Goal: Task Accomplishment & Management: Complete application form

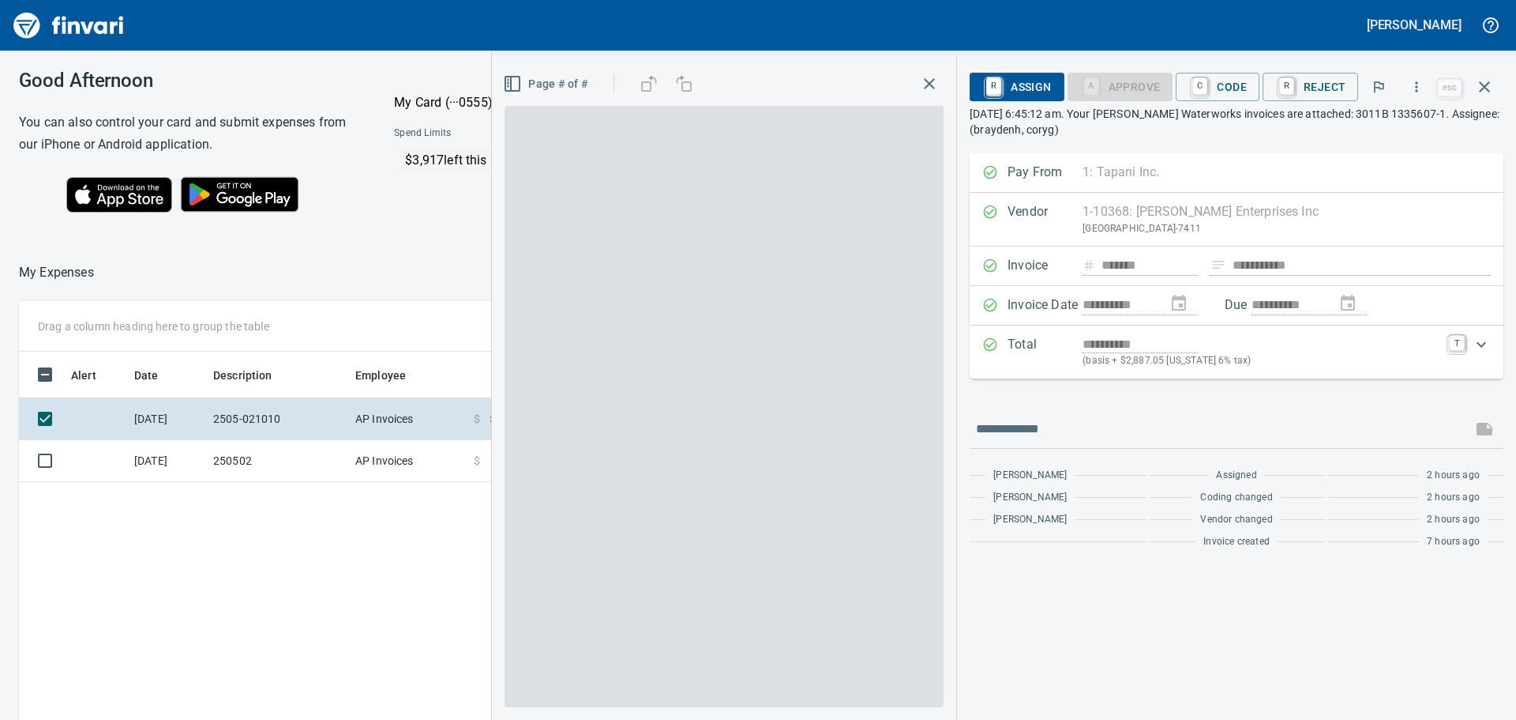
scroll to position [2, 2]
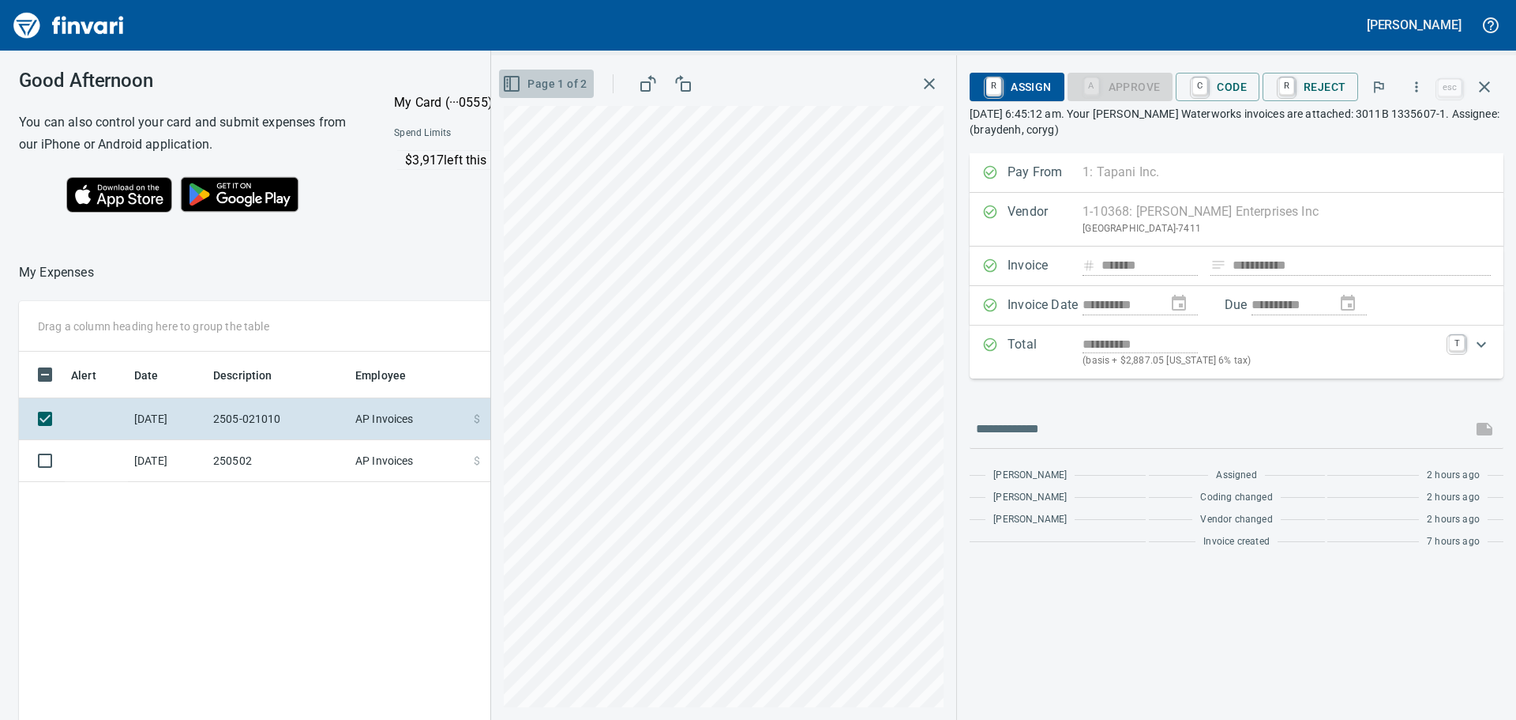
click at [510, 84] on icon "button" at bounding box center [510, 84] width 0 height 14
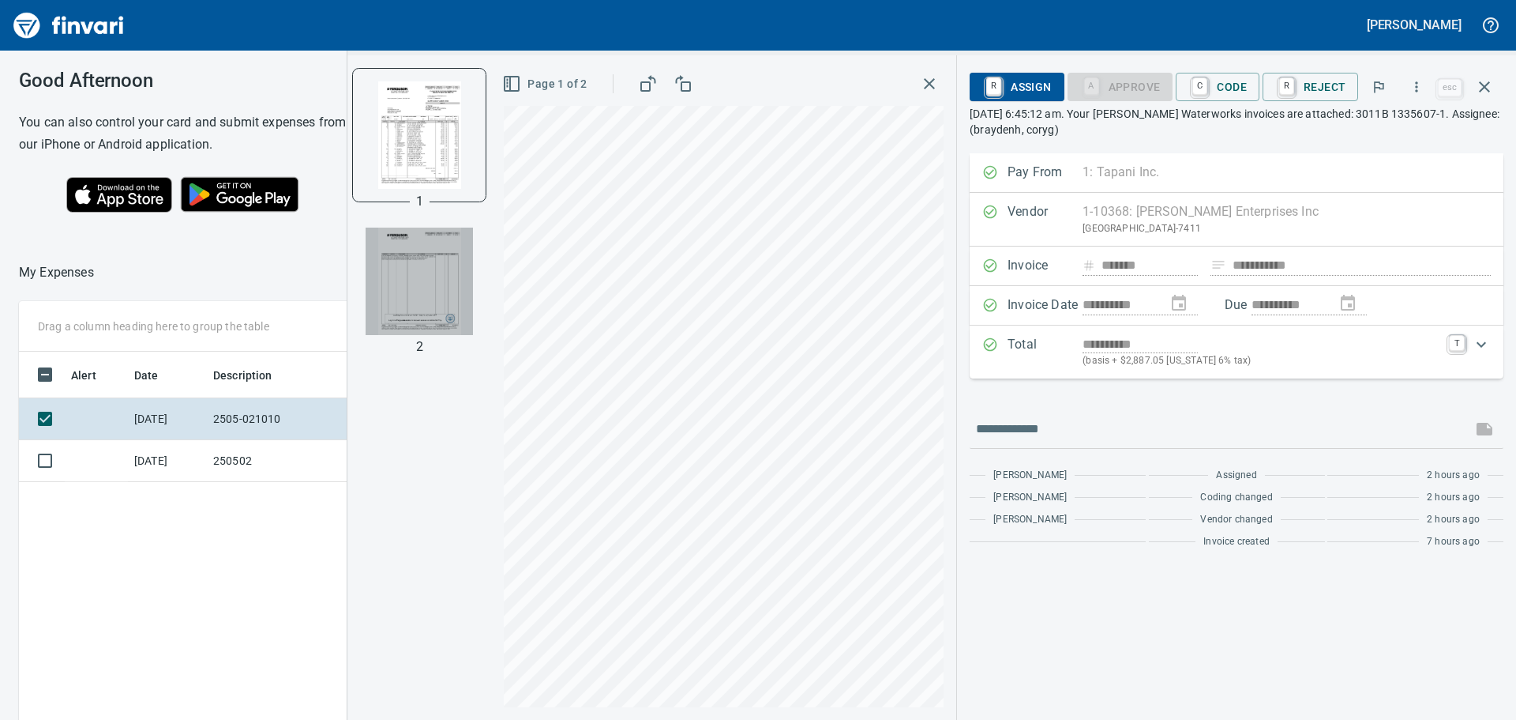
click at [421, 276] on img "button" at bounding box center [419, 280] width 107 height 107
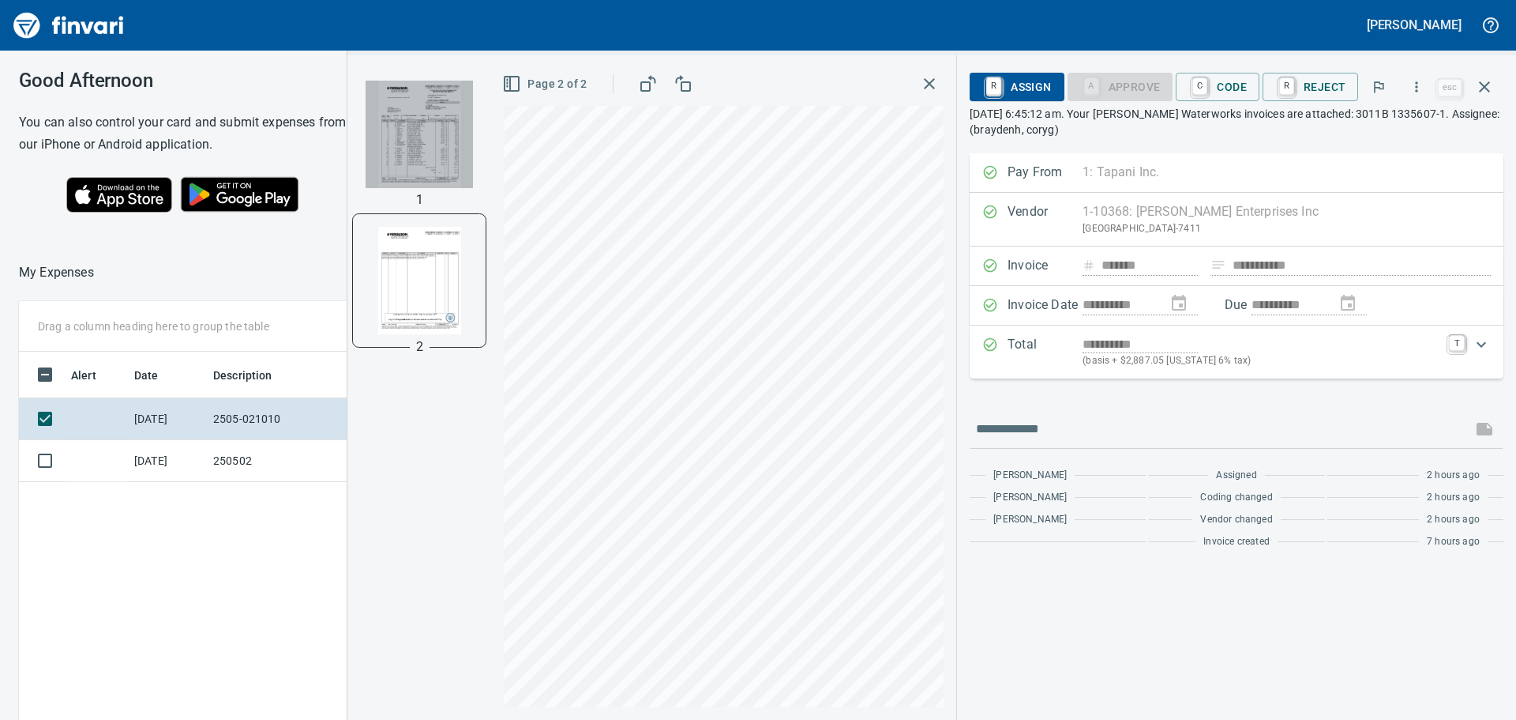
click at [416, 133] on img "button" at bounding box center [419, 134] width 107 height 107
click at [1226, 81] on span "C Code" at bounding box center [1218, 86] width 58 height 27
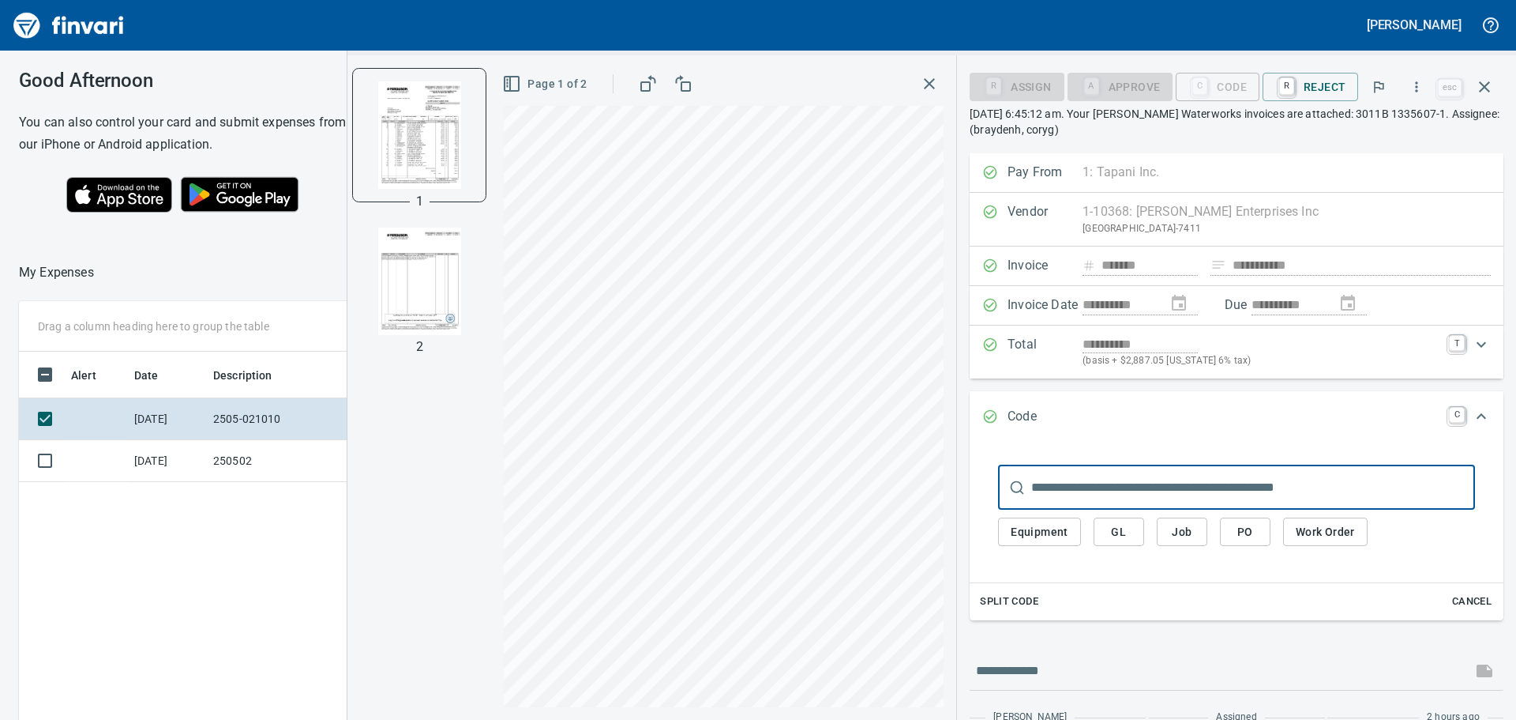
scroll to position [534, 1060]
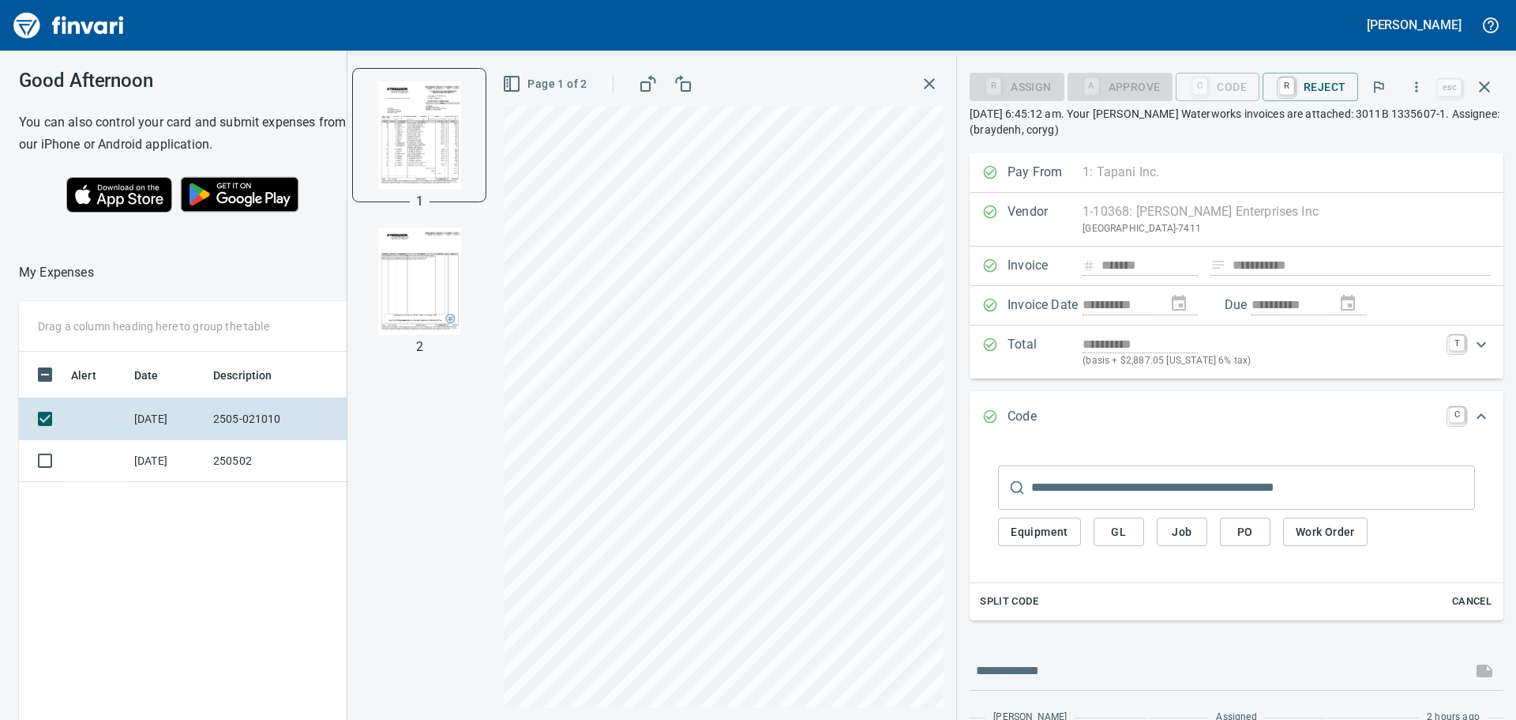
click at [1246, 529] on span "PO" at bounding box center [1245, 532] width 25 height 20
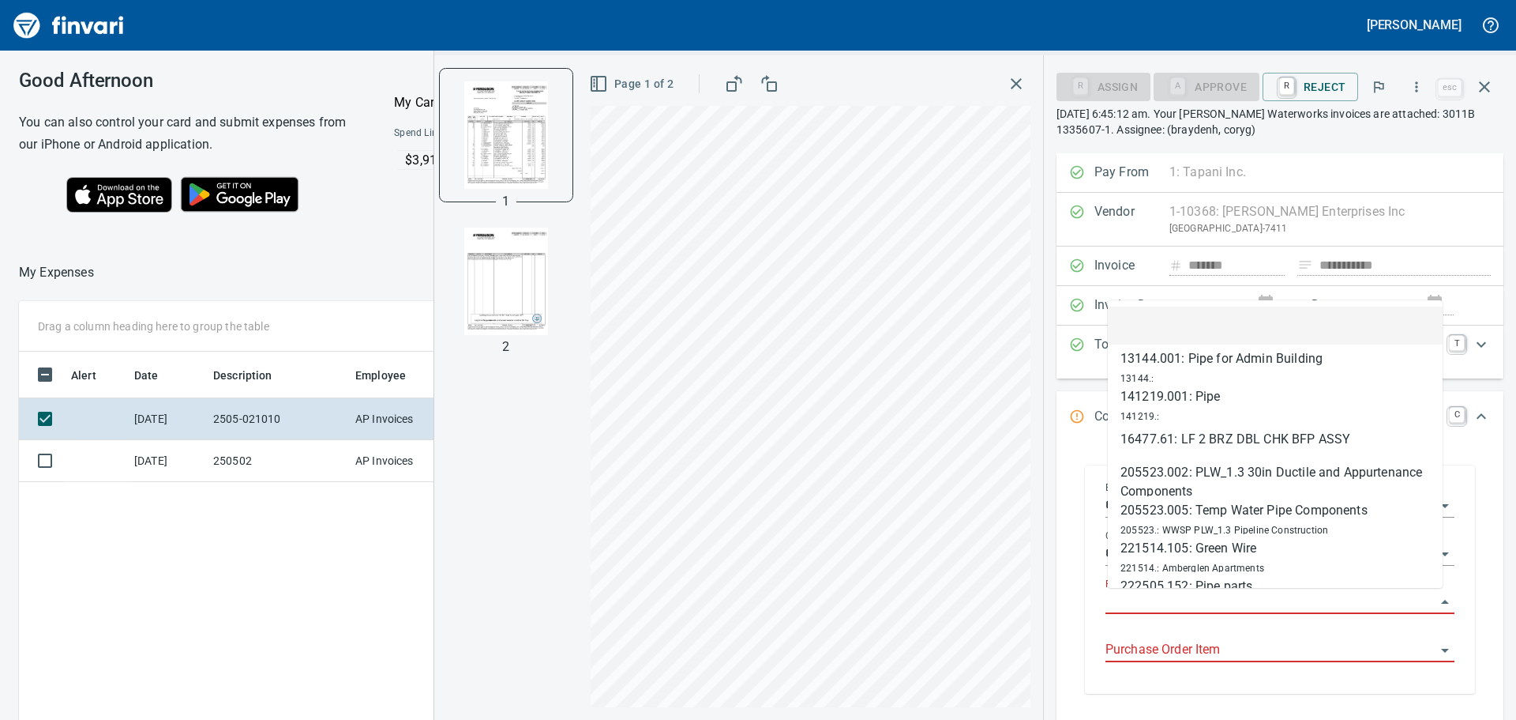
click at [1198, 599] on input "Purchase Order" at bounding box center [1271, 602] width 330 height 22
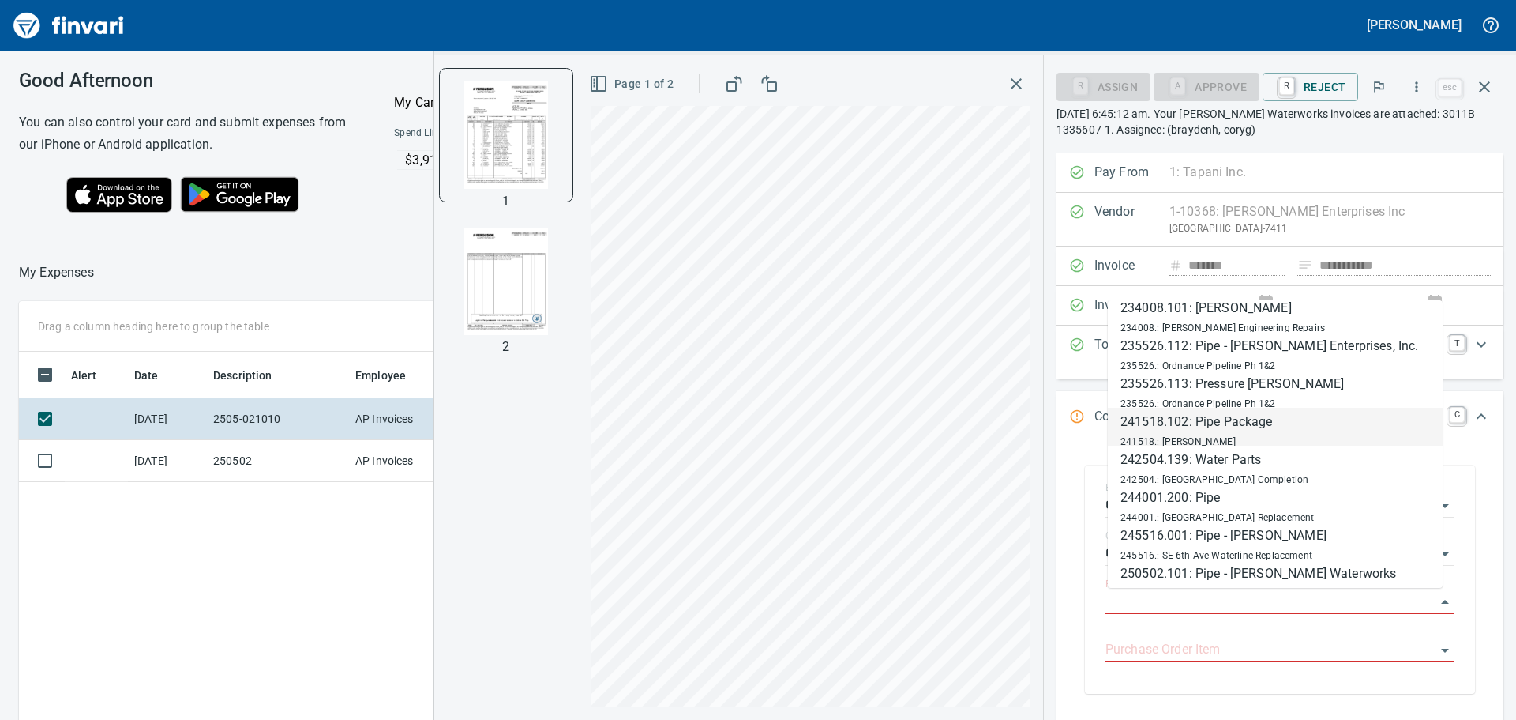
scroll to position [0, 0]
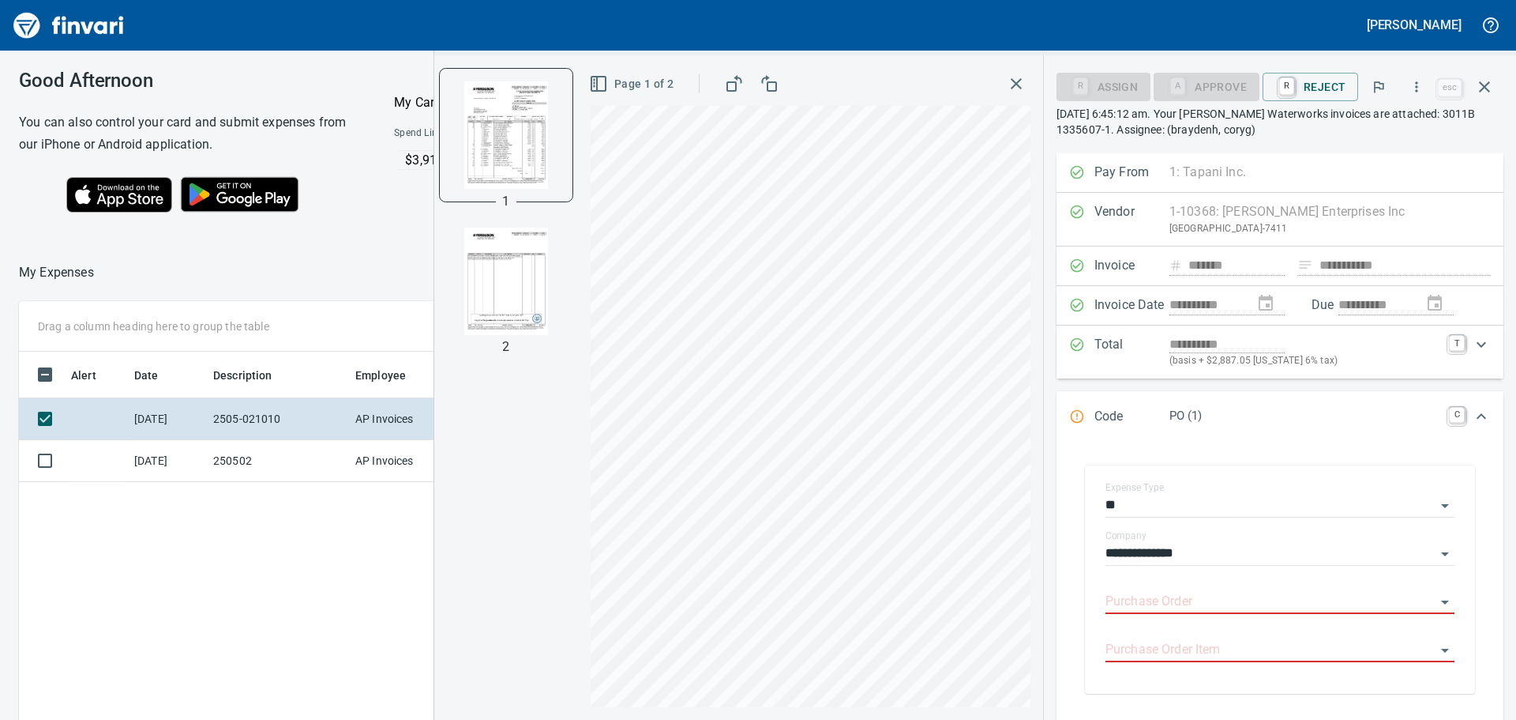
click at [1069, 502] on div "**********" at bounding box center [1280, 582] width 447 height 279
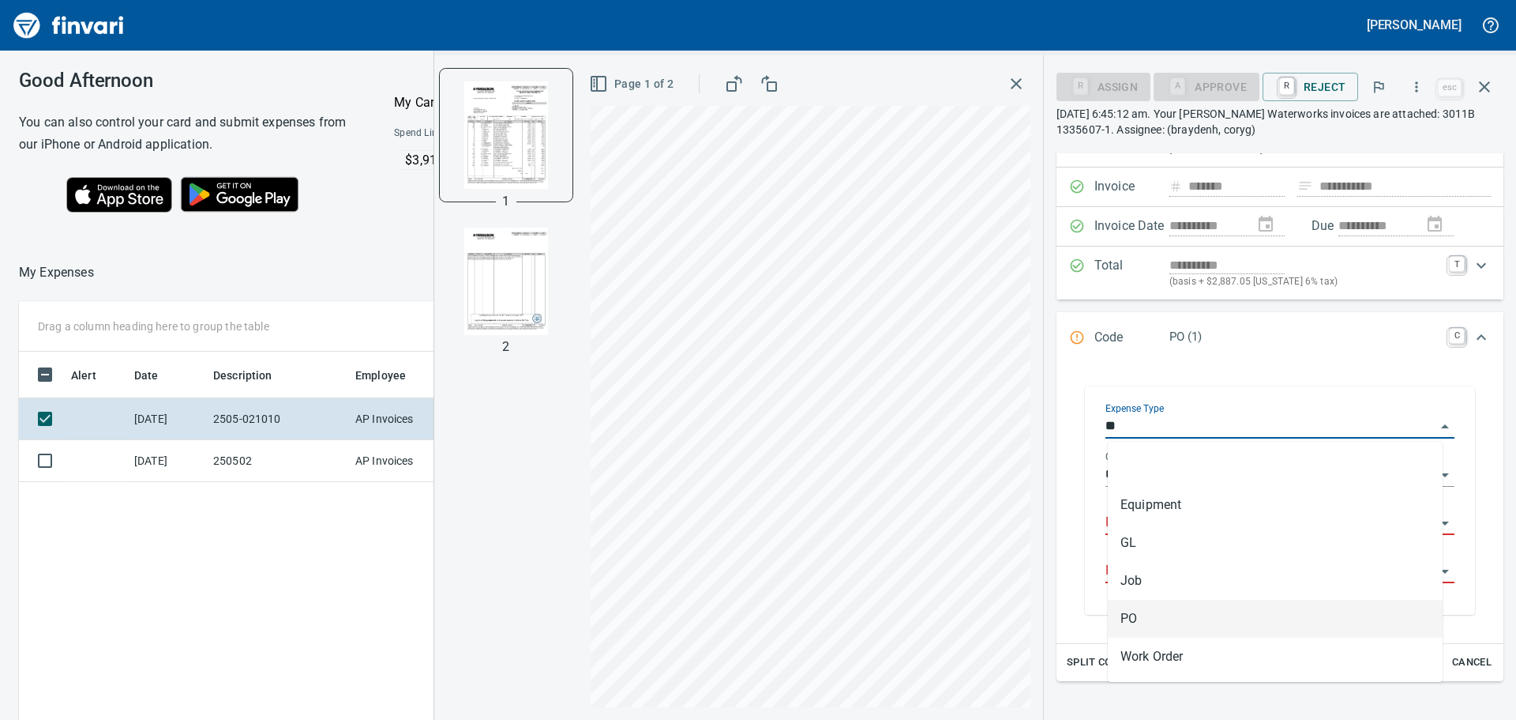
click at [1327, 429] on input "**" at bounding box center [1271, 426] width 330 height 22
click at [1153, 622] on li "PO" at bounding box center [1275, 618] width 335 height 38
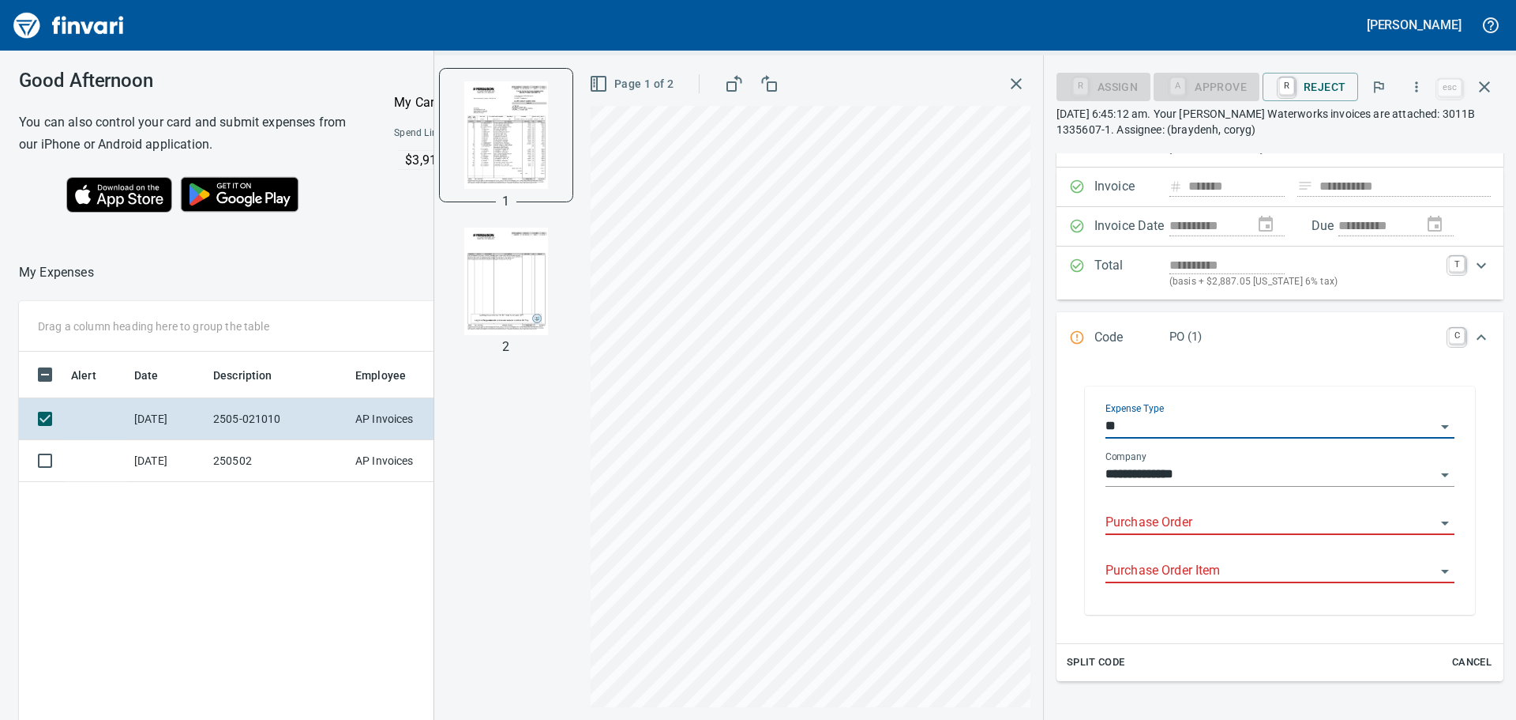
click at [1163, 523] on input "Purchase Order" at bounding box center [1271, 523] width 330 height 22
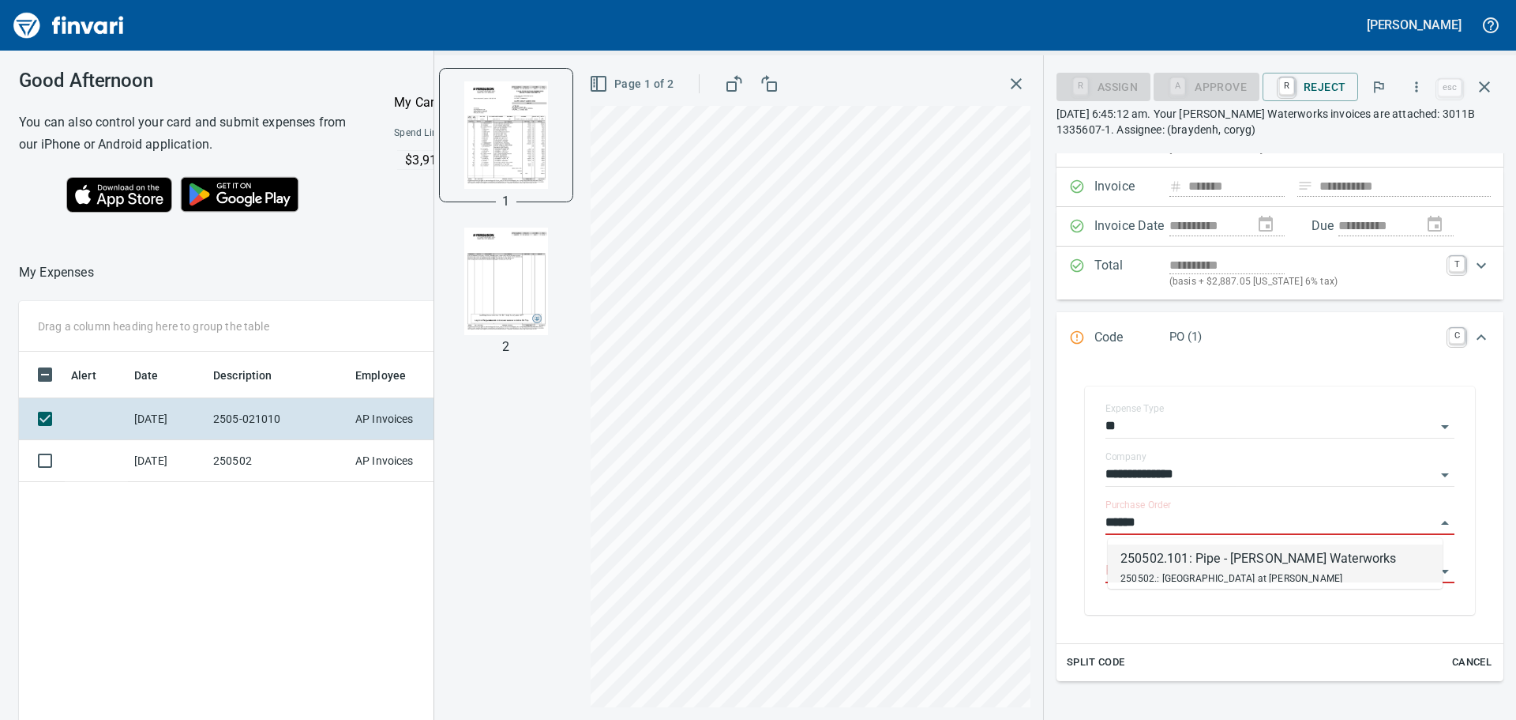
click at [1236, 565] on div "250502.101: Pipe - [PERSON_NAME] Waterworks" at bounding box center [1276, 558] width 310 height 19
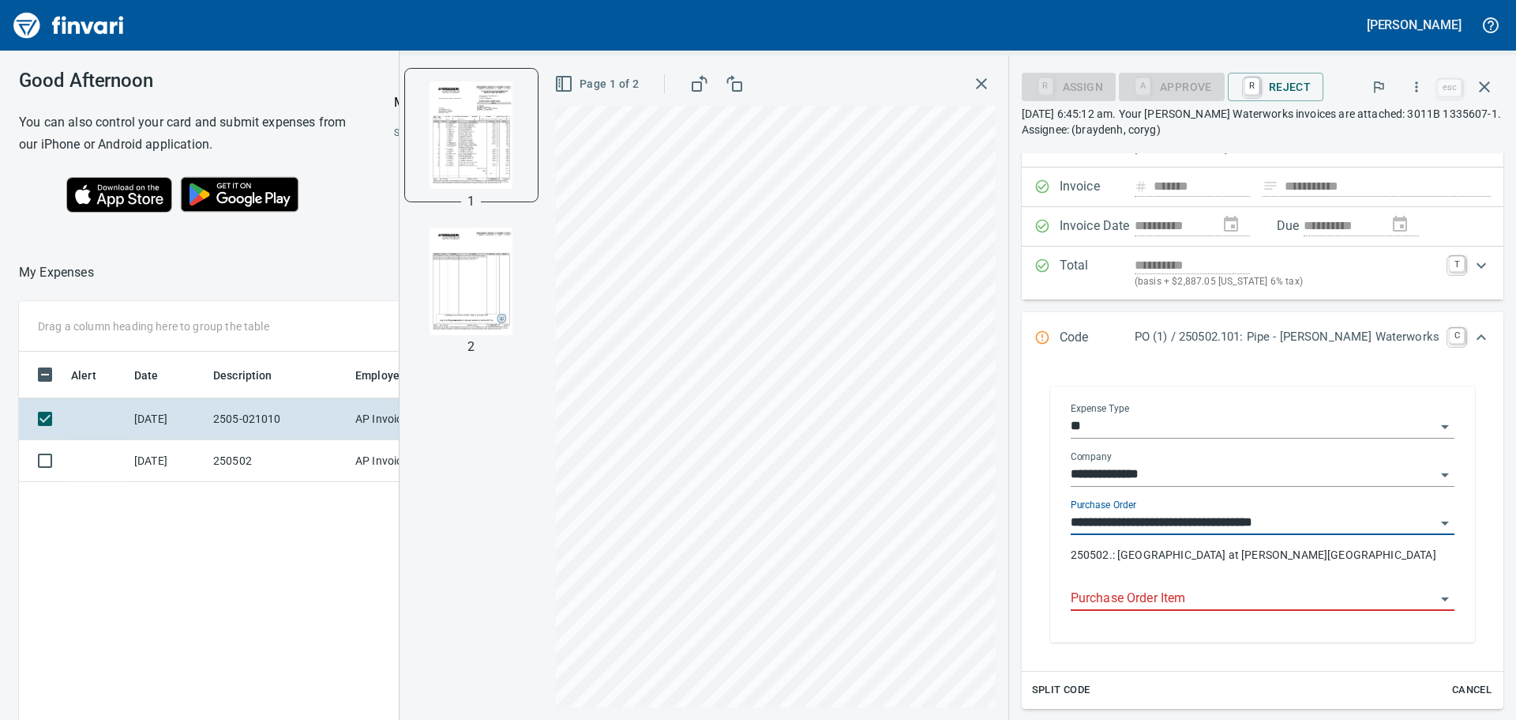
type input "**********"
click at [1216, 595] on input "Purchase Order Item" at bounding box center [1253, 599] width 365 height 22
click at [505, 268] on img "button" at bounding box center [471, 280] width 107 height 107
click at [476, 142] on img "button" at bounding box center [471, 134] width 107 height 107
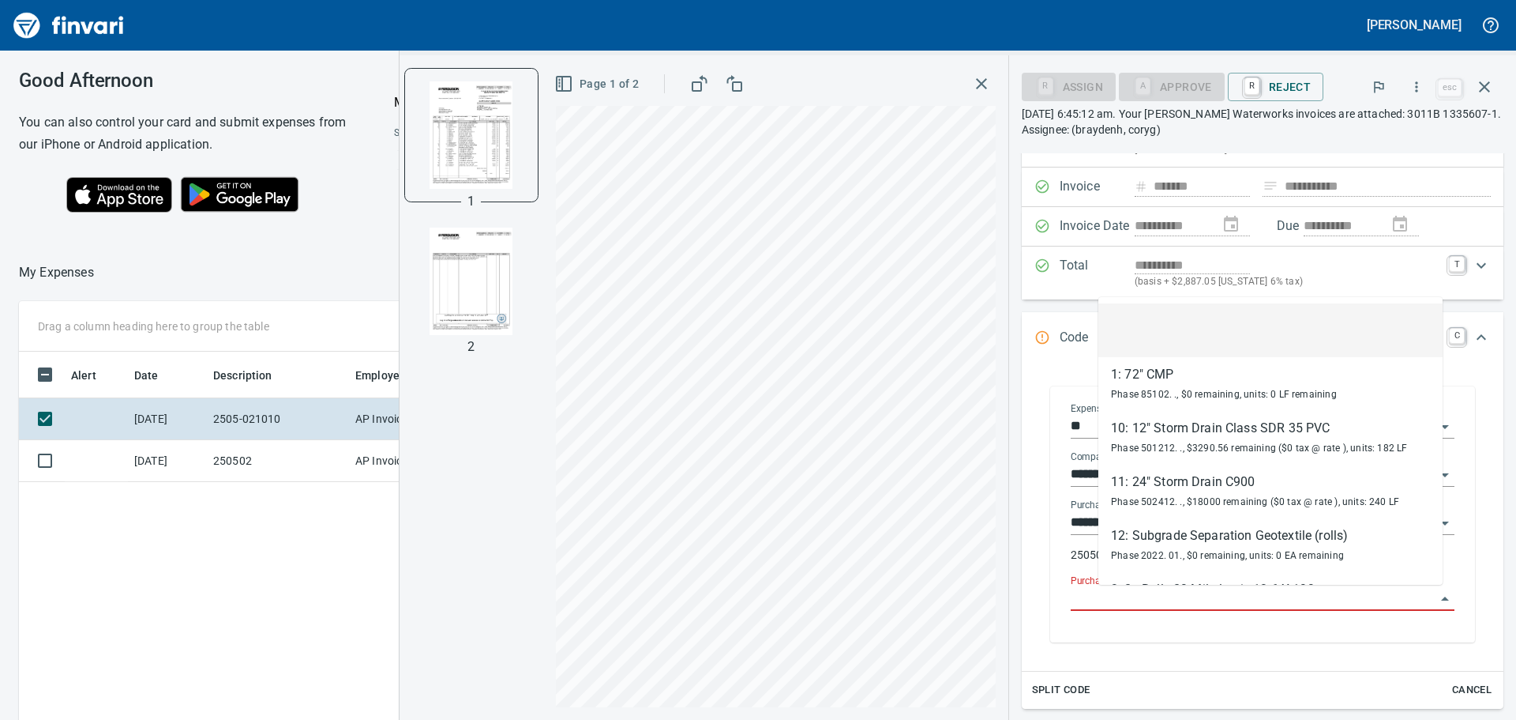
click at [1141, 594] on input "Purchase Order Item" at bounding box center [1253, 599] width 365 height 22
click at [1140, 594] on input "Purchase Order Item" at bounding box center [1253, 599] width 365 height 22
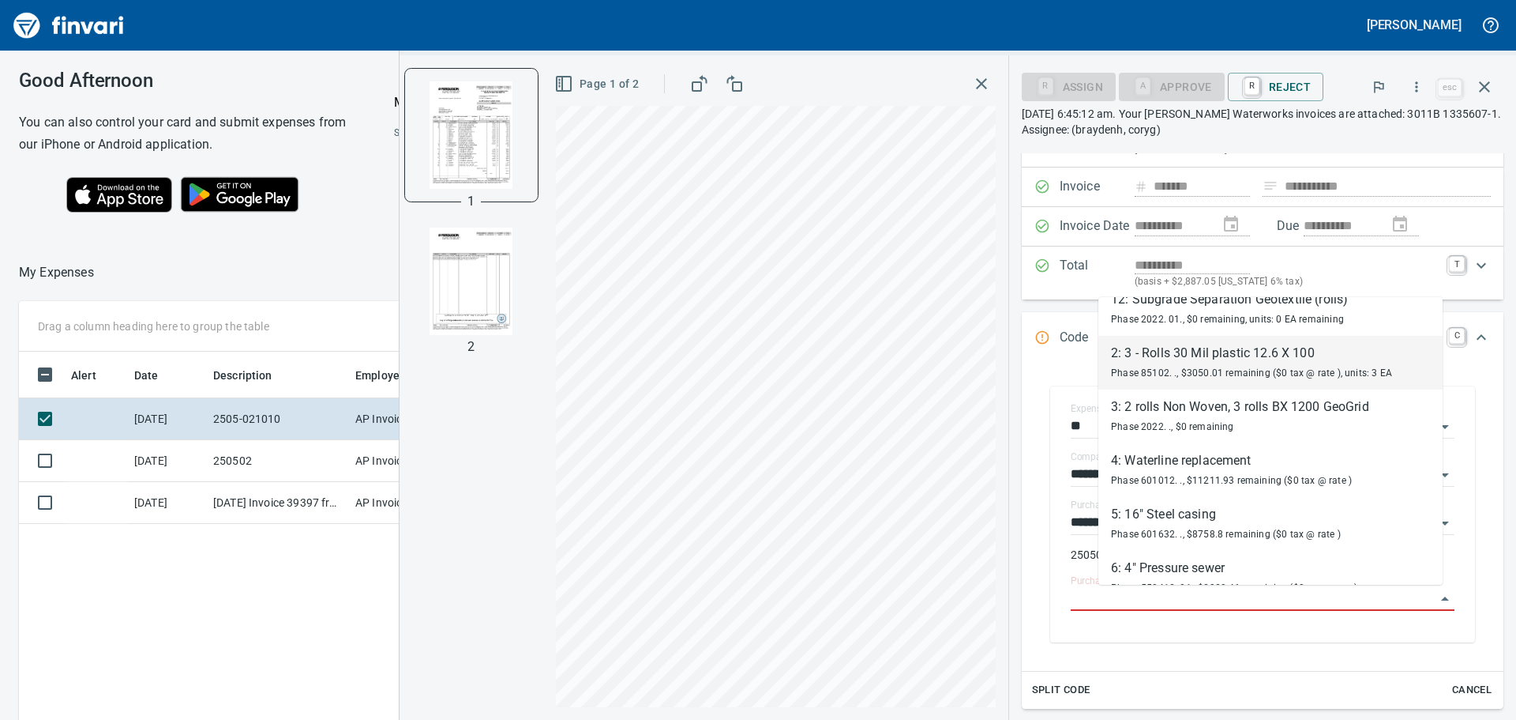
scroll to position [237, 0]
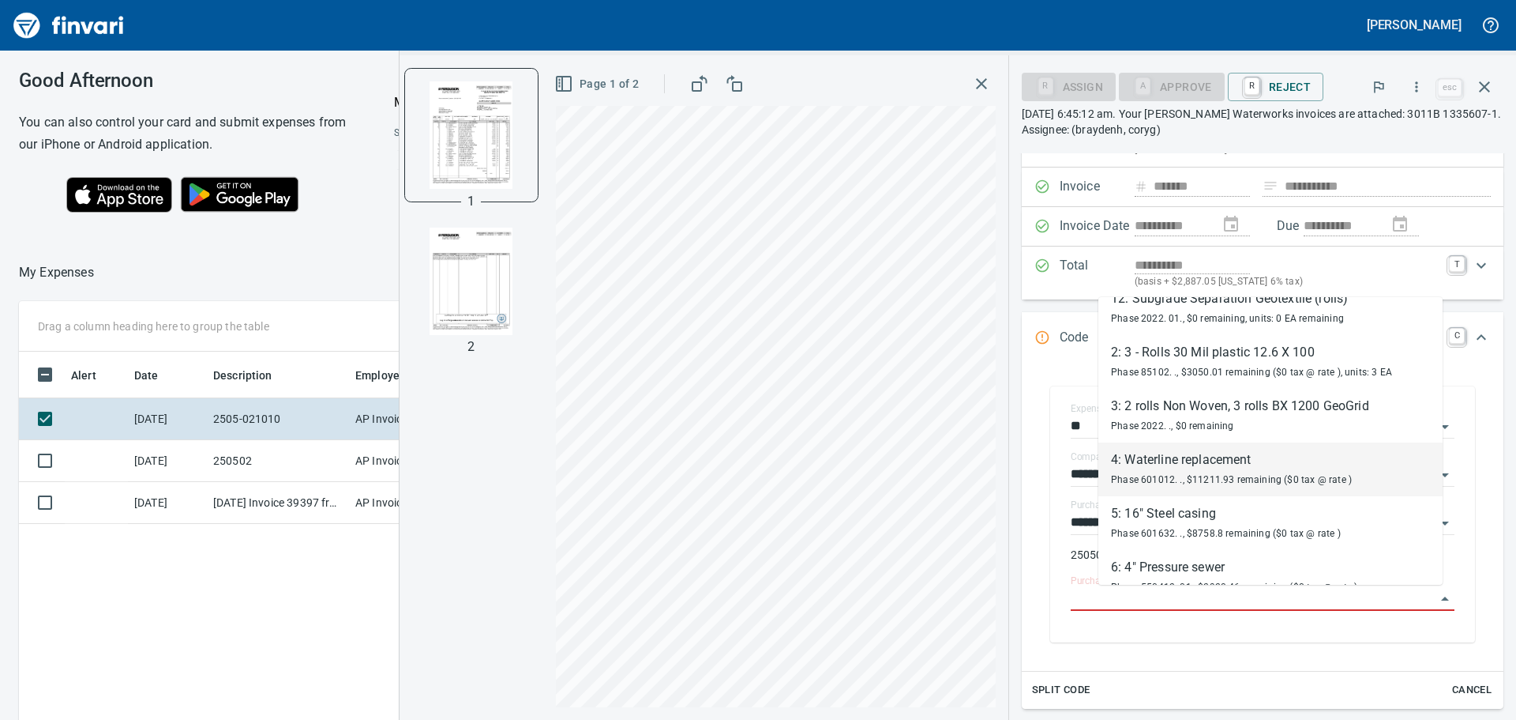
click at [1203, 466] on div "4: Waterline replacement" at bounding box center [1231, 459] width 241 height 19
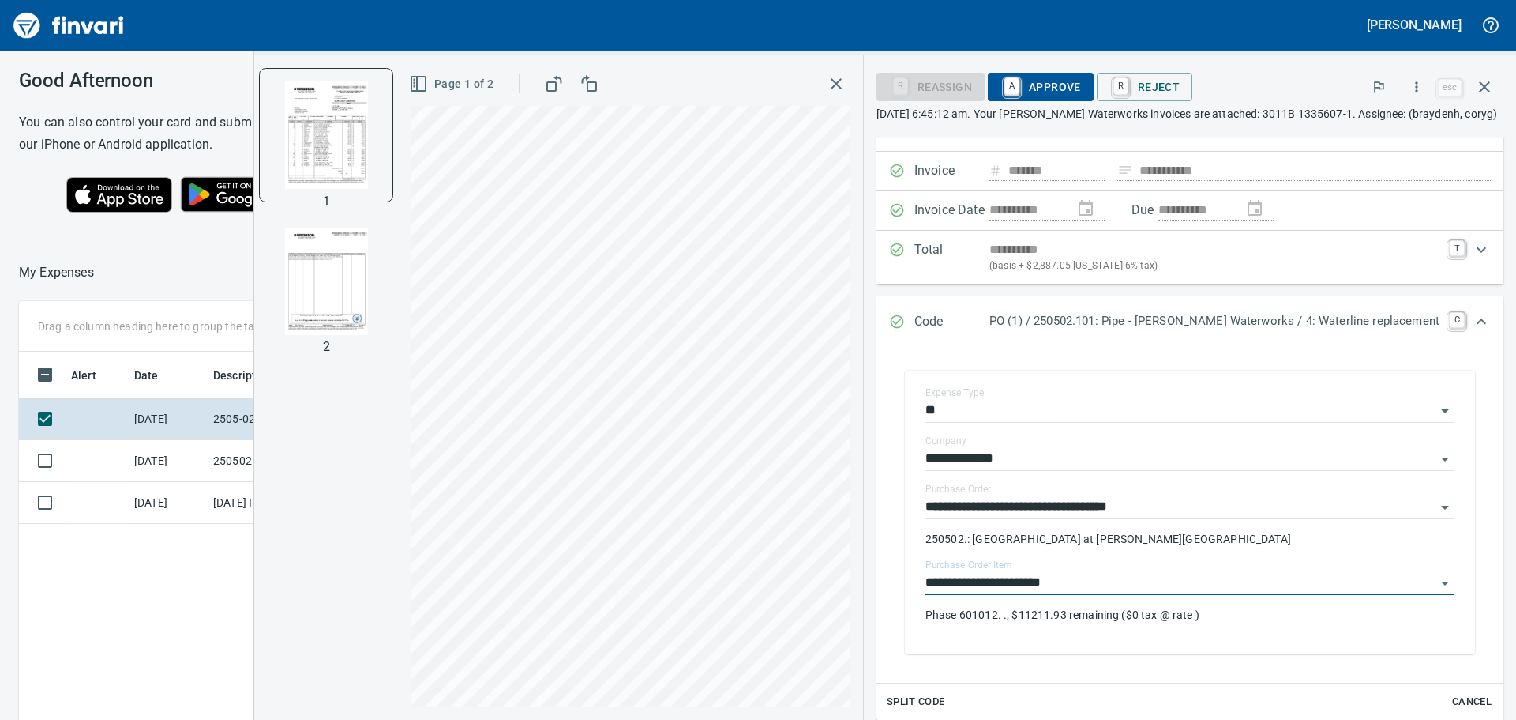
type input "**********"
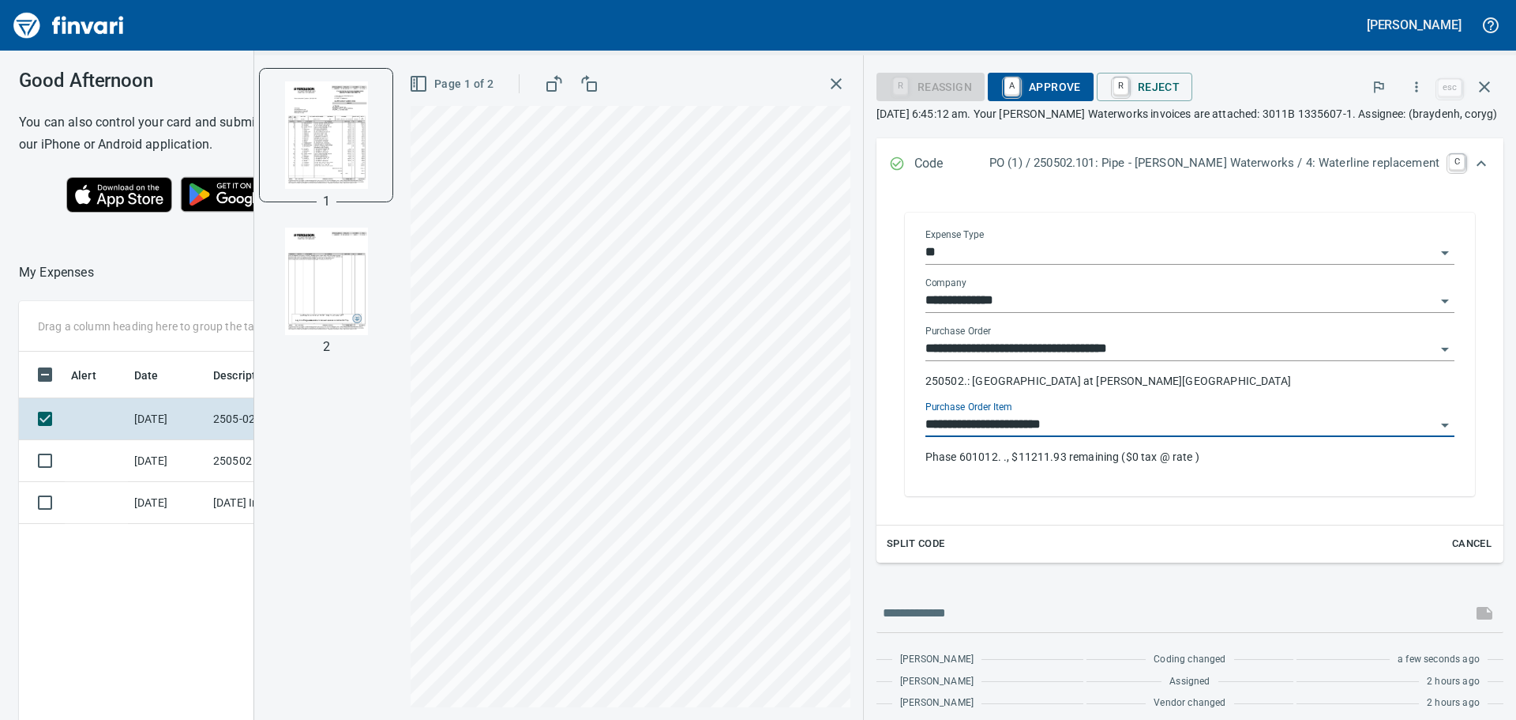
click at [1413, 436] on input "**********" at bounding box center [1181, 425] width 510 height 22
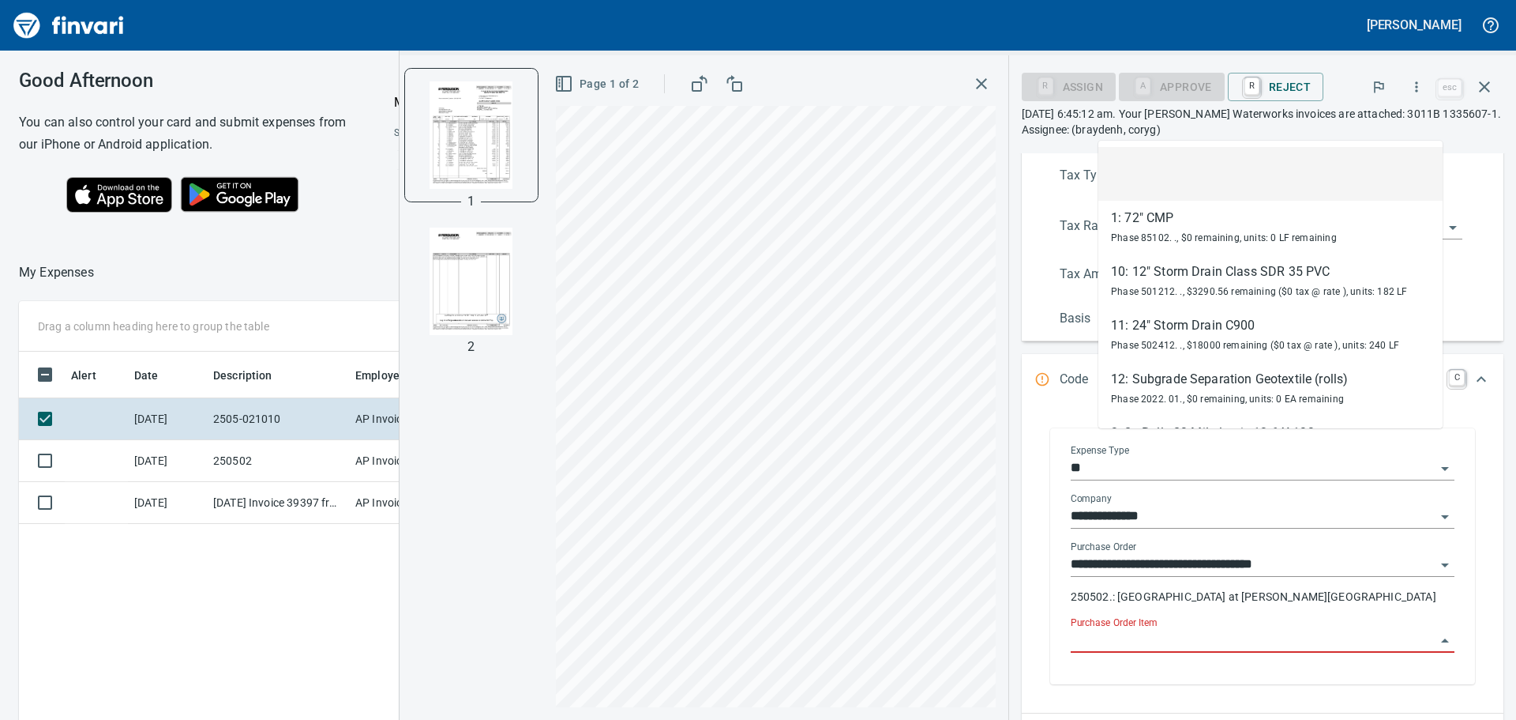
scroll to position [534, 1048]
type input "*****"
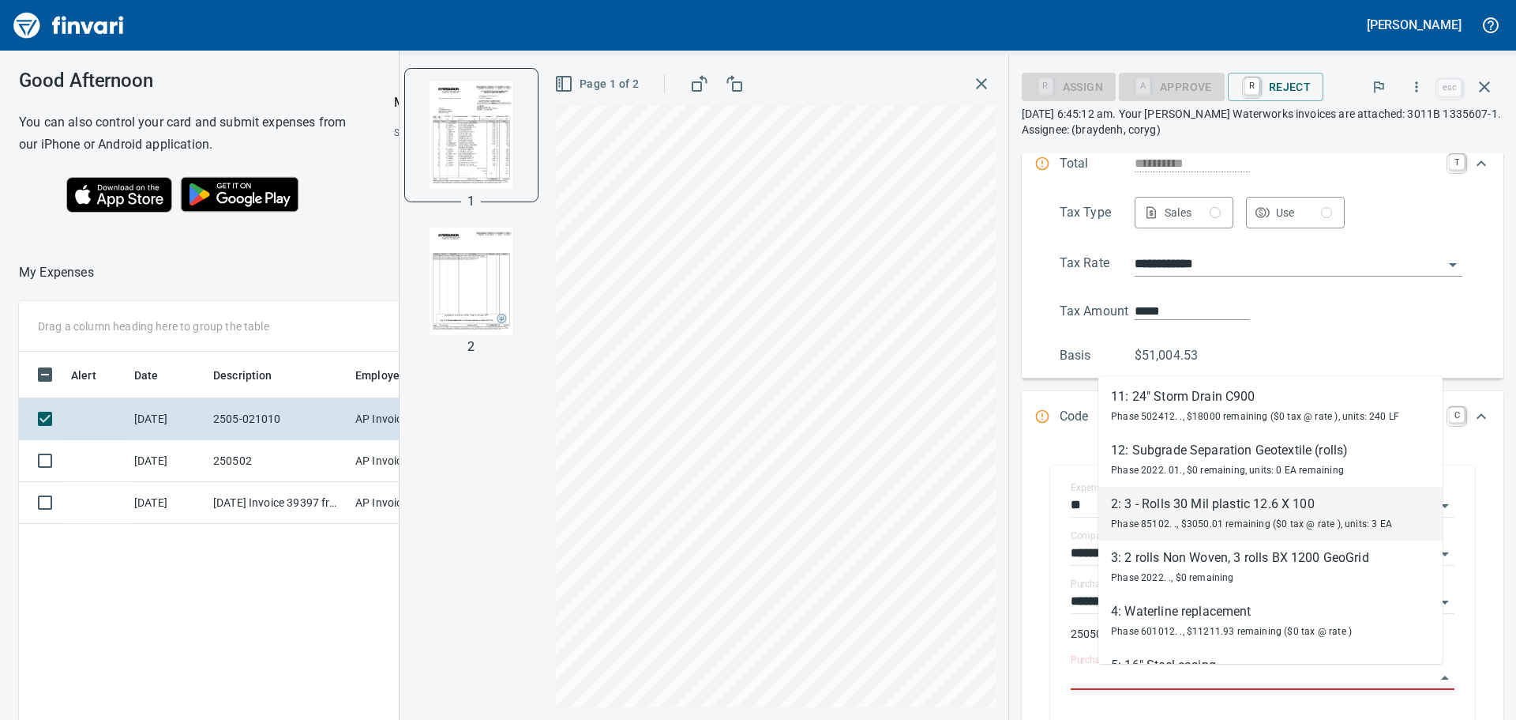
scroll to position [243, 0]
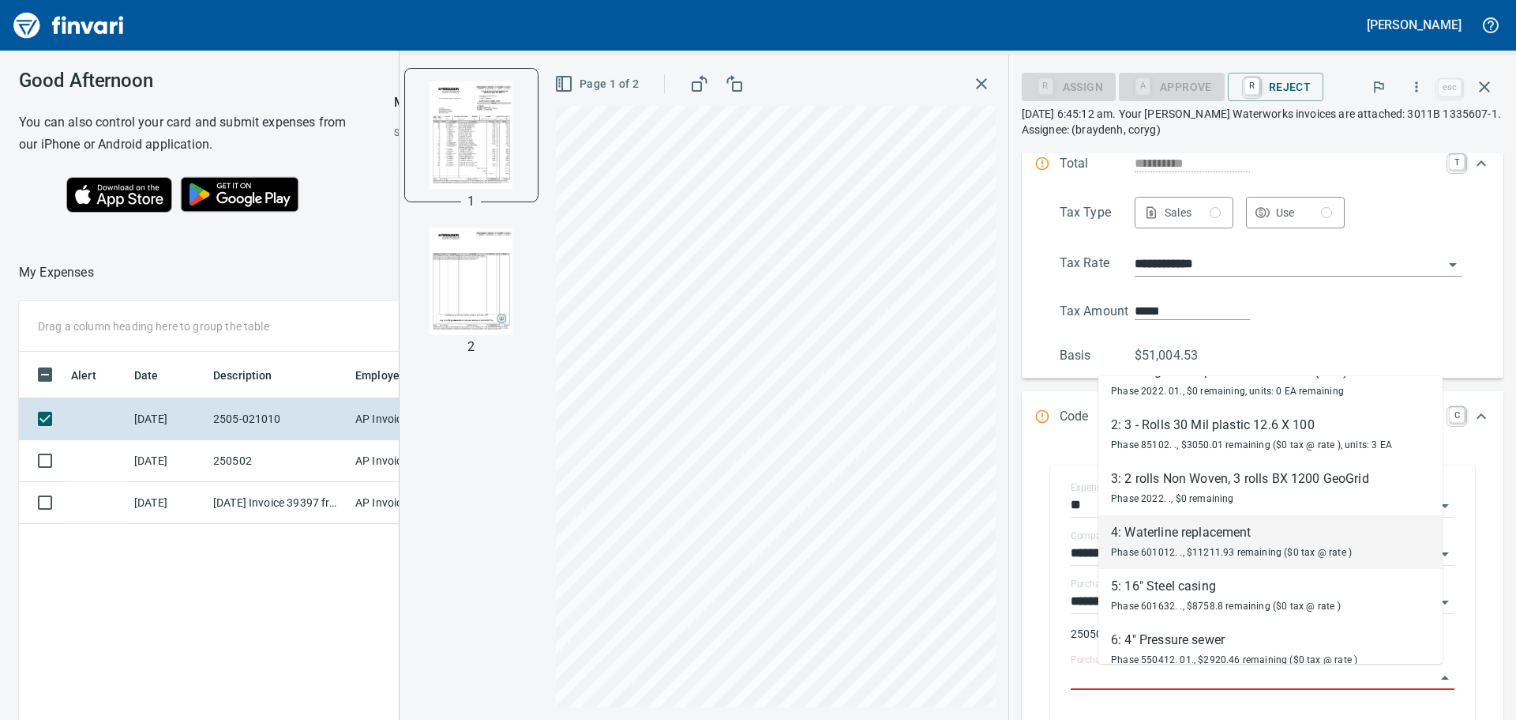
click at [1218, 535] on div "4: Waterline replacement" at bounding box center [1231, 532] width 241 height 19
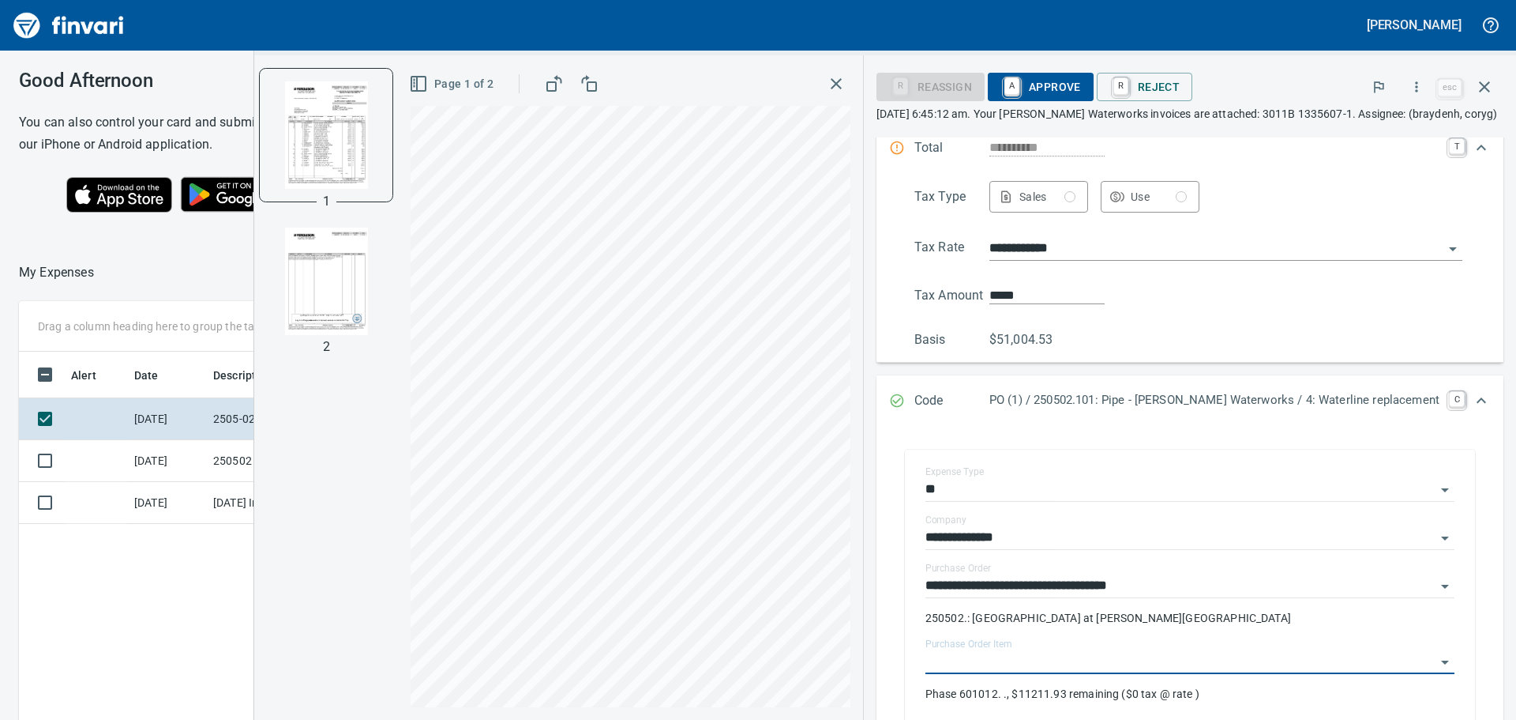
type input "**********"
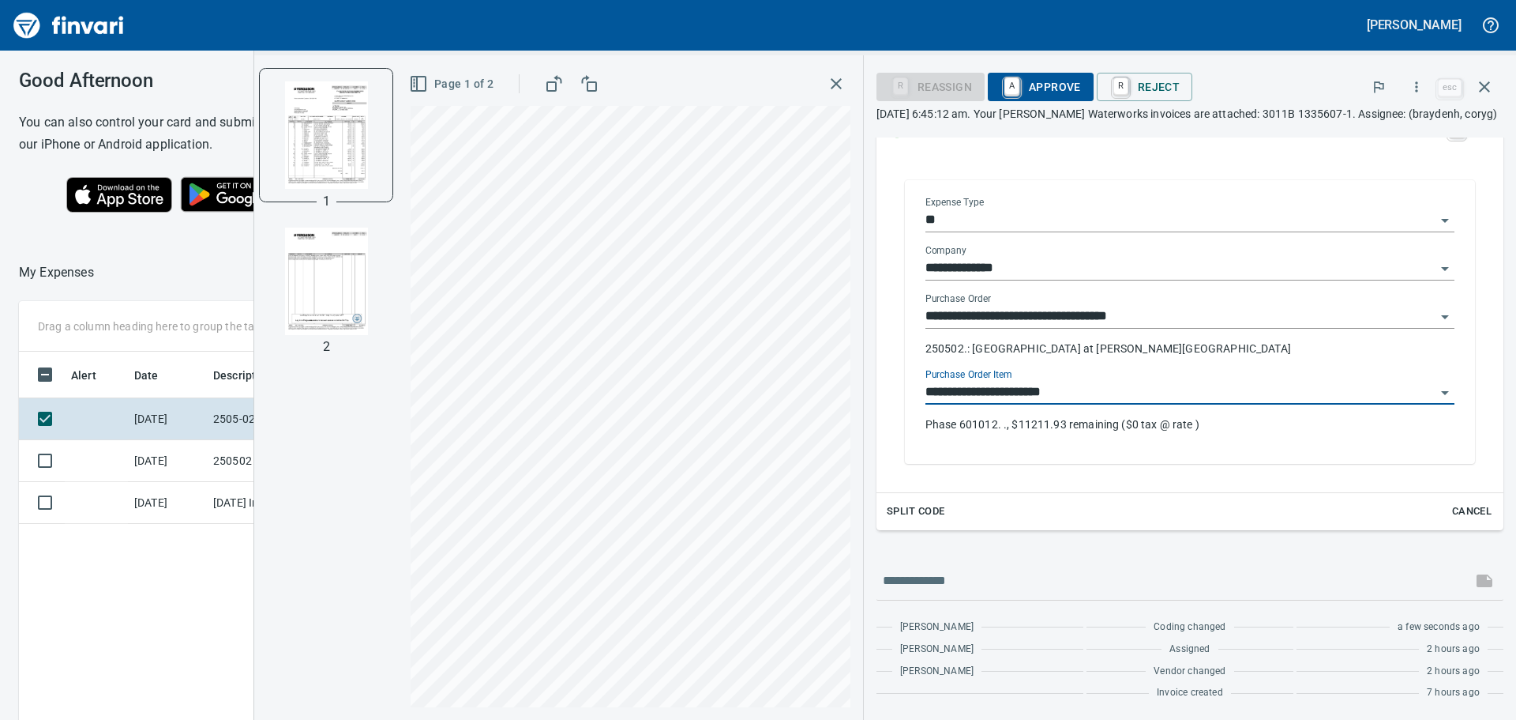
scroll to position [485, 0]
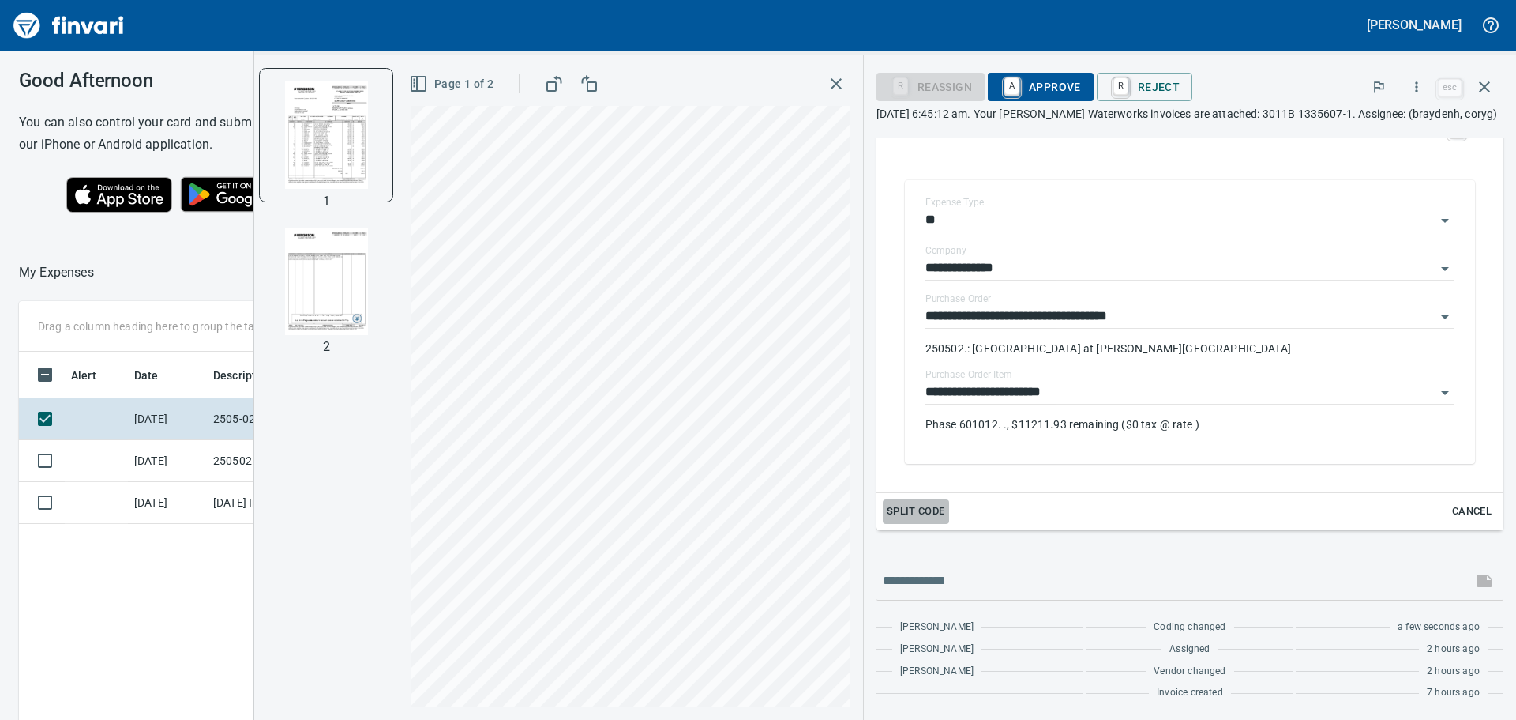
click at [945, 509] on span "Split Code" at bounding box center [916, 511] width 58 height 18
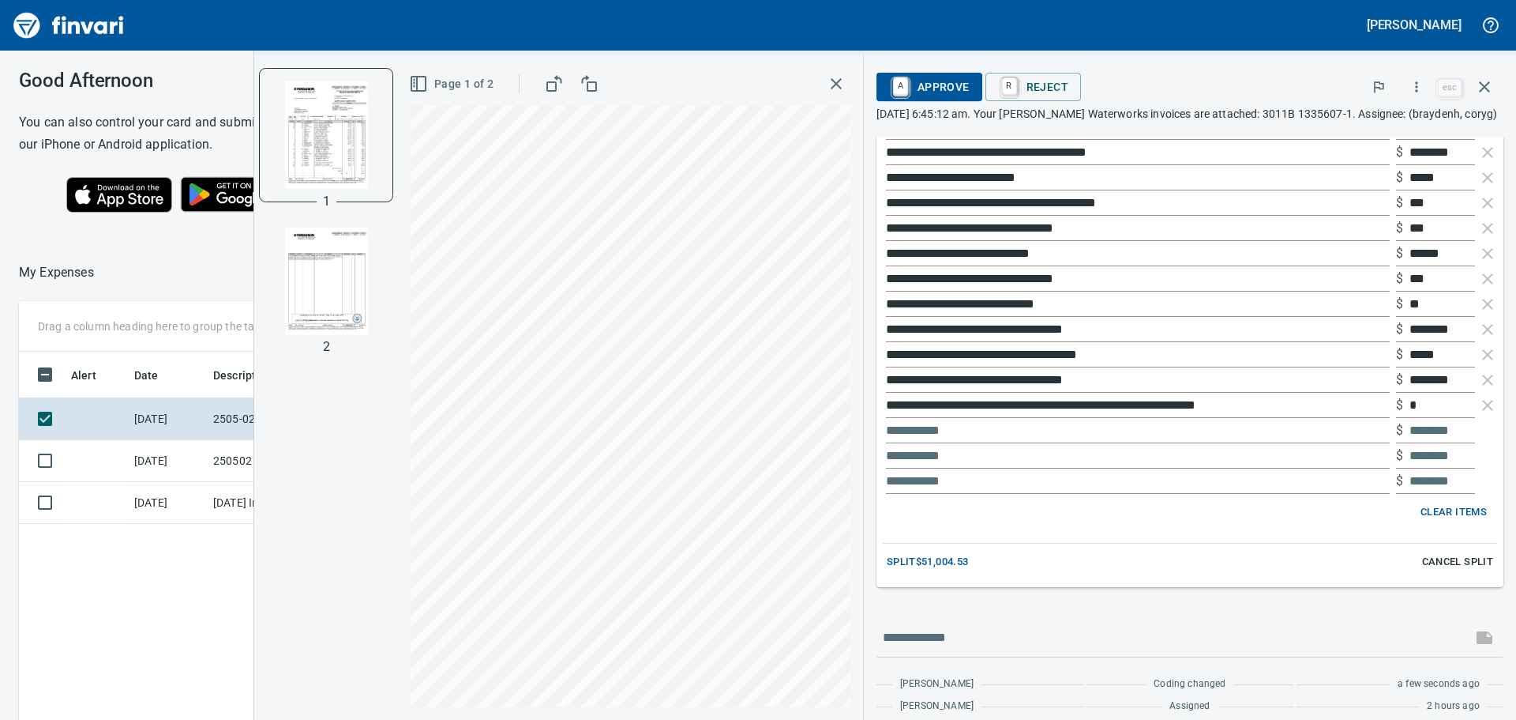
scroll to position [1196, 0]
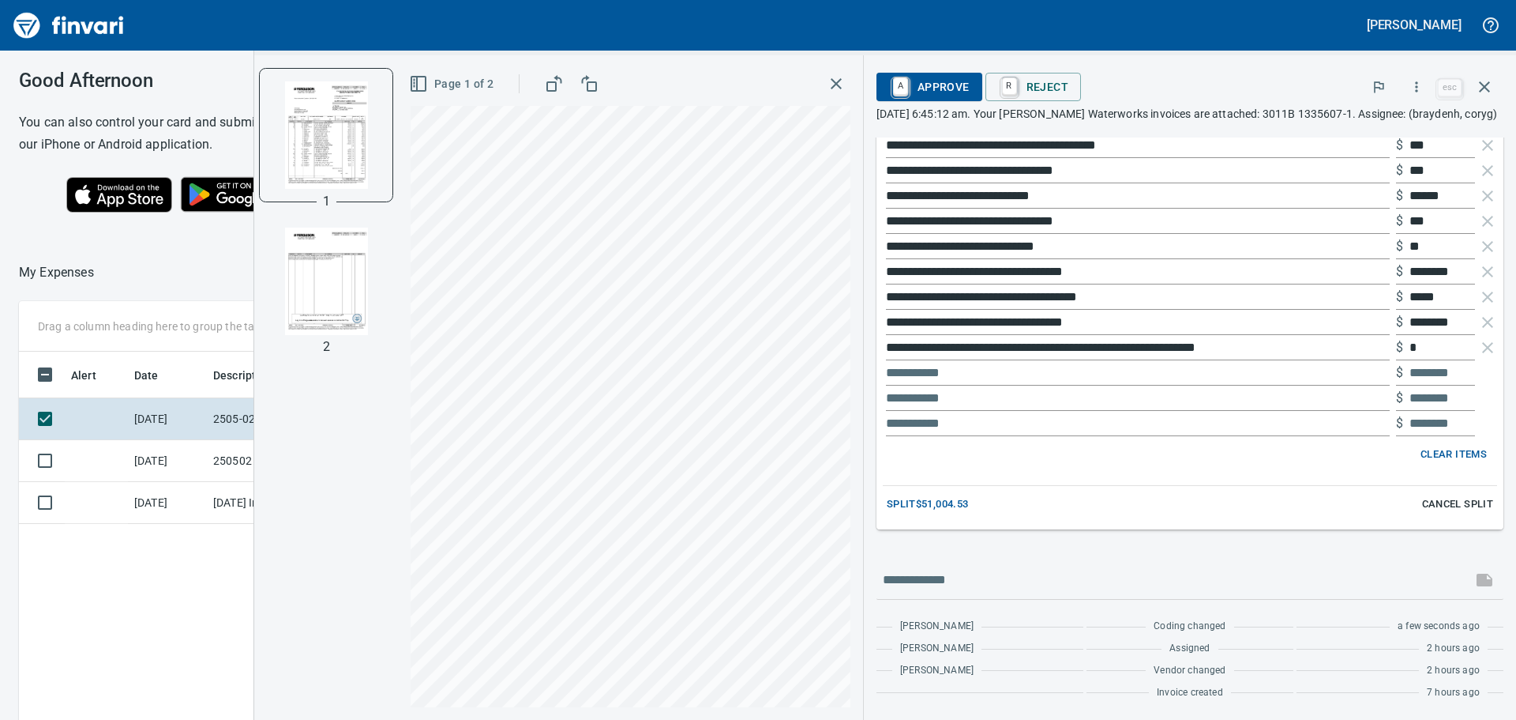
click at [1430, 464] on span "Clear Items" at bounding box center [1454, 454] width 66 height 18
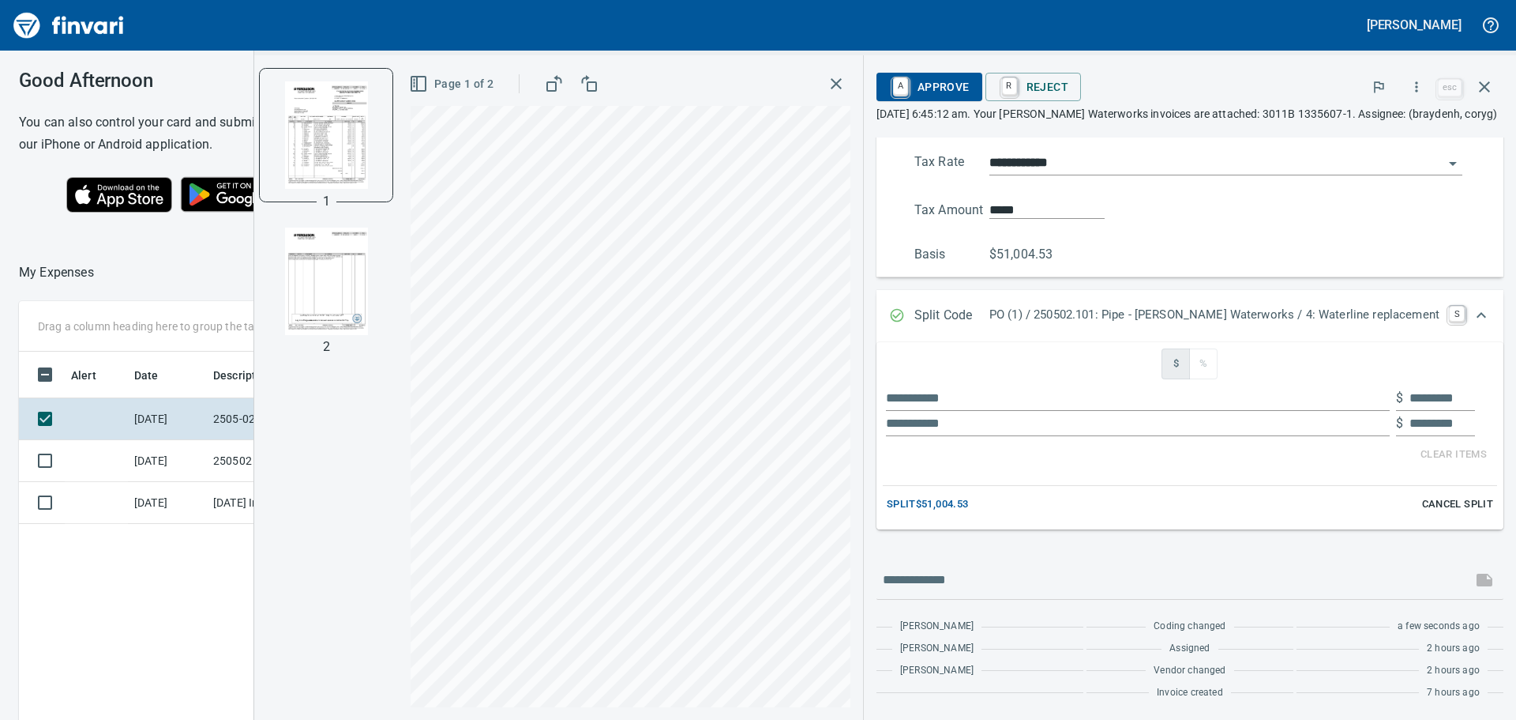
scroll to position [301, 0]
click at [969, 502] on span "Split $51,004.53" at bounding box center [928, 504] width 82 height 18
type input "*********"
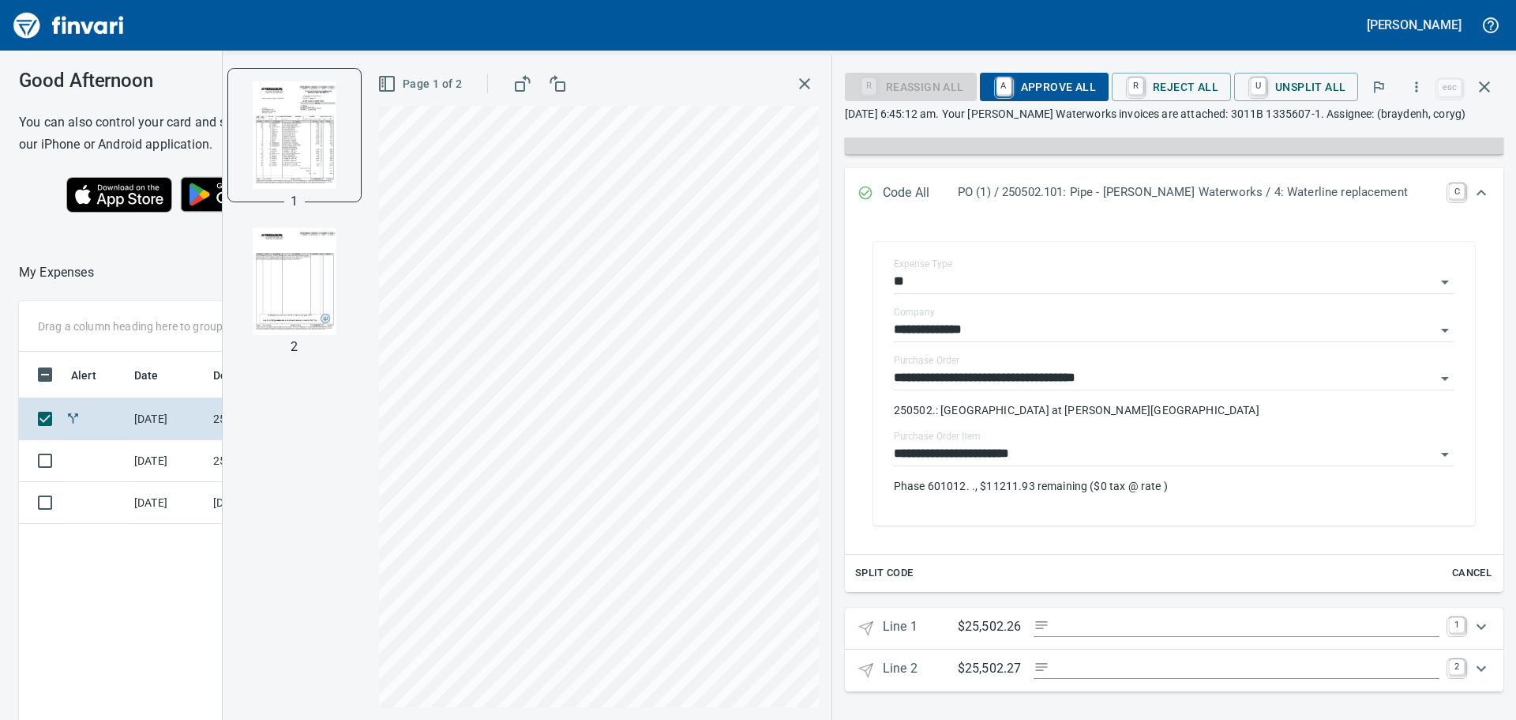
scroll to position [255, 0]
click at [1291, 83] on span "U Unsplit All" at bounding box center [1296, 86] width 99 height 27
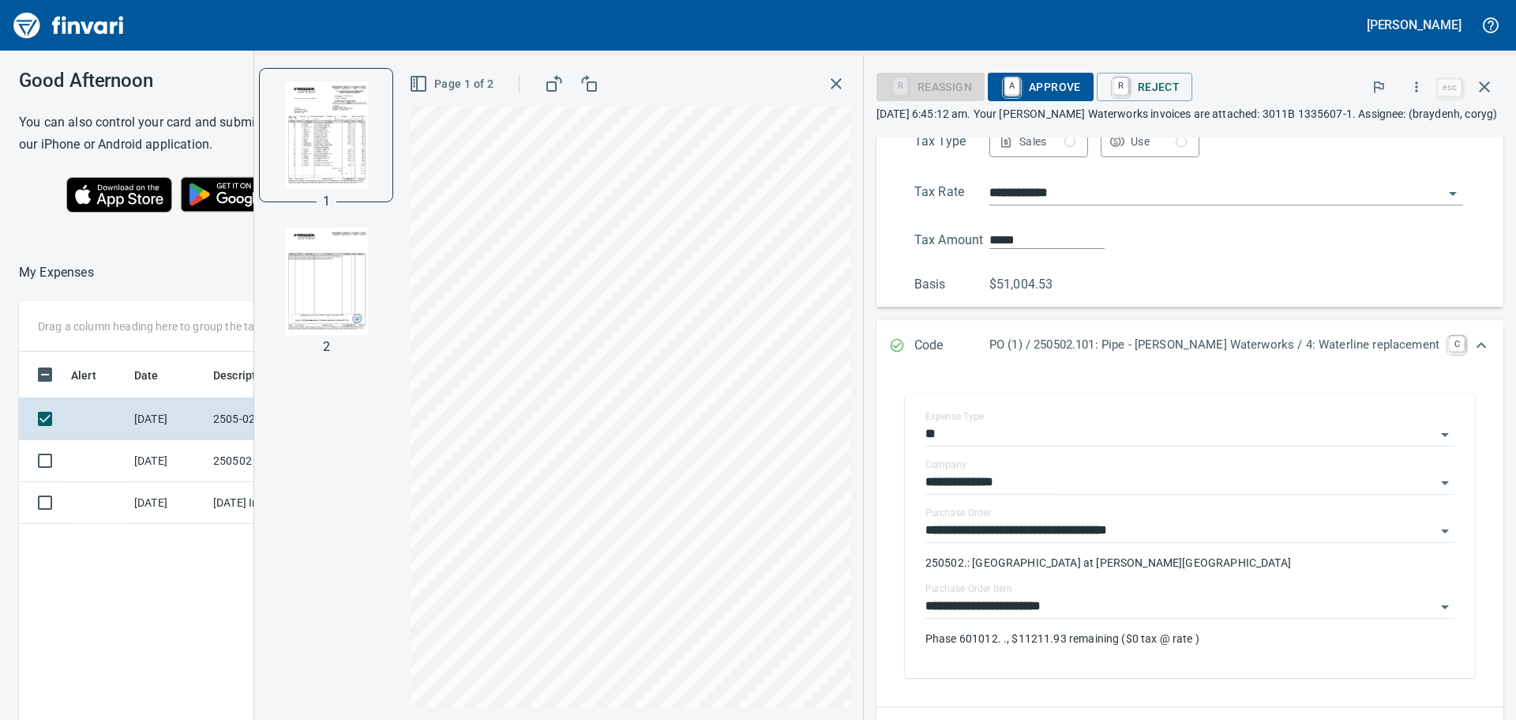
scroll to position [301, 0]
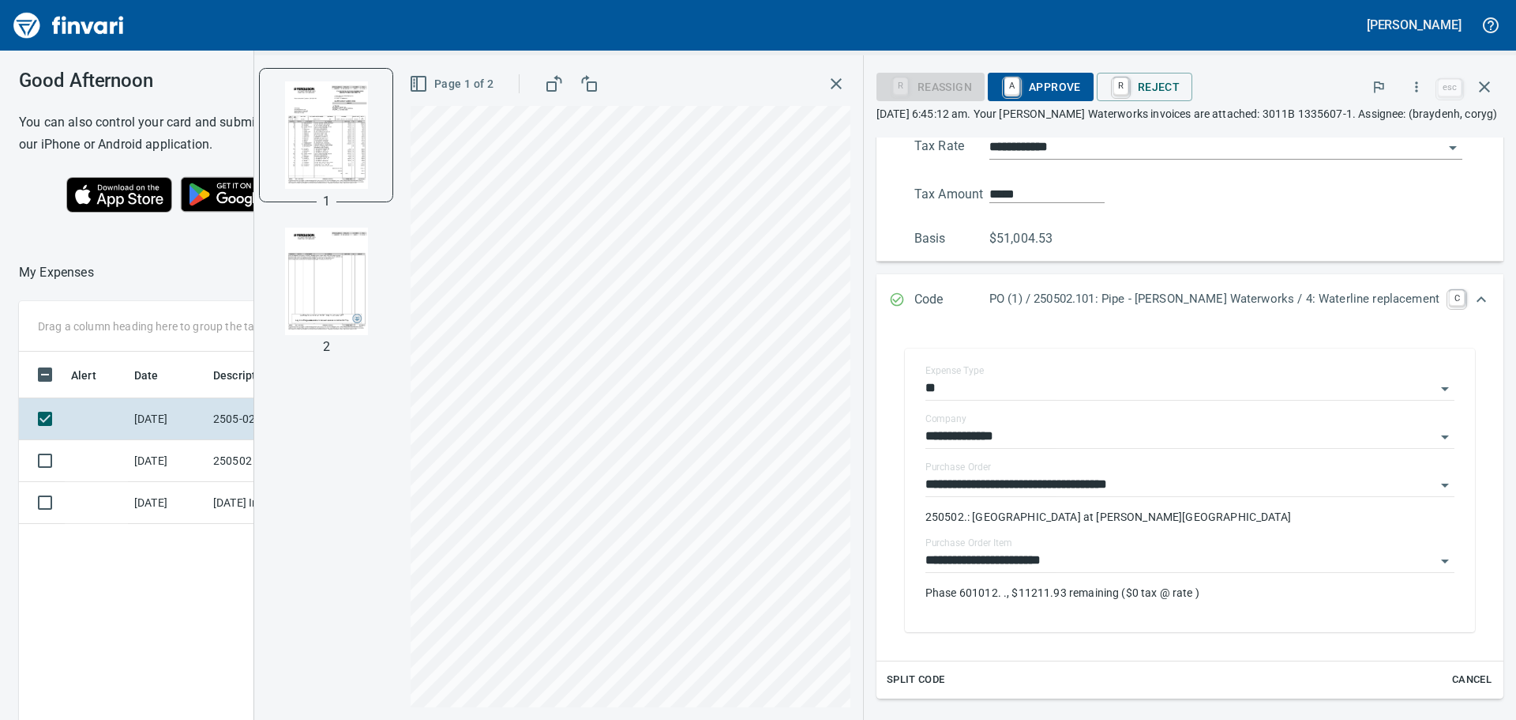
click at [345, 131] on img "button" at bounding box center [325, 134] width 107 height 107
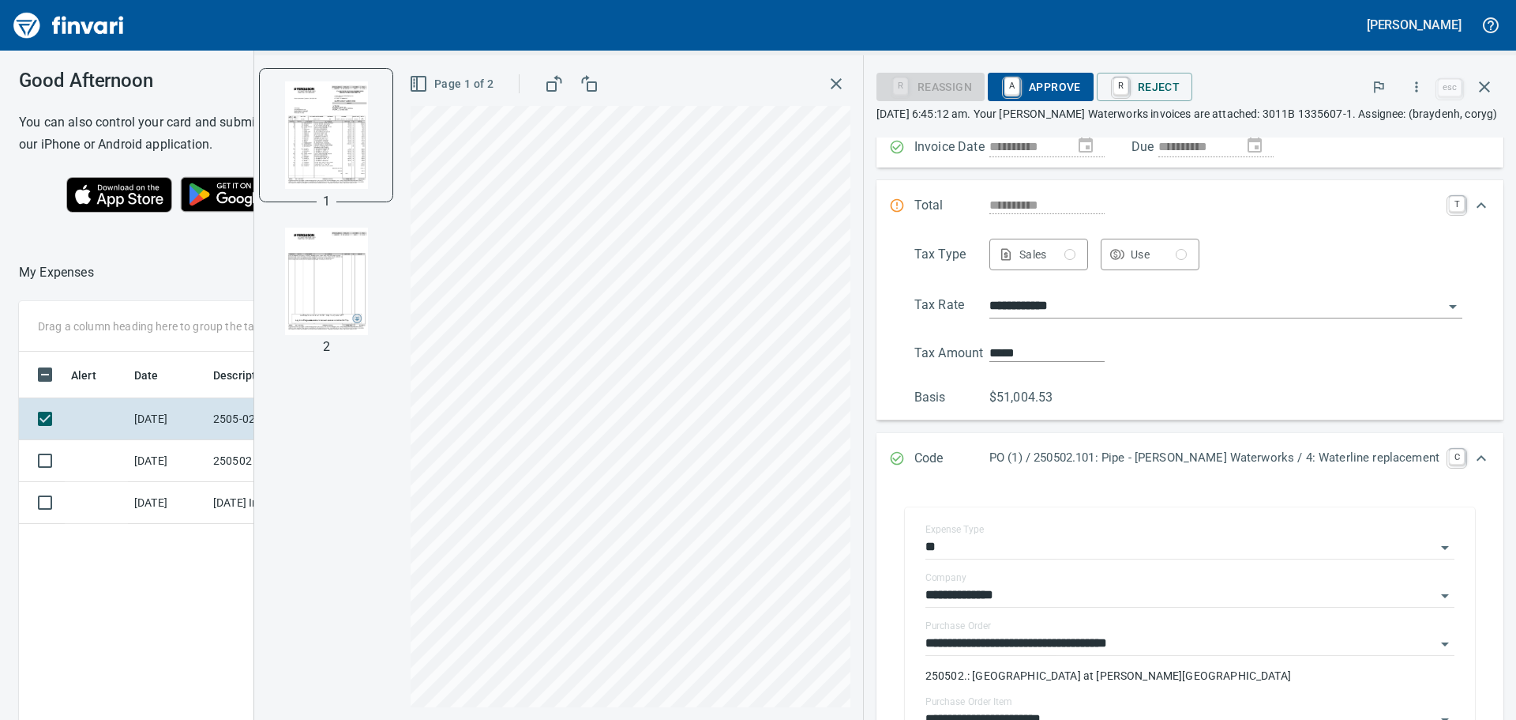
scroll to position [0, 0]
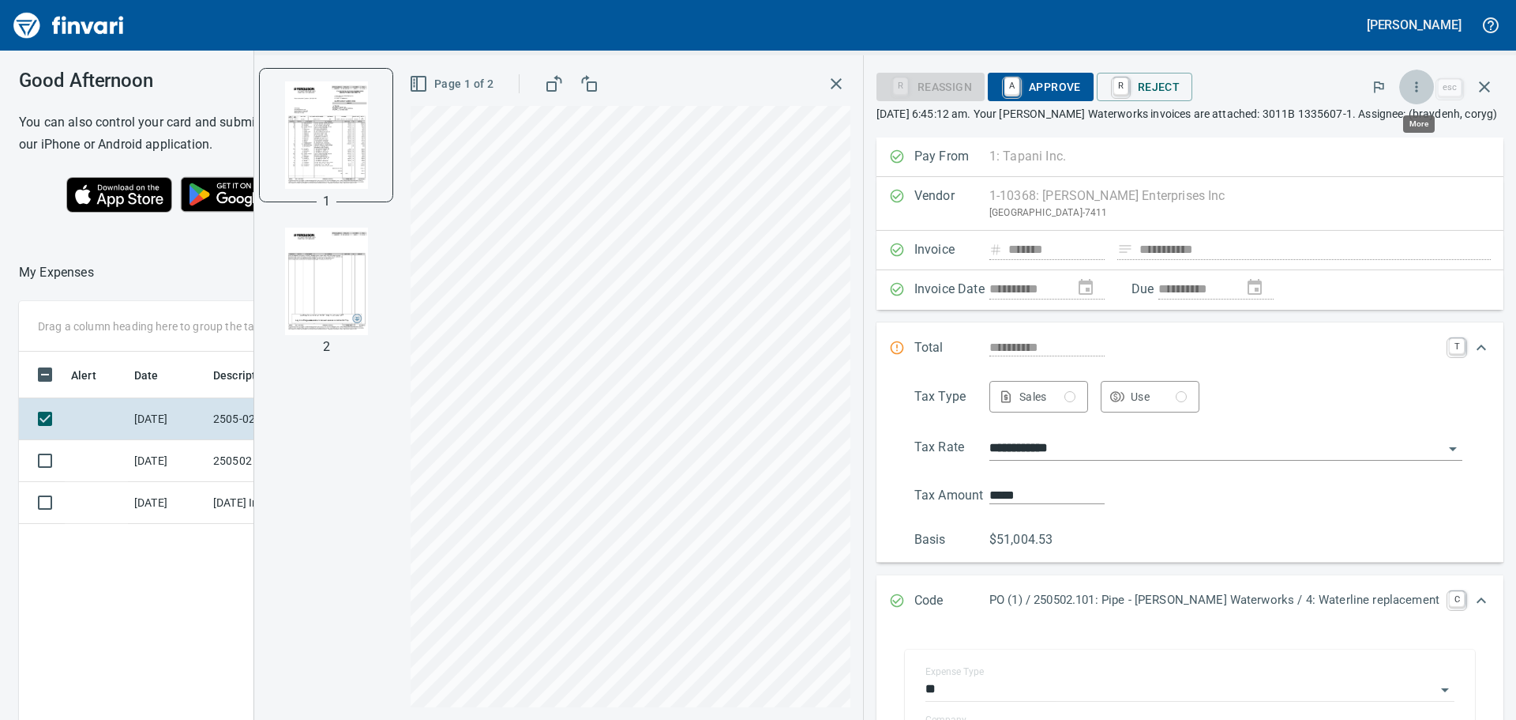
click at [1417, 88] on icon "button" at bounding box center [1417, 87] width 16 height 16
click at [1343, 129] on span "Download" at bounding box center [1415, 132] width 152 height 19
click at [1484, 85] on icon "button" at bounding box center [1484, 86] width 19 height 19
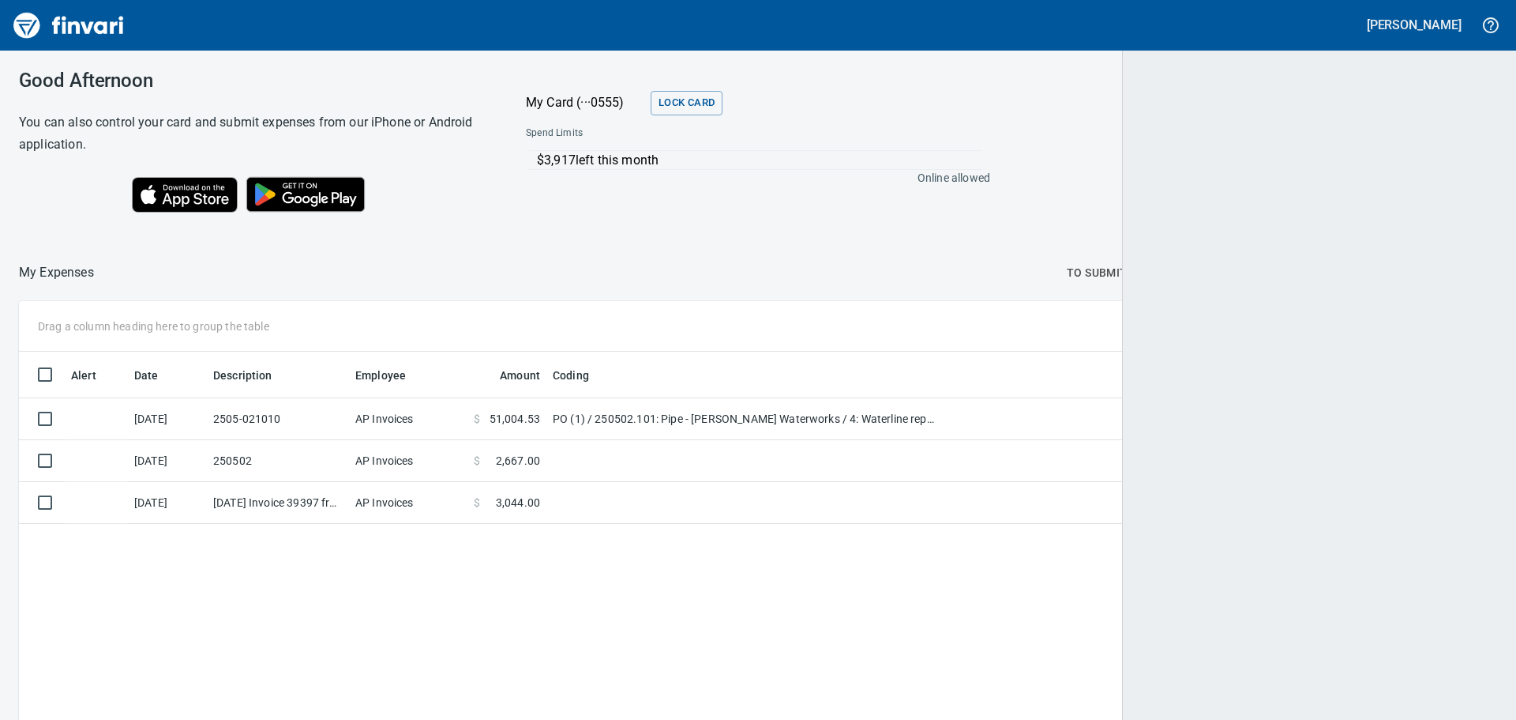
scroll to position [534, 1452]
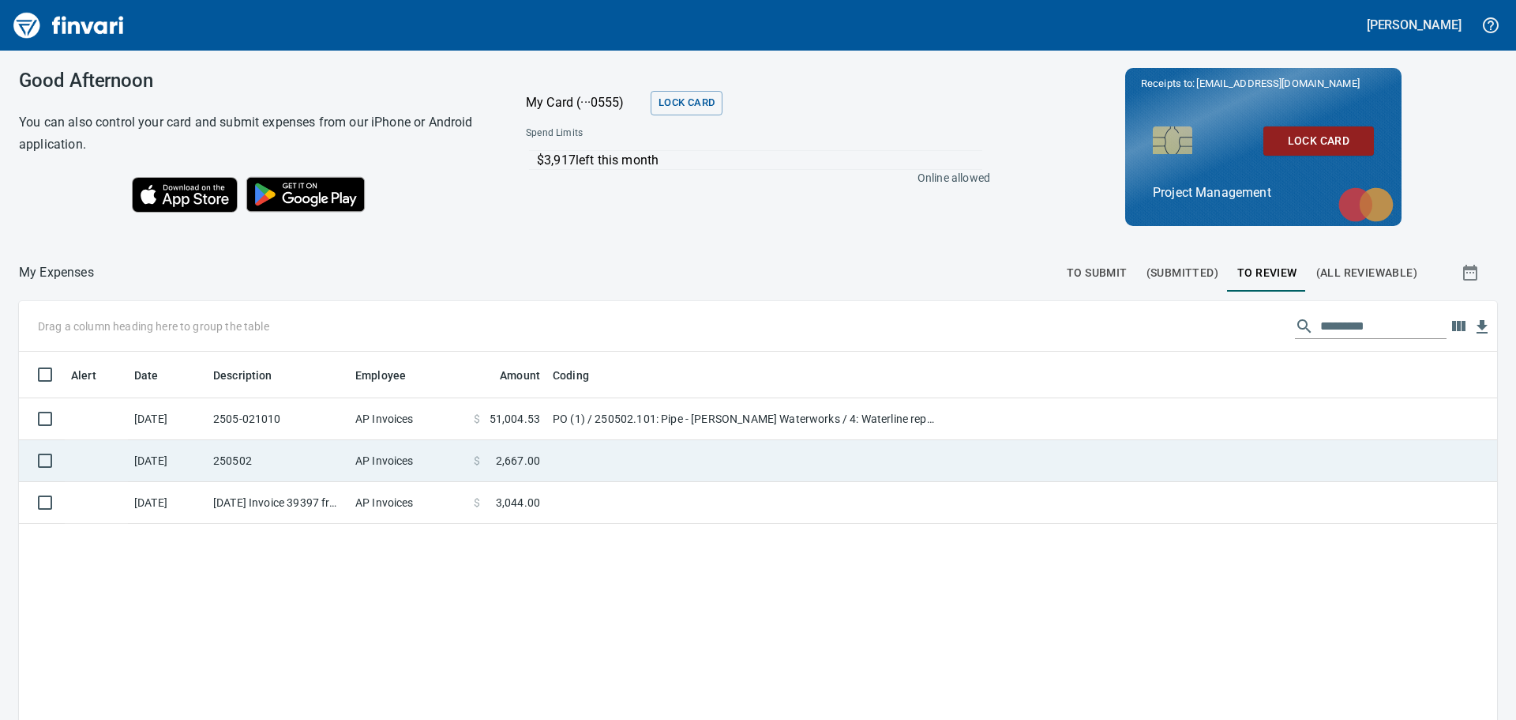
click at [592, 453] on td at bounding box center [744, 461] width 395 height 42
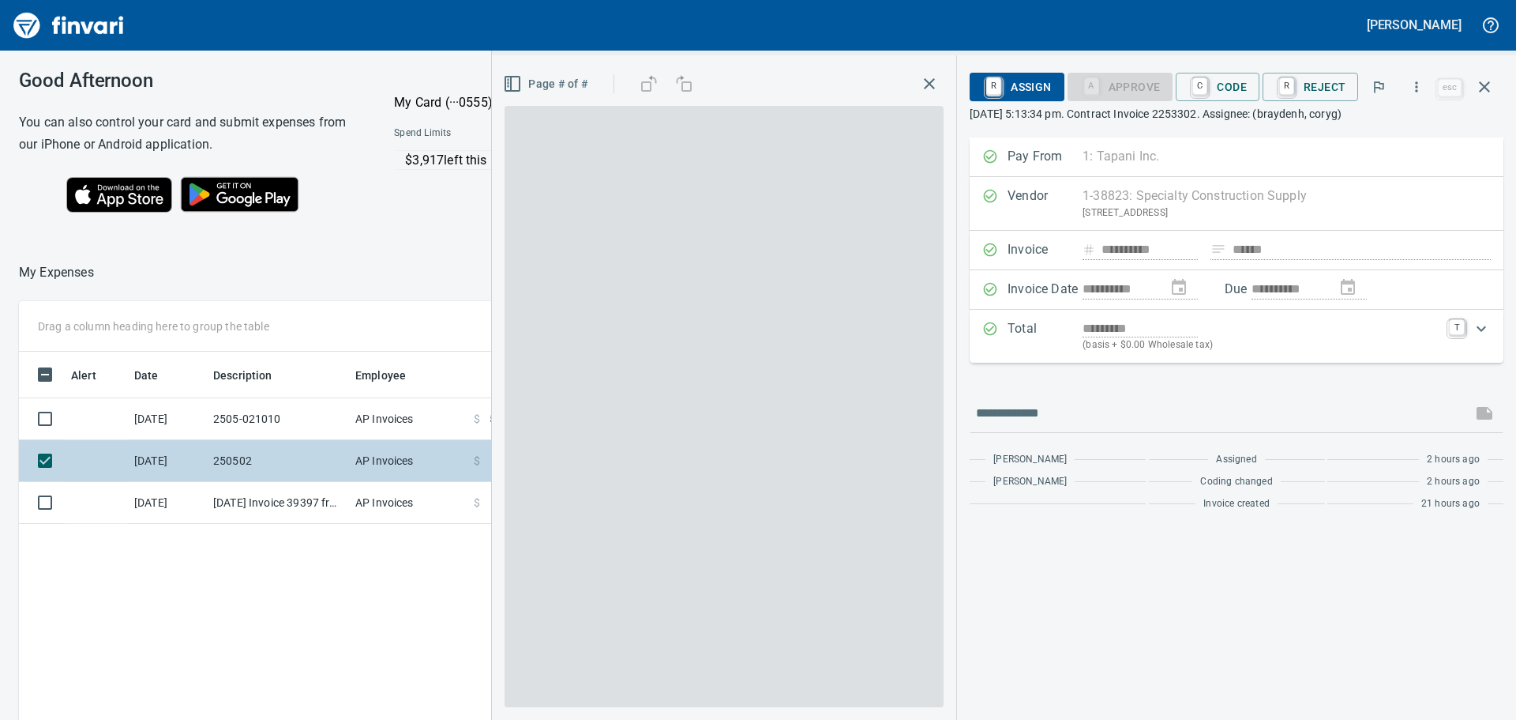
scroll to position [534, 1060]
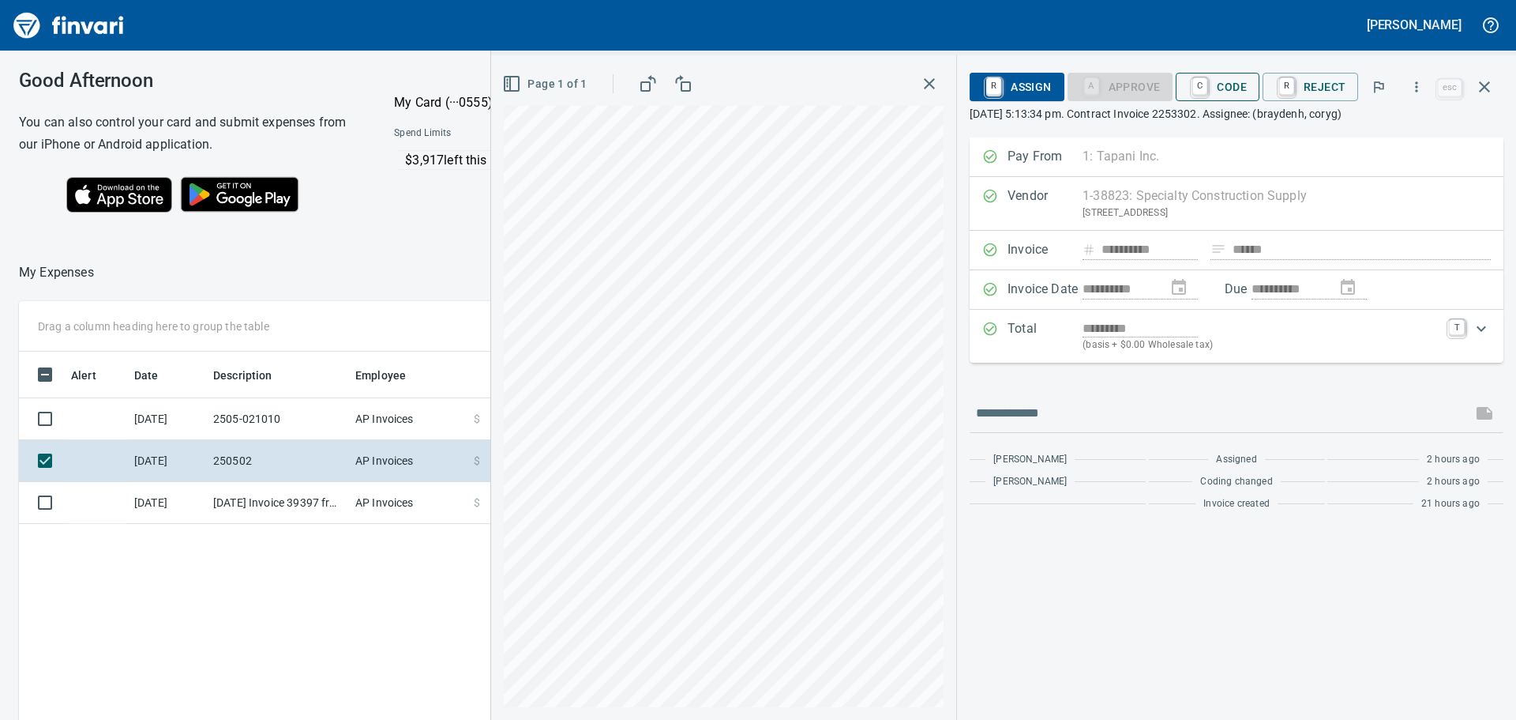
click at [1230, 84] on span "C Code" at bounding box center [1218, 86] width 58 height 27
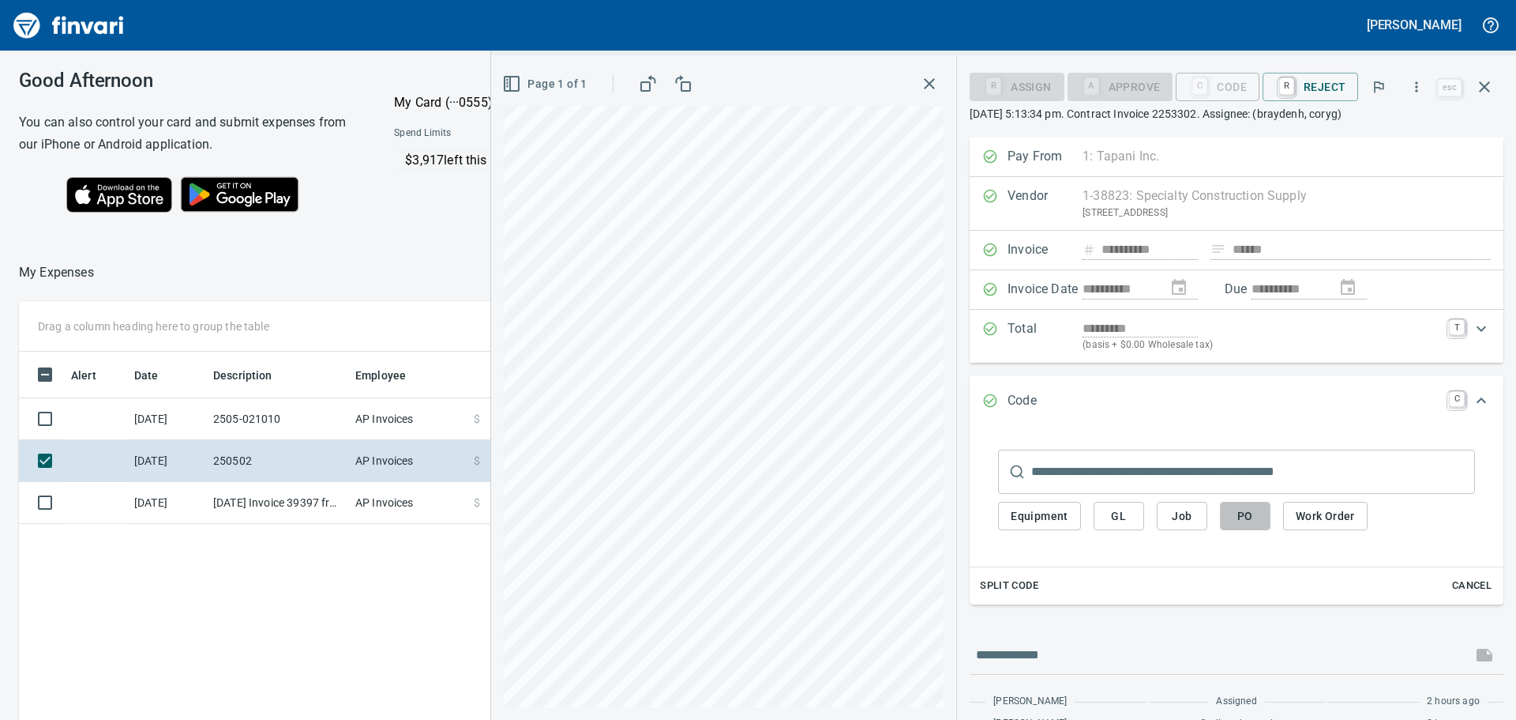
click at [1247, 514] on span "PO" at bounding box center [1245, 516] width 25 height 20
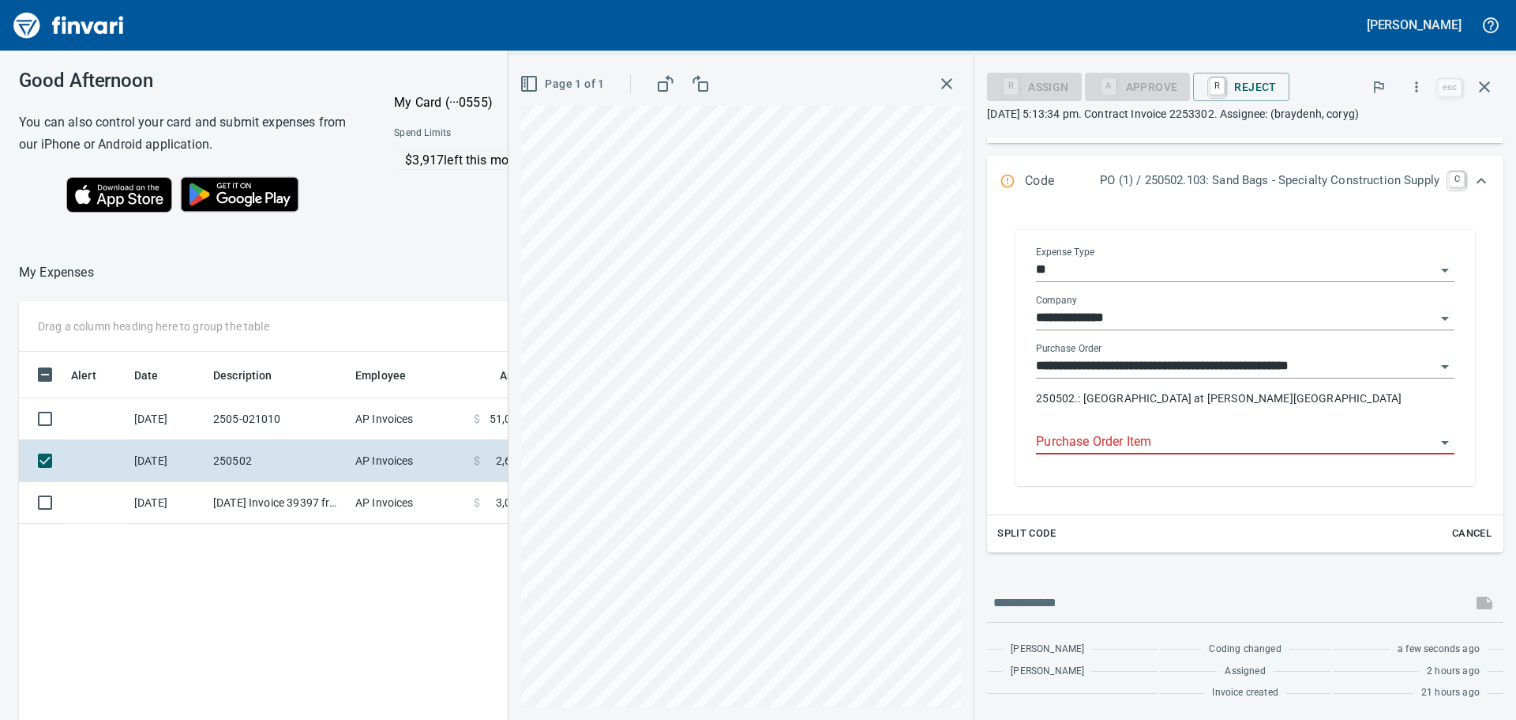
click at [1188, 441] on input "Purchase Order Item" at bounding box center [1236, 442] width 400 height 22
type input "*"
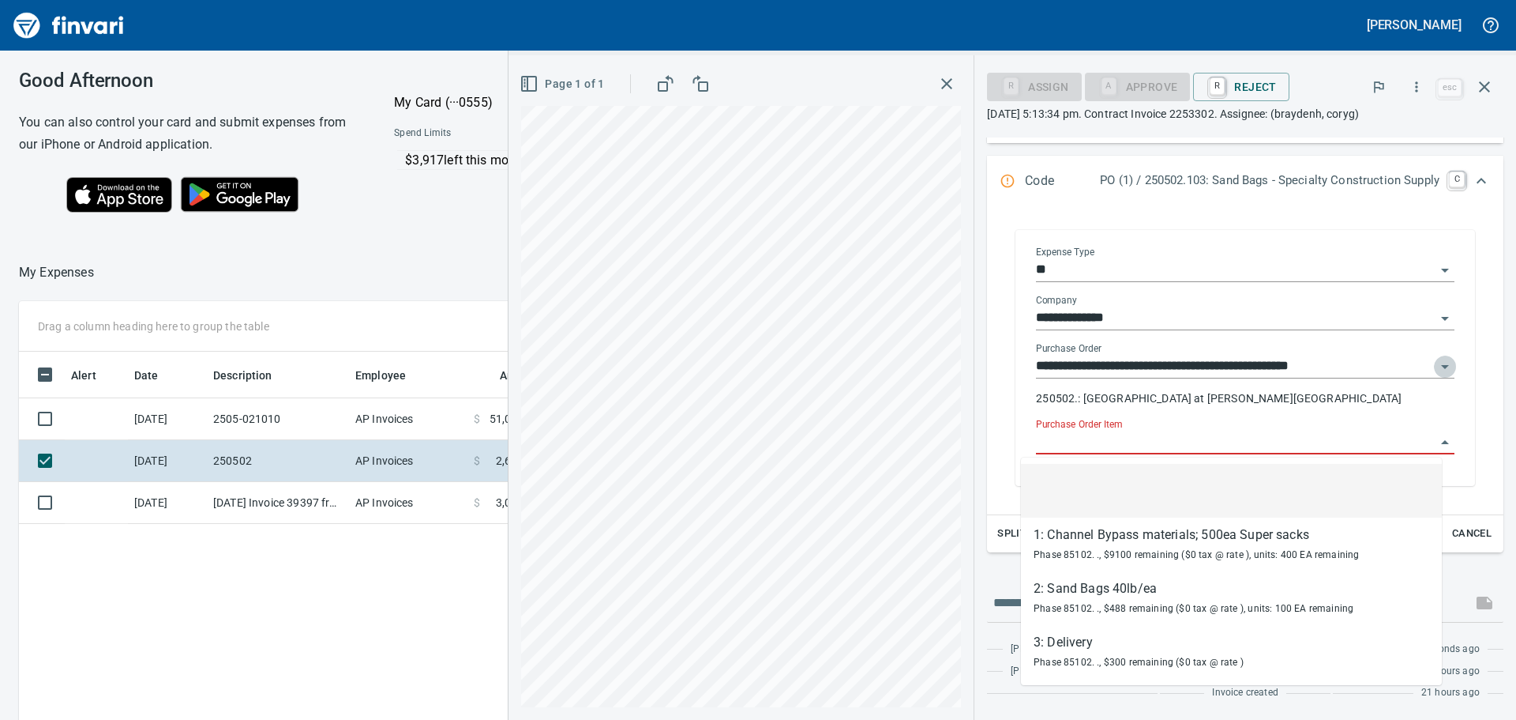
click at [1436, 365] on icon "Open" at bounding box center [1445, 366] width 19 height 19
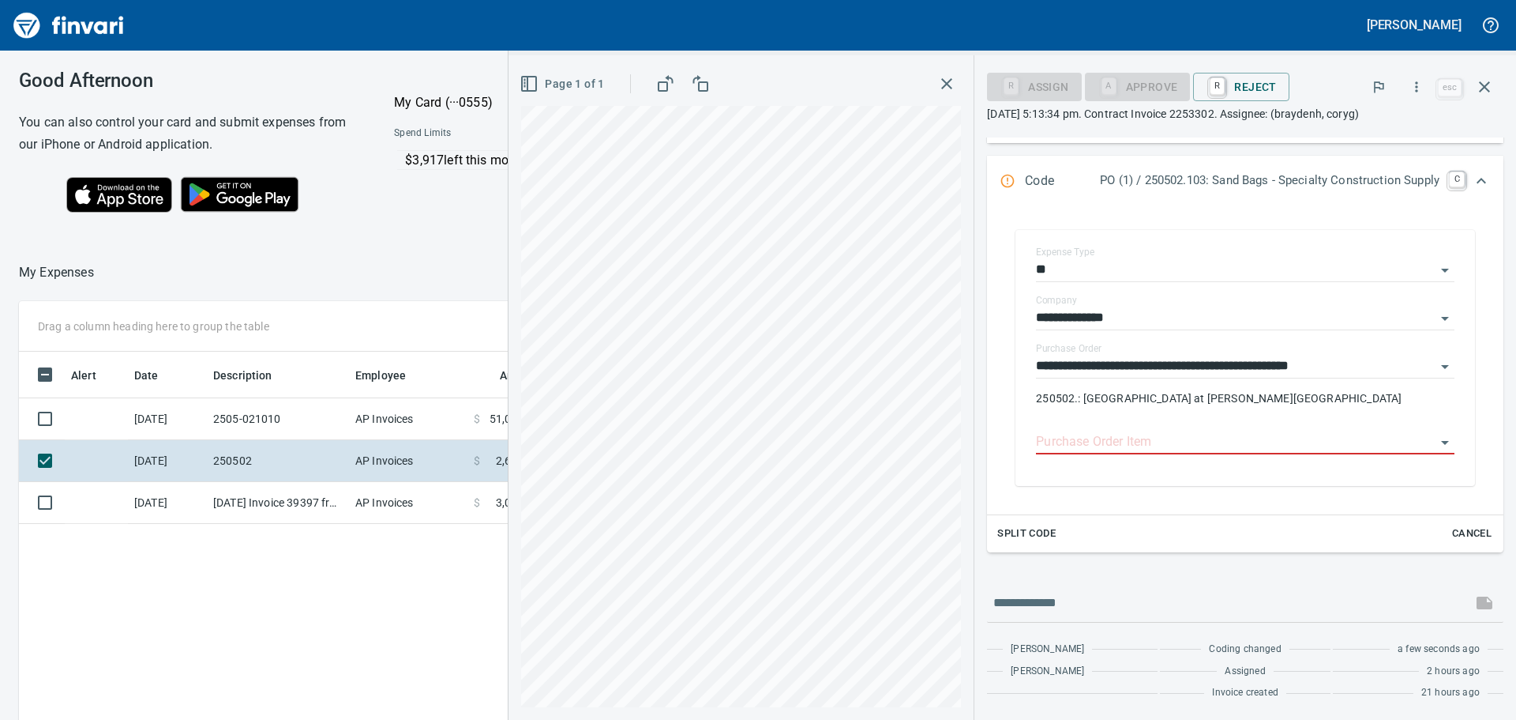
click at [416, 576] on div "Alert Date Description Employee Amount Coding [DATE] 2505-021010 AP Invoices $ …" at bounding box center [561, 624] width 1084 height 547
click at [855, 88] on div "Page 1 of 1" at bounding box center [741, 84] width 440 height 32
click at [1441, 442] on icon "Open" at bounding box center [1445, 443] width 8 height 4
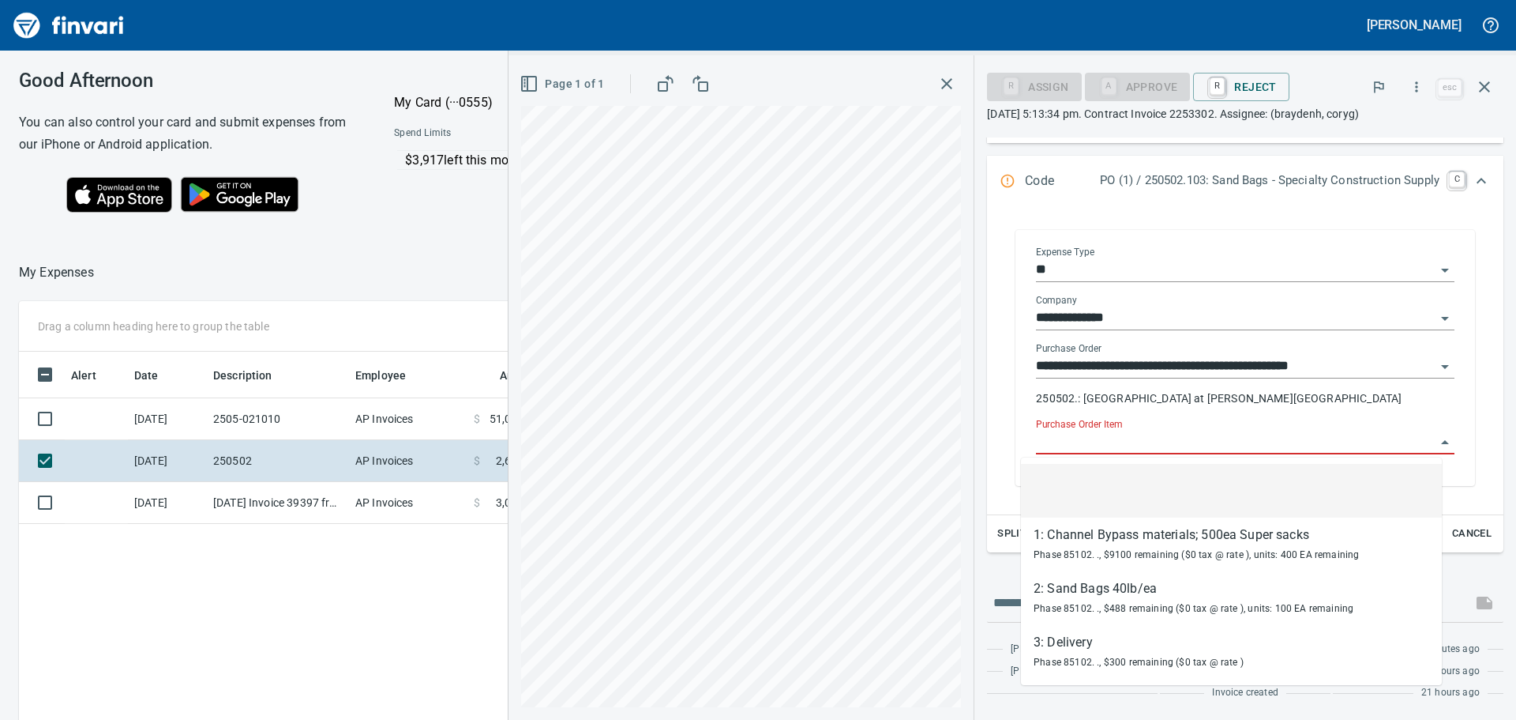
click at [1310, 431] on input "Purchase Order Item" at bounding box center [1236, 442] width 400 height 22
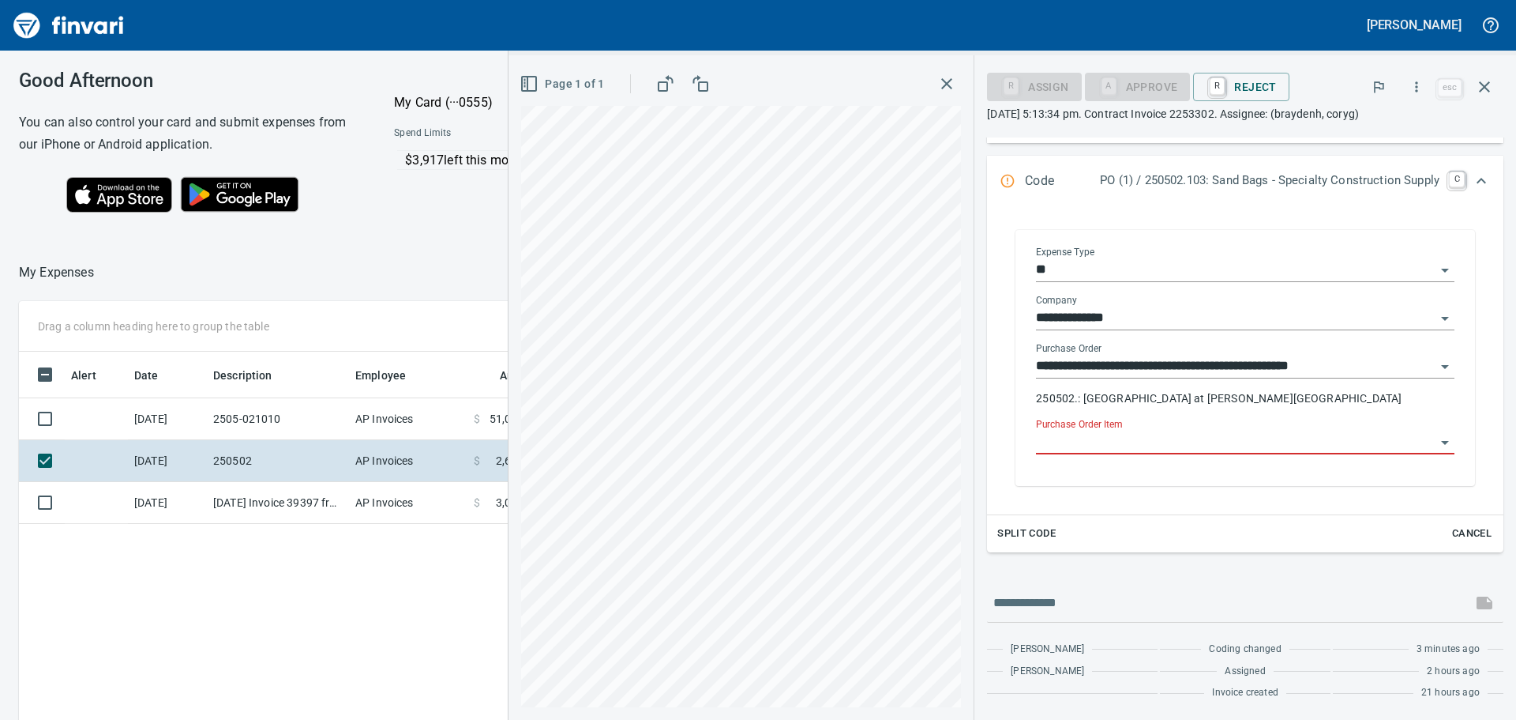
click at [1436, 363] on icon "Open" at bounding box center [1445, 366] width 19 height 19
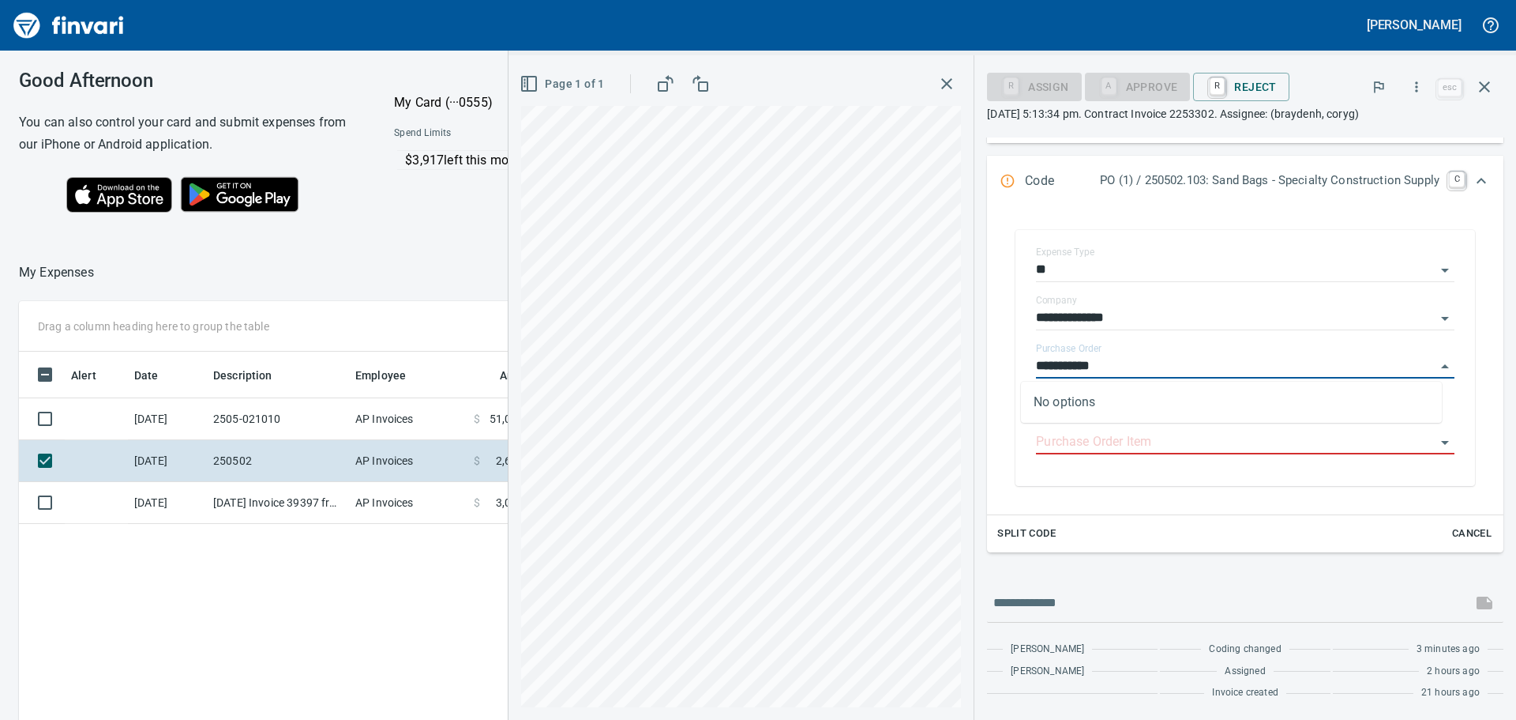
type input "**********"
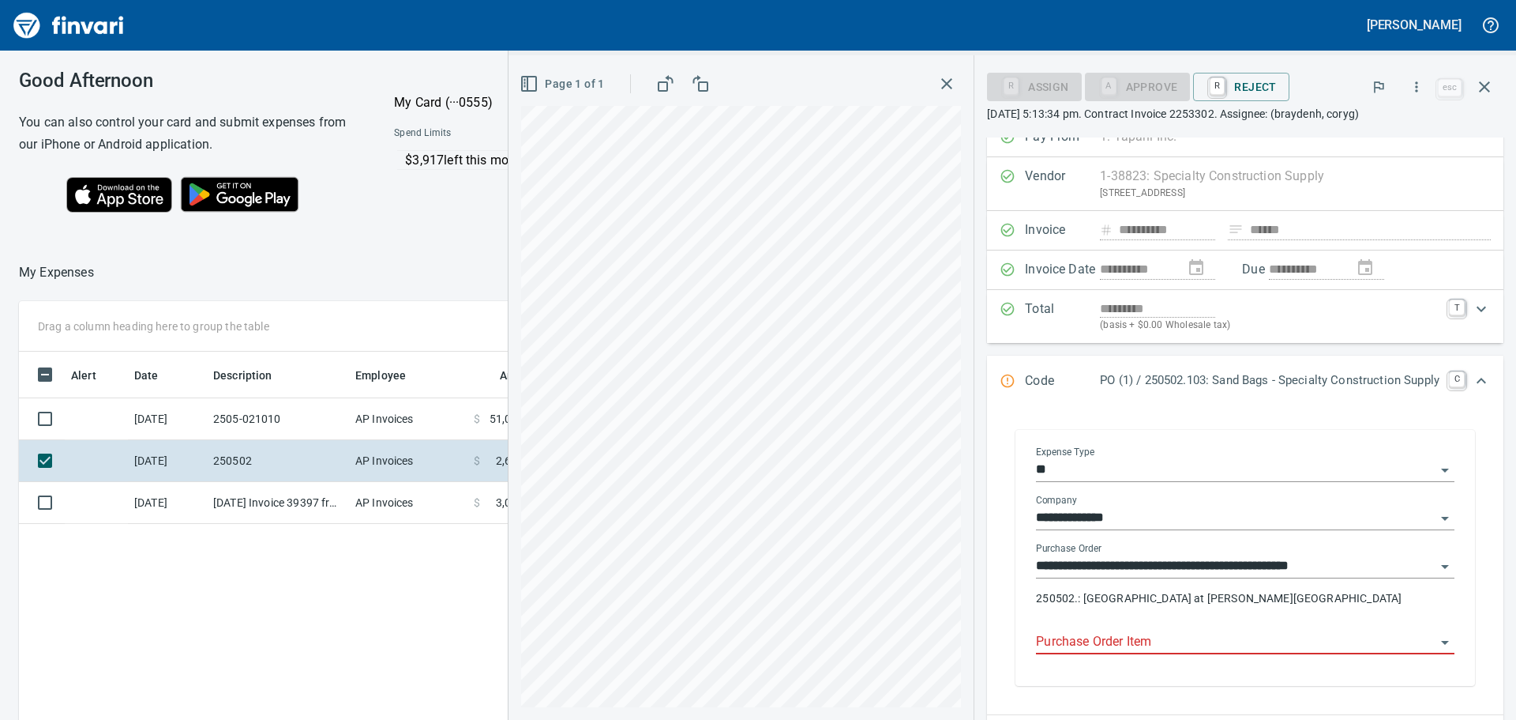
scroll to position [0, 0]
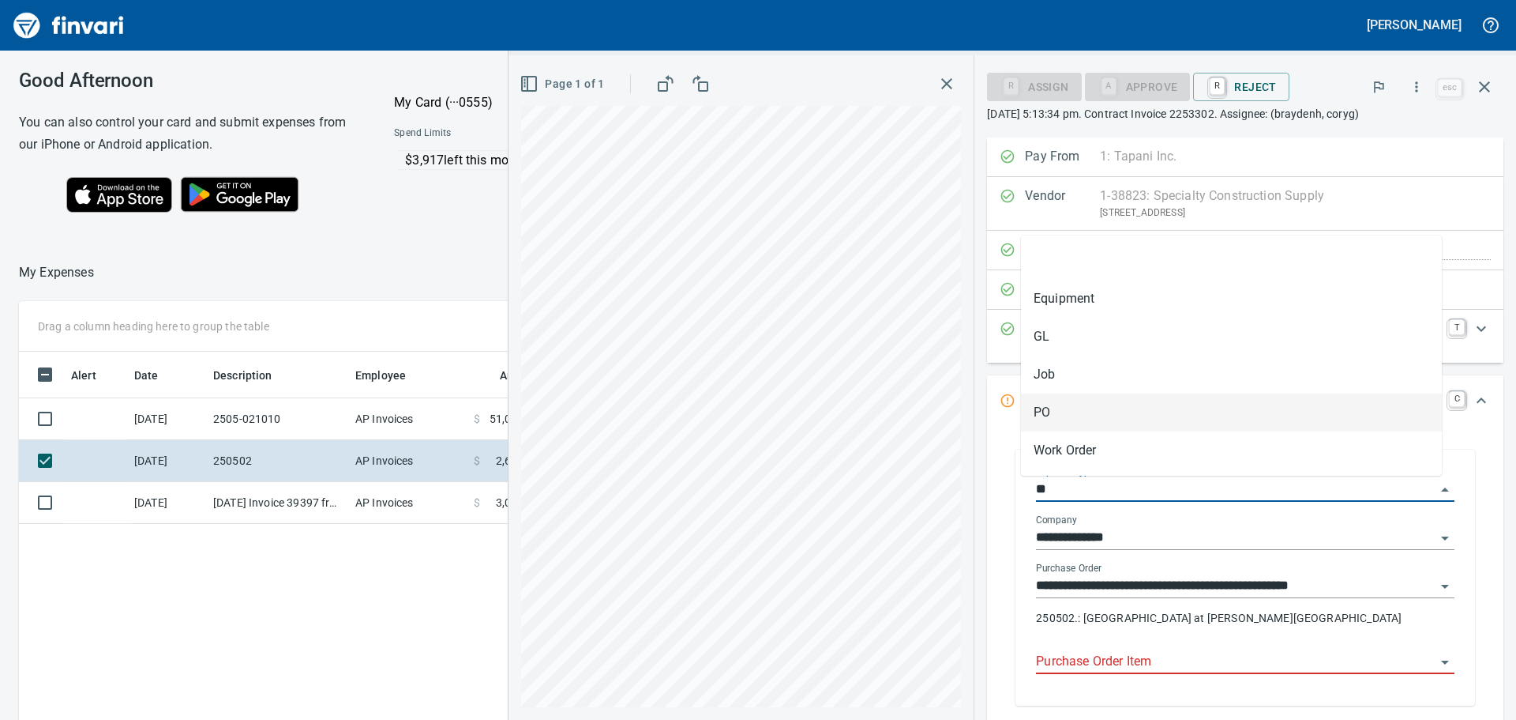
click at [1180, 485] on input "**" at bounding box center [1236, 490] width 400 height 22
click at [1136, 410] on li "PO" at bounding box center [1231, 412] width 421 height 38
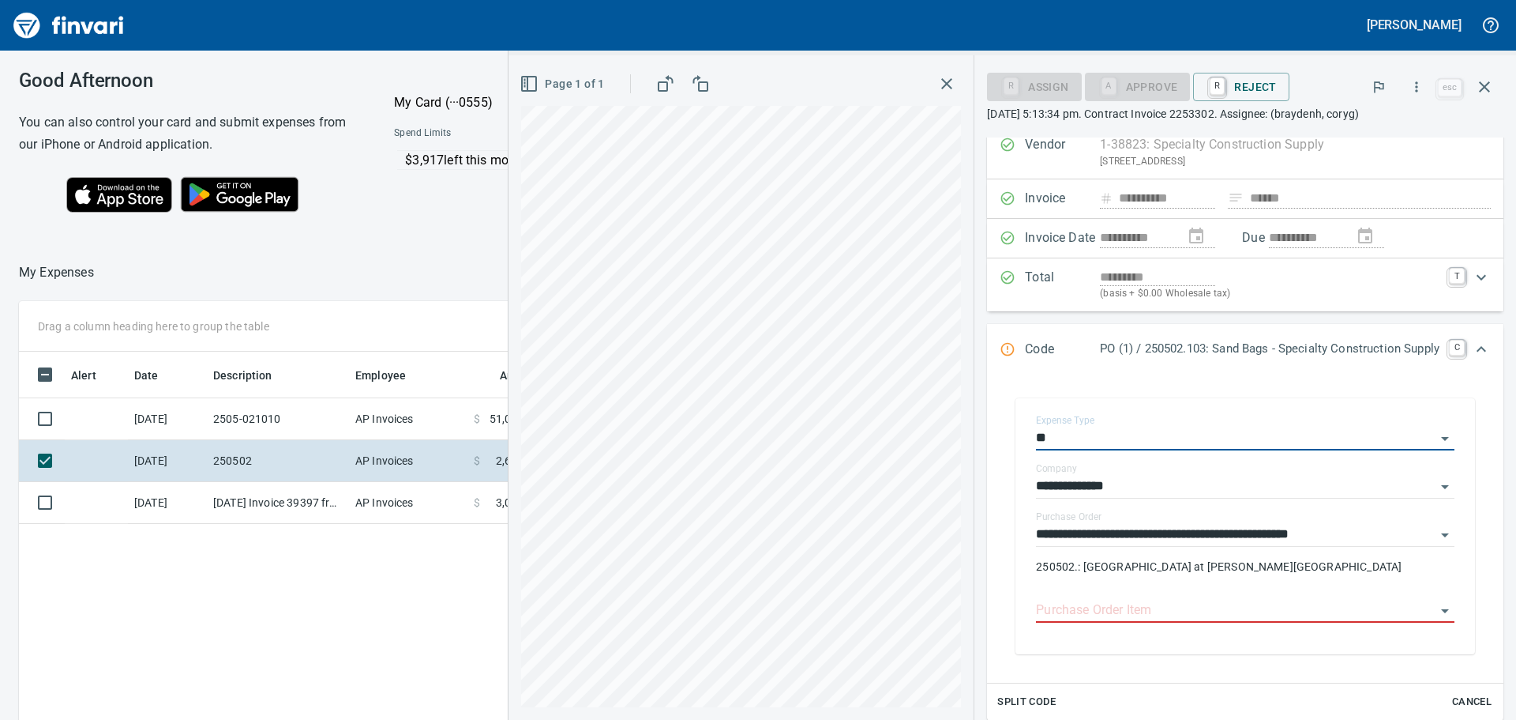
scroll to position [79, 0]
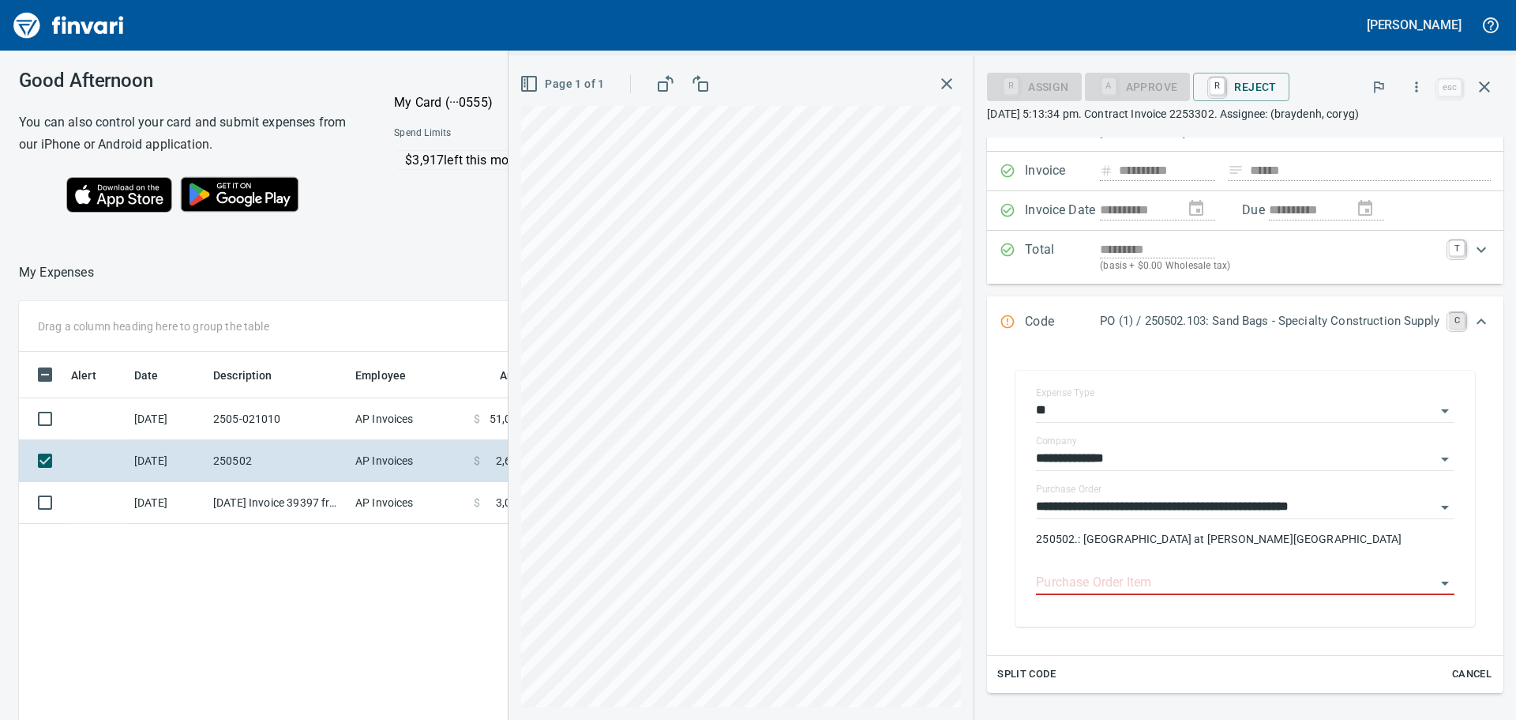
click at [1449, 318] on link "C" at bounding box center [1457, 321] width 16 height 16
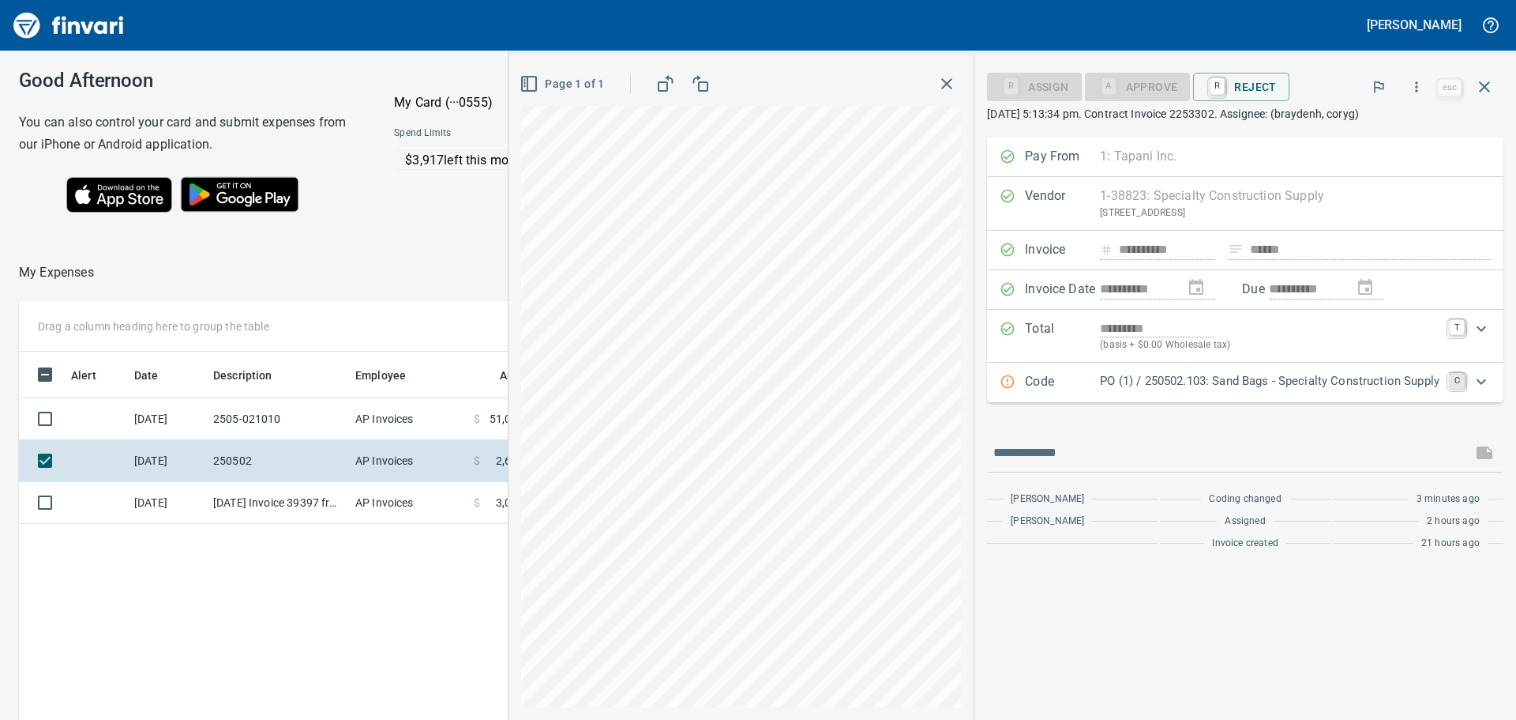
click at [1457, 380] on link "C" at bounding box center [1457, 381] width 16 height 16
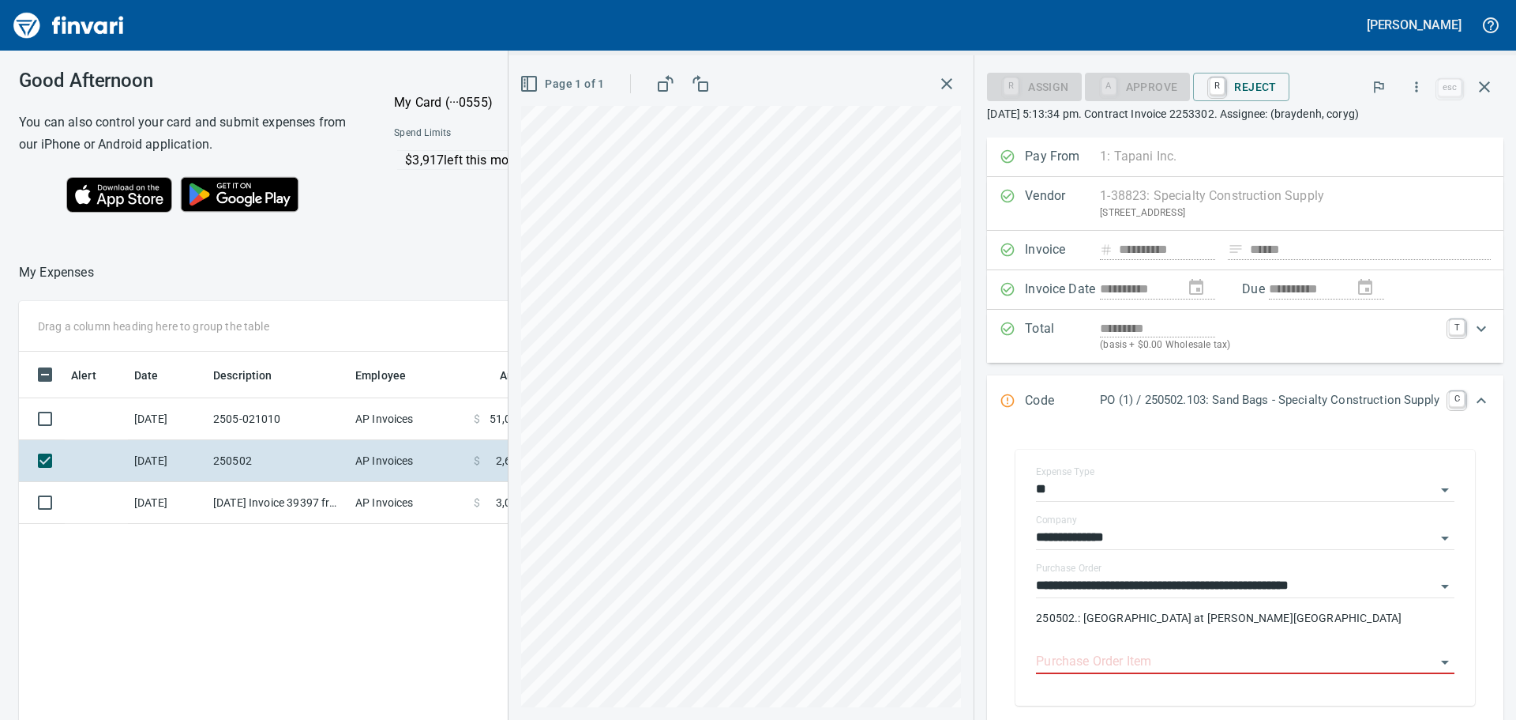
click at [1415, 397] on p "PO (1) / 250502.103: Sand Bags - Specialty Construction Supply" at bounding box center [1270, 400] width 340 height 18
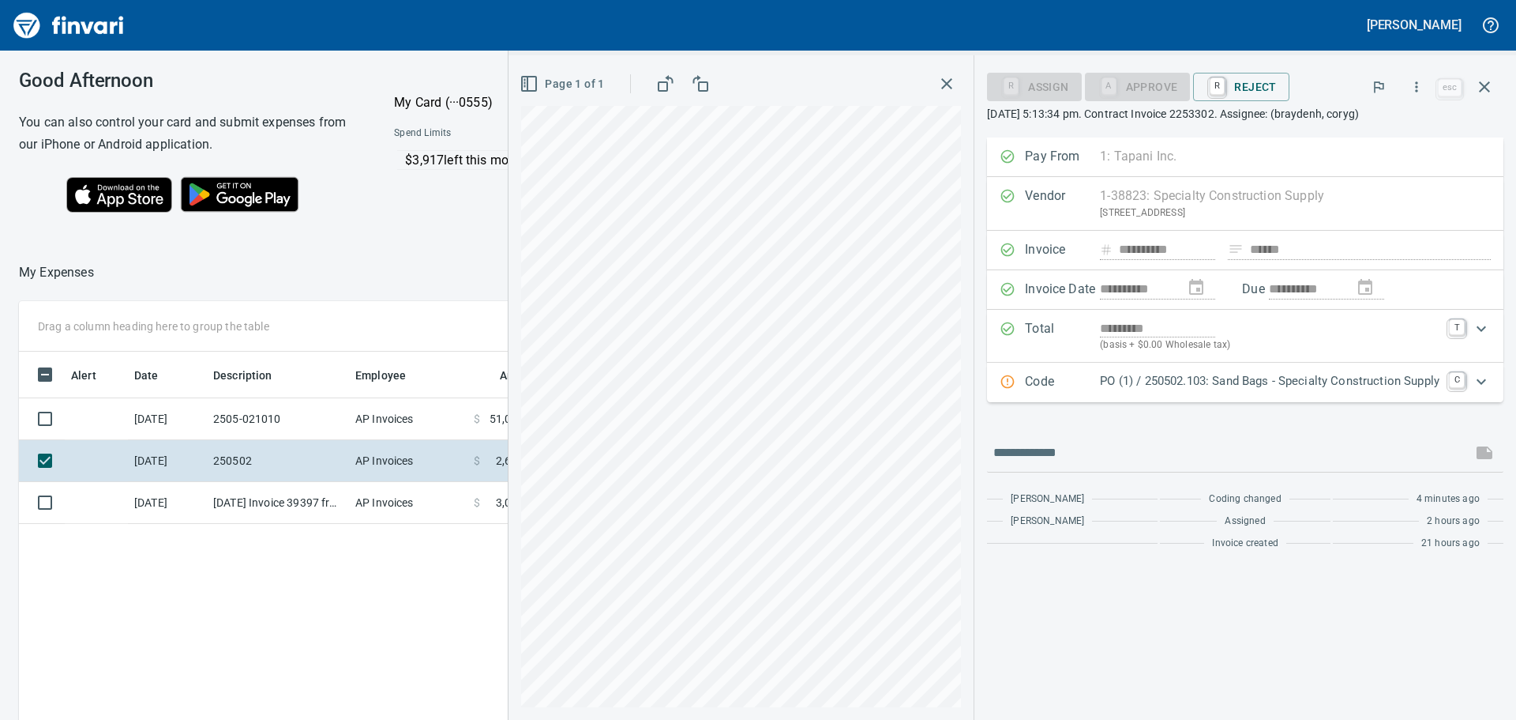
click at [1020, 373] on div "Code PO (1) / 250502.103: Sand Bags - Specialty Construction Supply C" at bounding box center [1231, 382] width 463 height 21
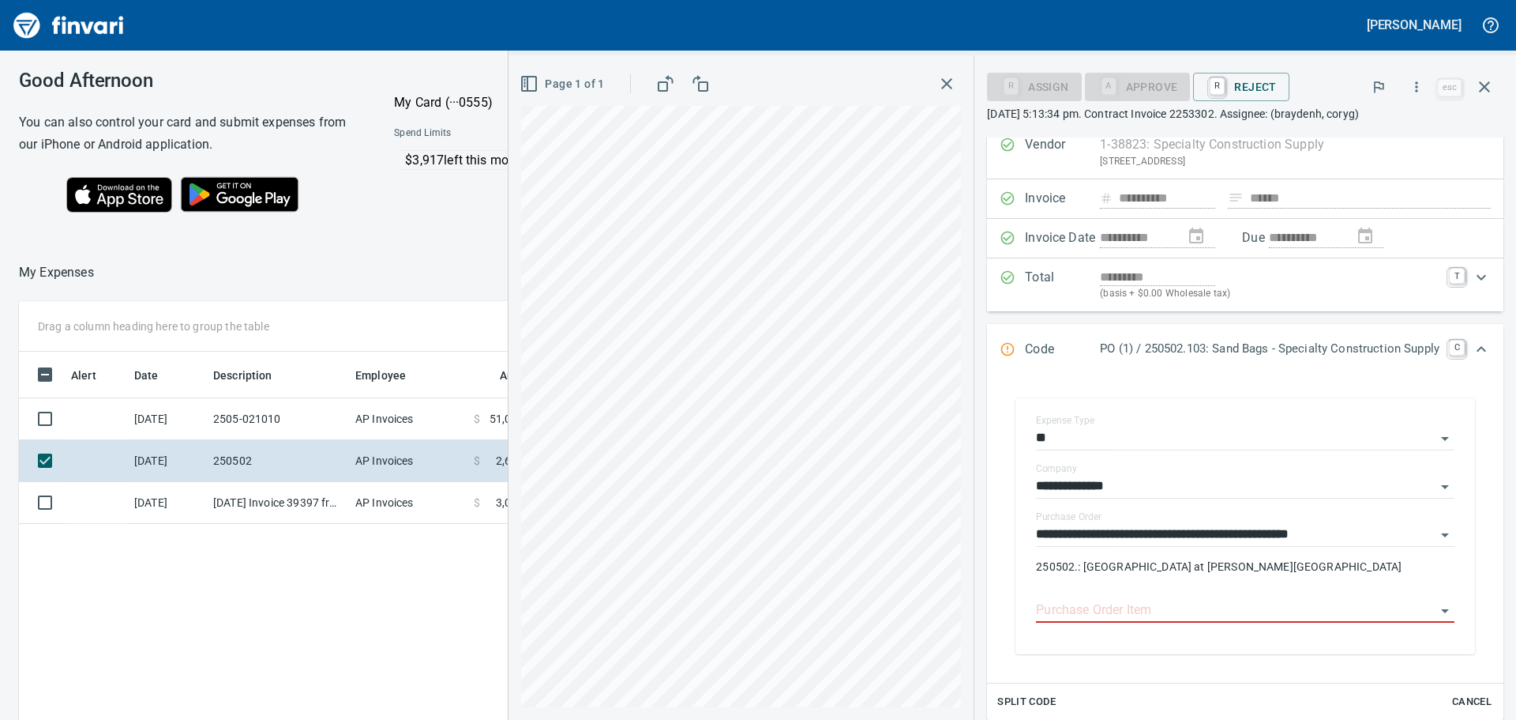
scroll to position [79, 0]
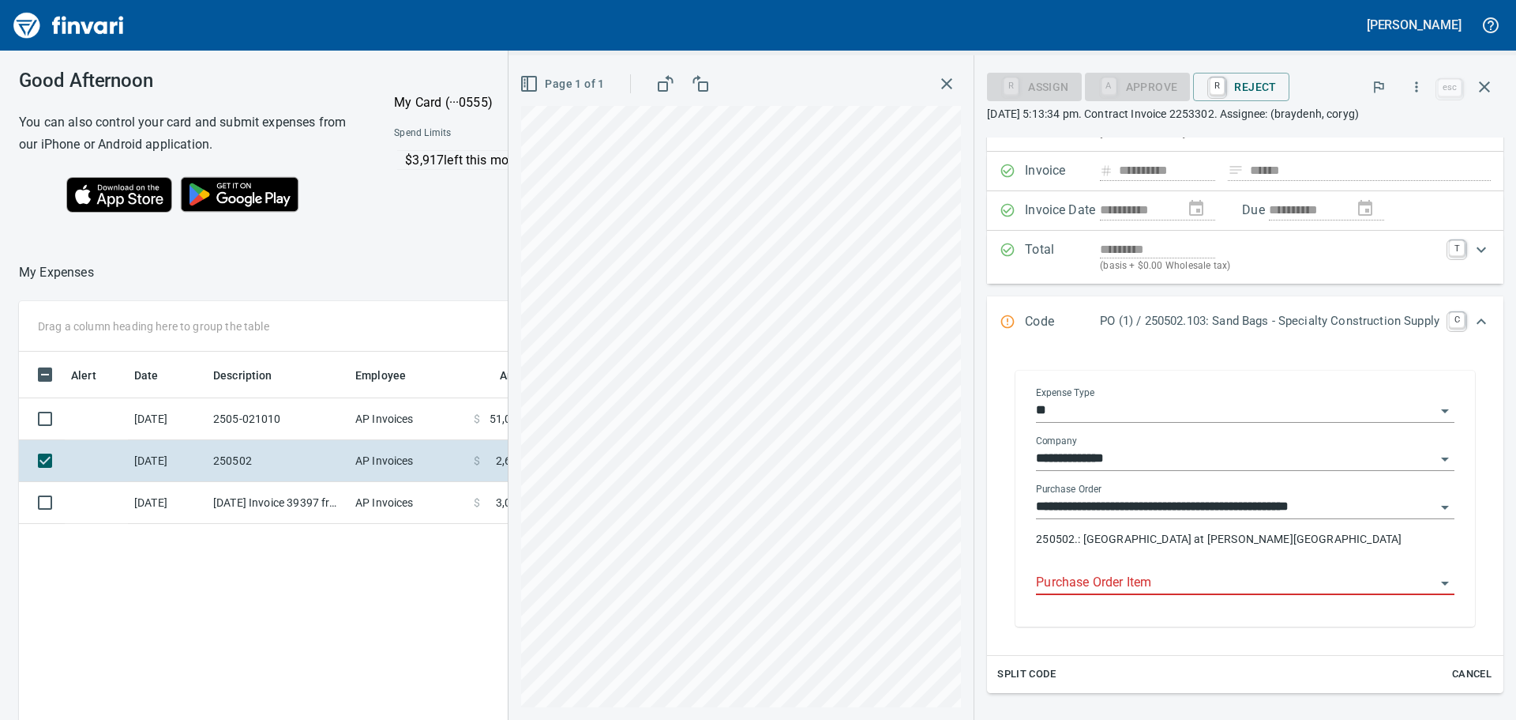
click at [1436, 457] on icon "Open" at bounding box center [1445, 458] width 19 height 19
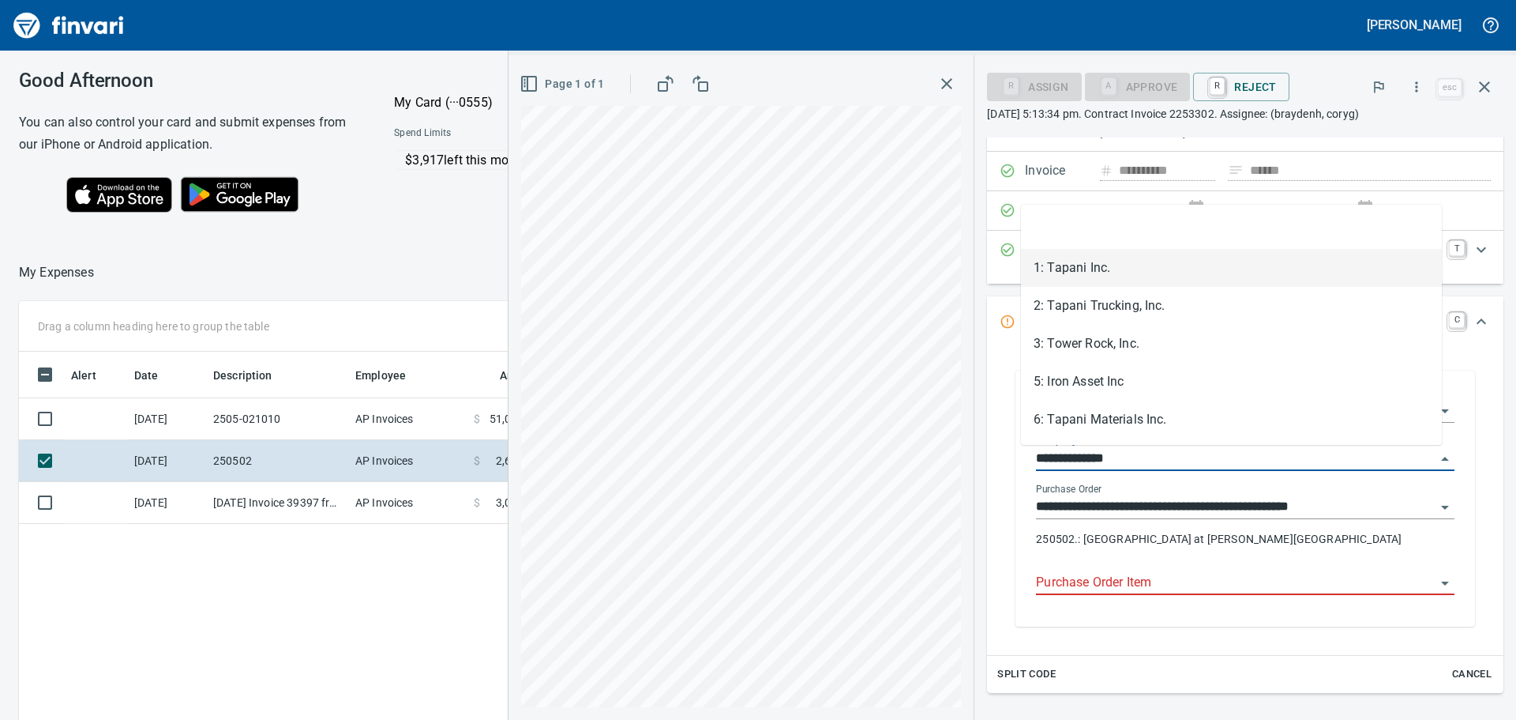
scroll to position [534, 1060]
click at [1436, 457] on icon "Close" at bounding box center [1445, 458] width 19 height 19
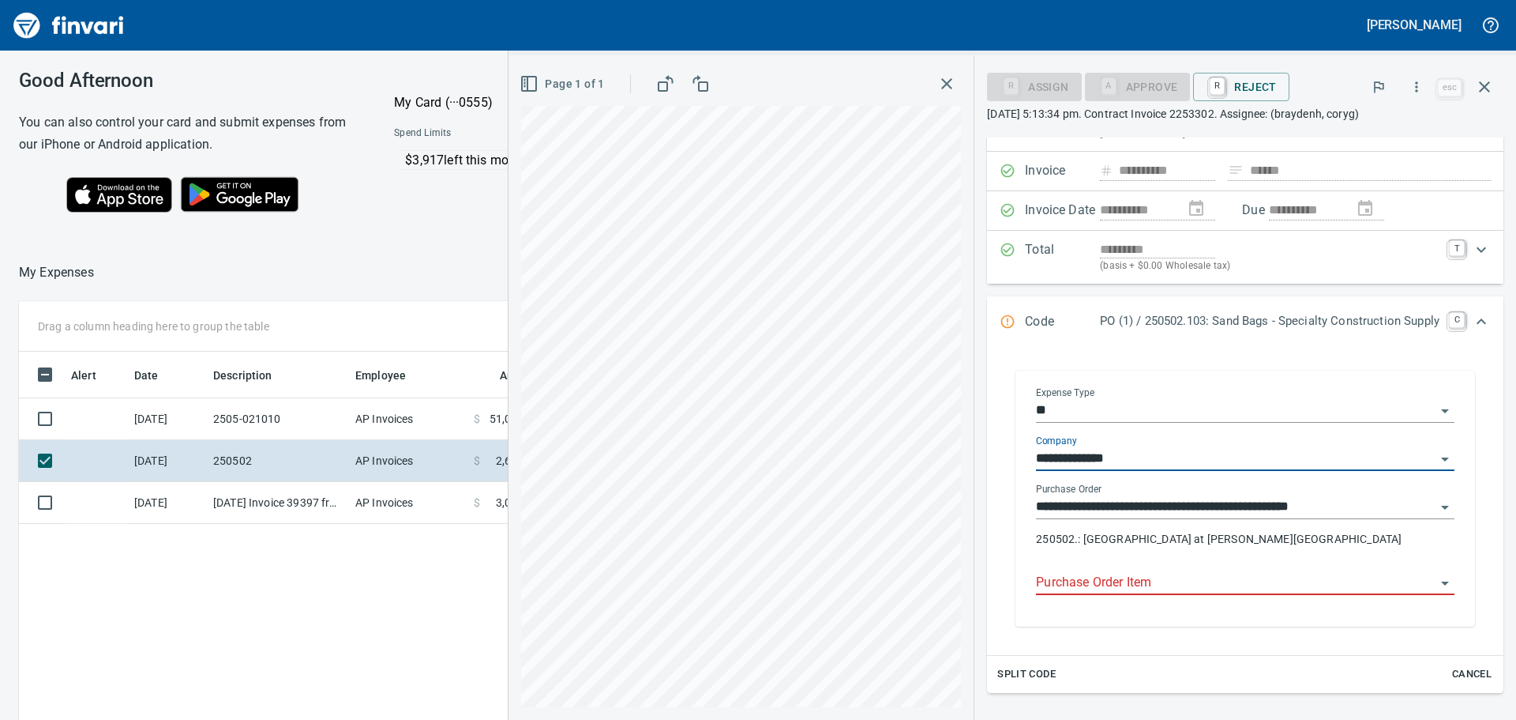
click at [1358, 504] on input "**********" at bounding box center [1236, 507] width 400 height 22
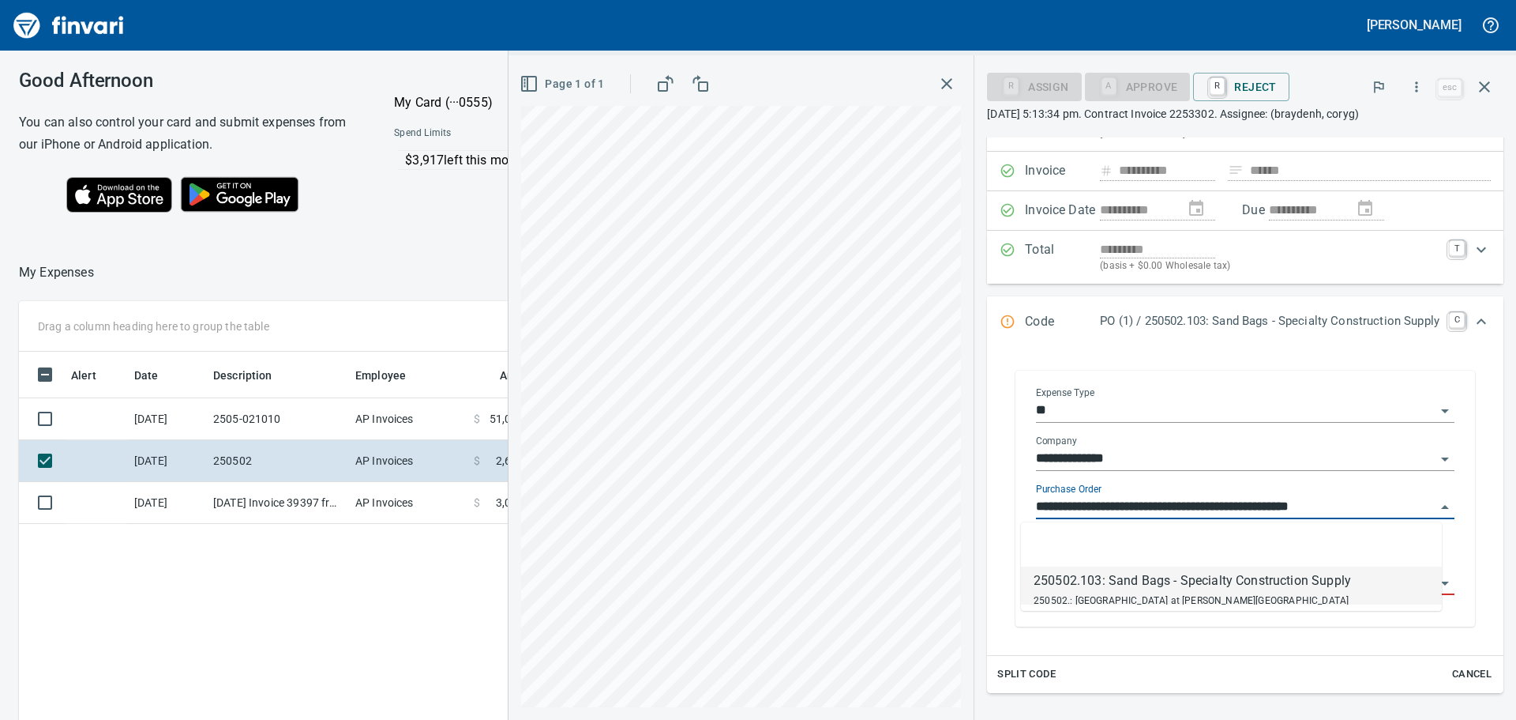
click at [1417, 505] on input "**********" at bounding box center [1236, 507] width 400 height 22
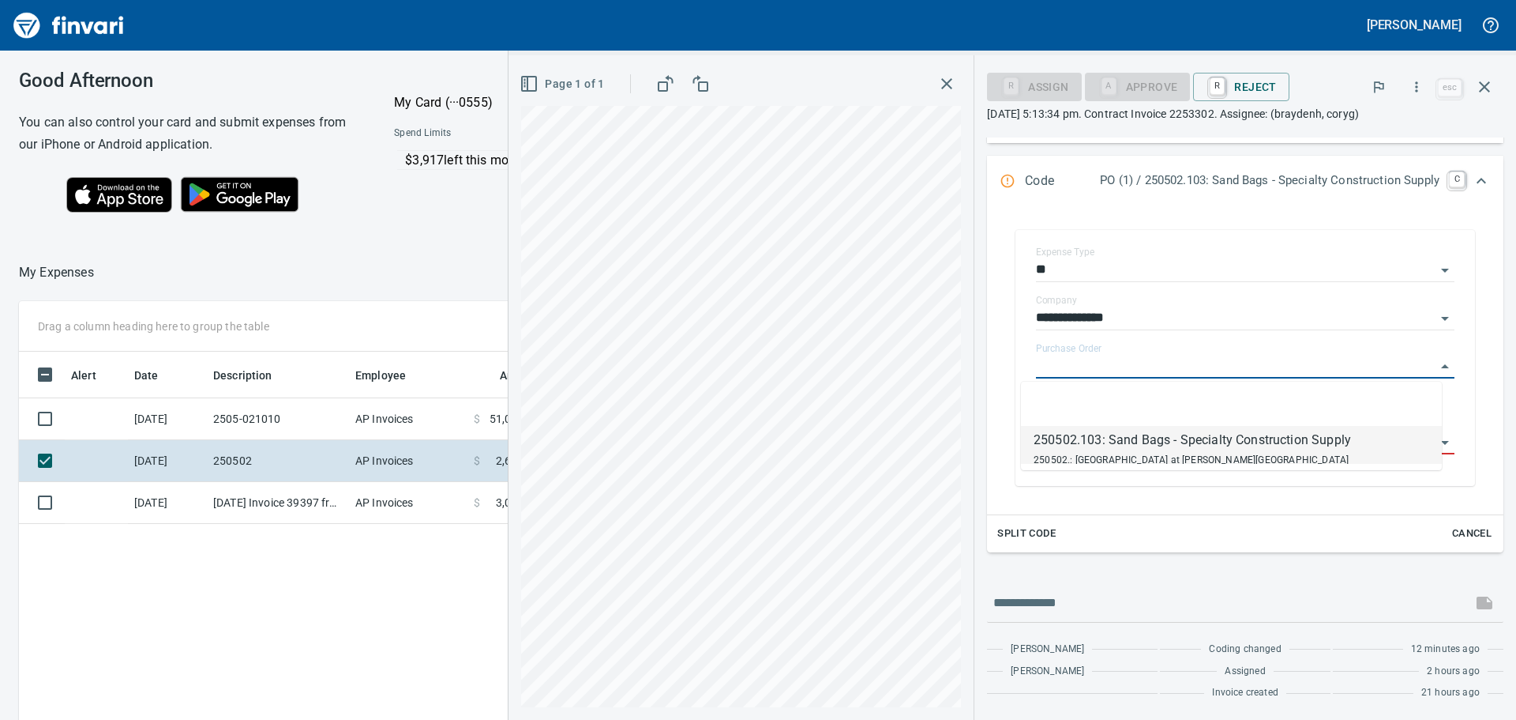
type input "**********"
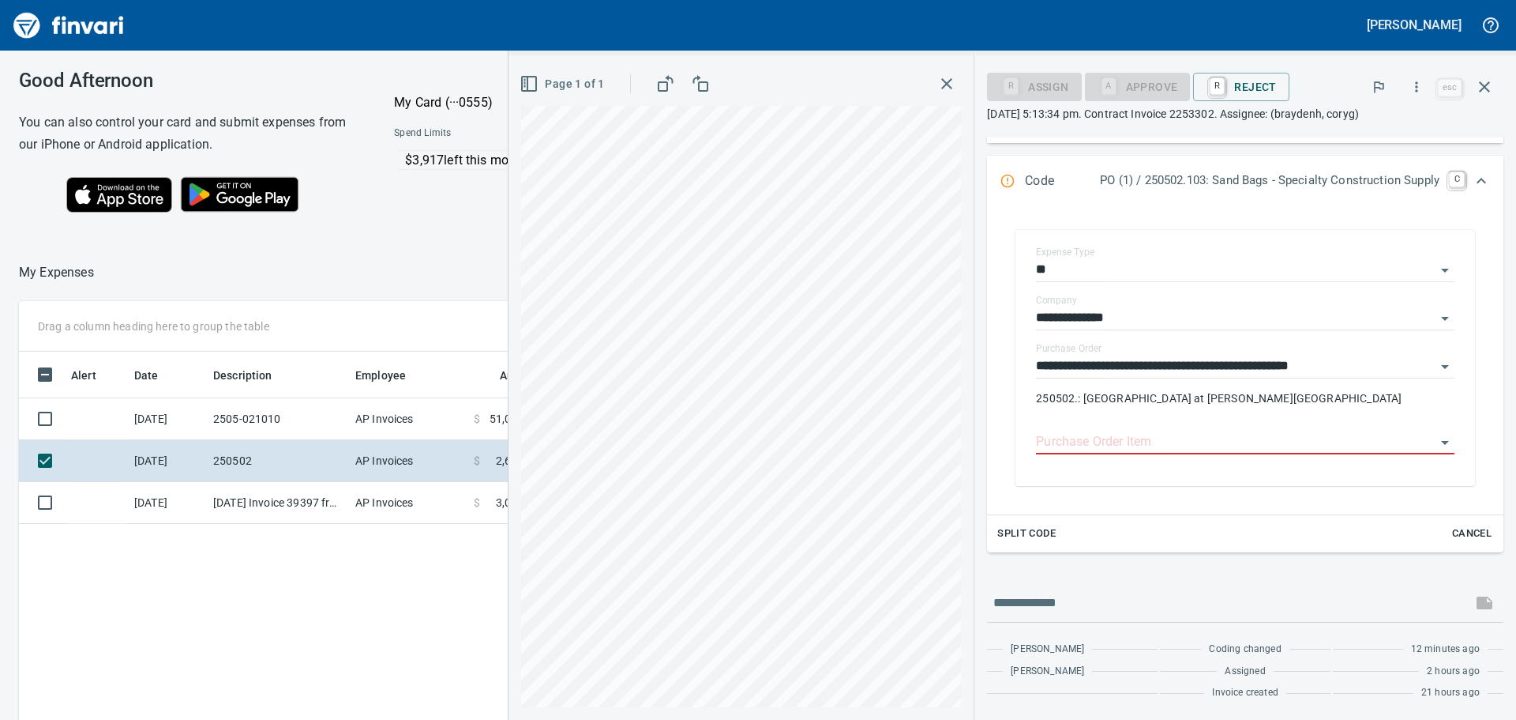
click at [1169, 496] on div "**********" at bounding box center [1245, 357] width 491 height 287
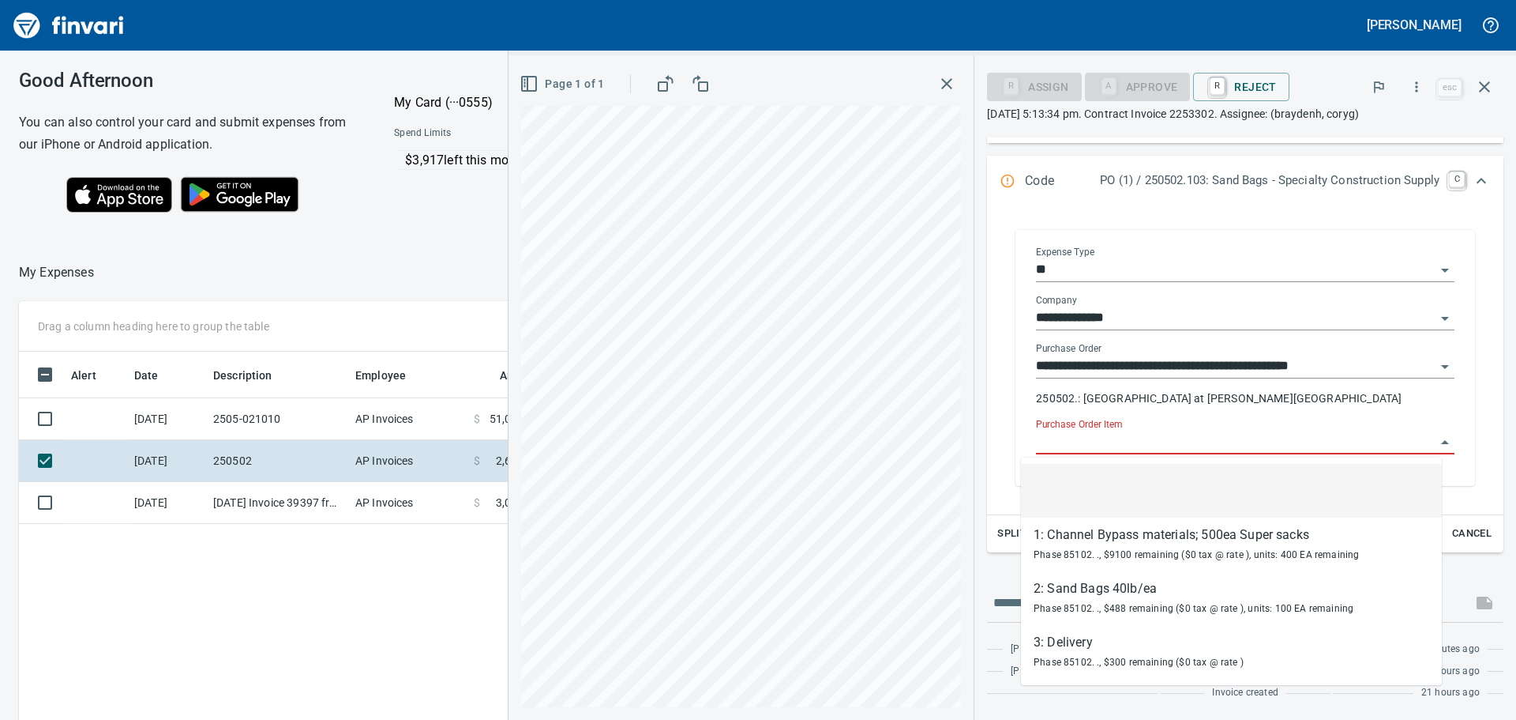
click at [1172, 438] on input "Purchase Order Item" at bounding box center [1236, 442] width 400 height 22
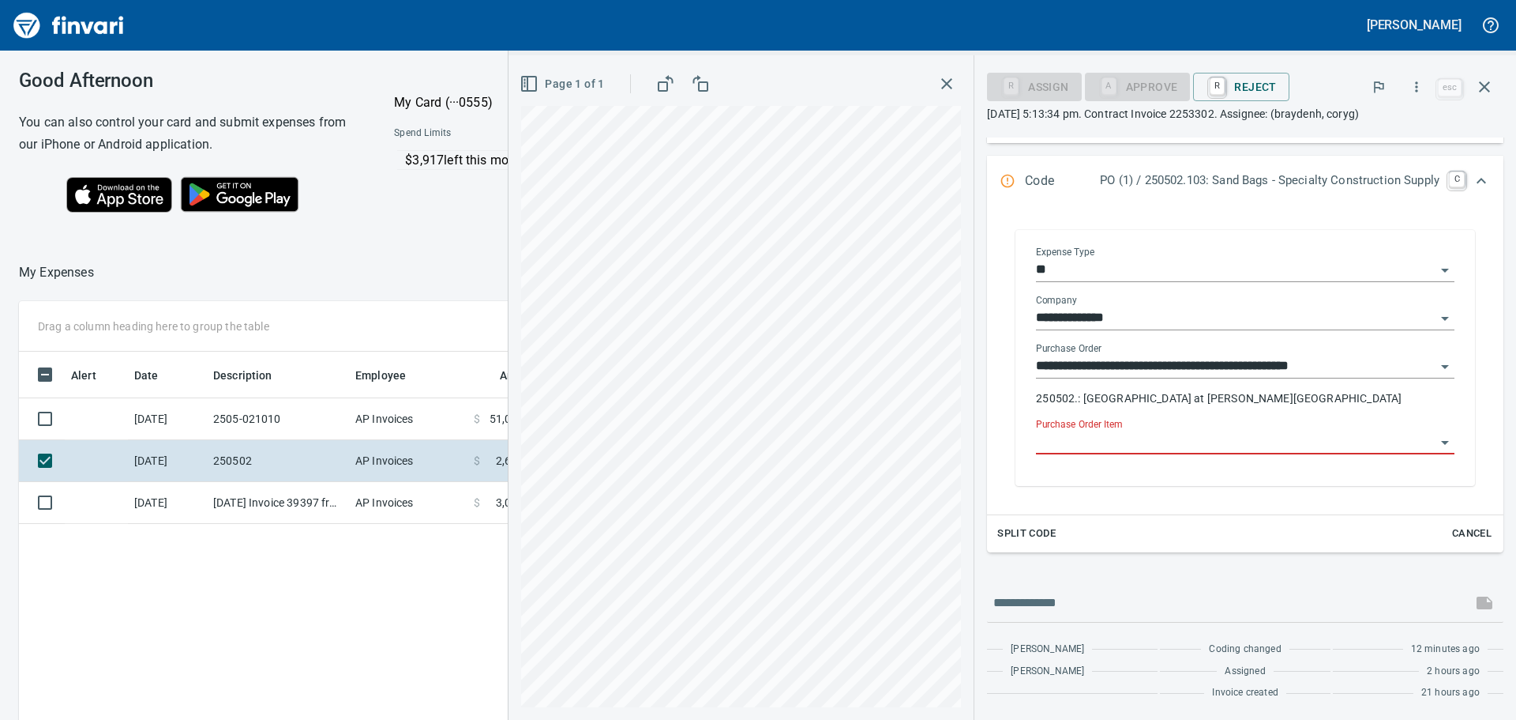
click at [1172, 438] on input "Purchase Order Item" at bounding box center [1236, 442] width 400 height 22
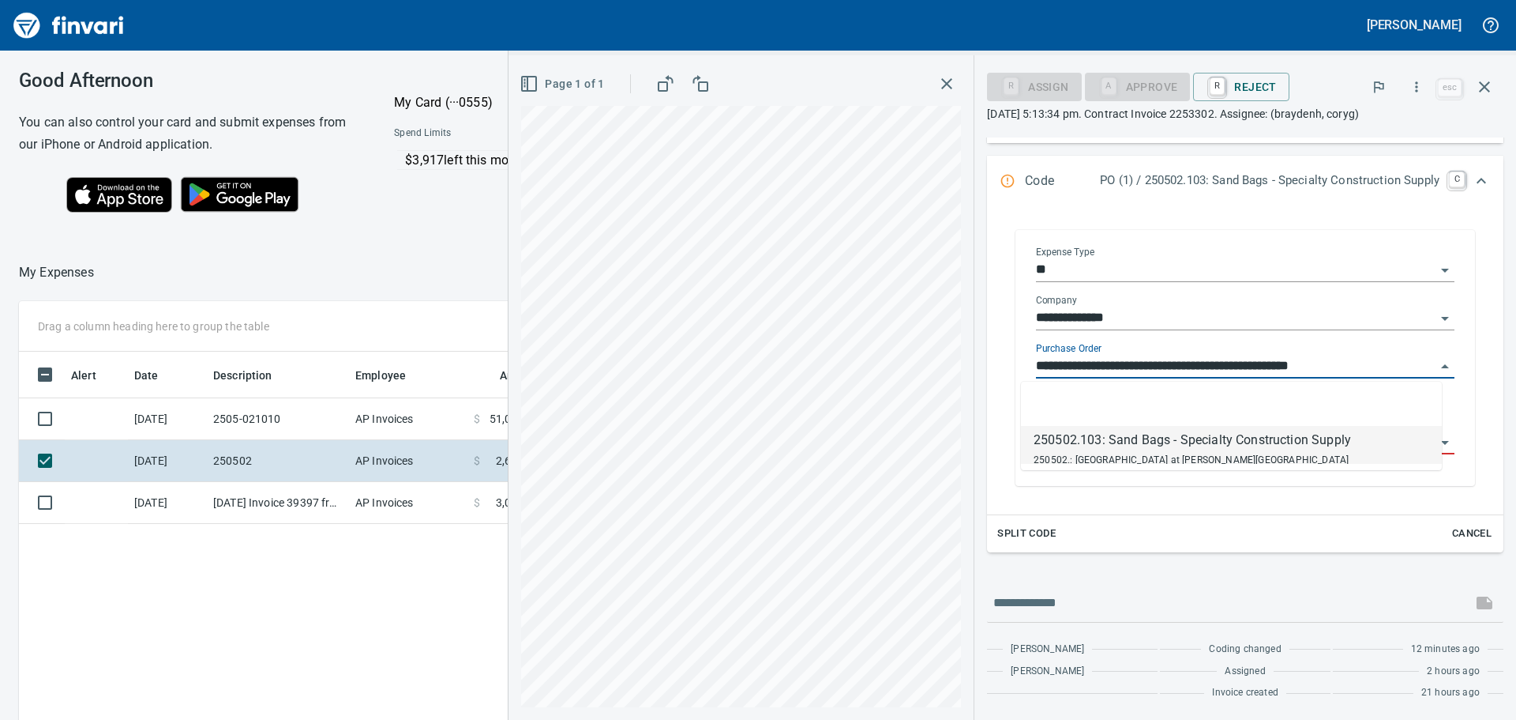
click at [1208, 359] on input "**********" at bounding box center [1236, 366] width 400 height 22
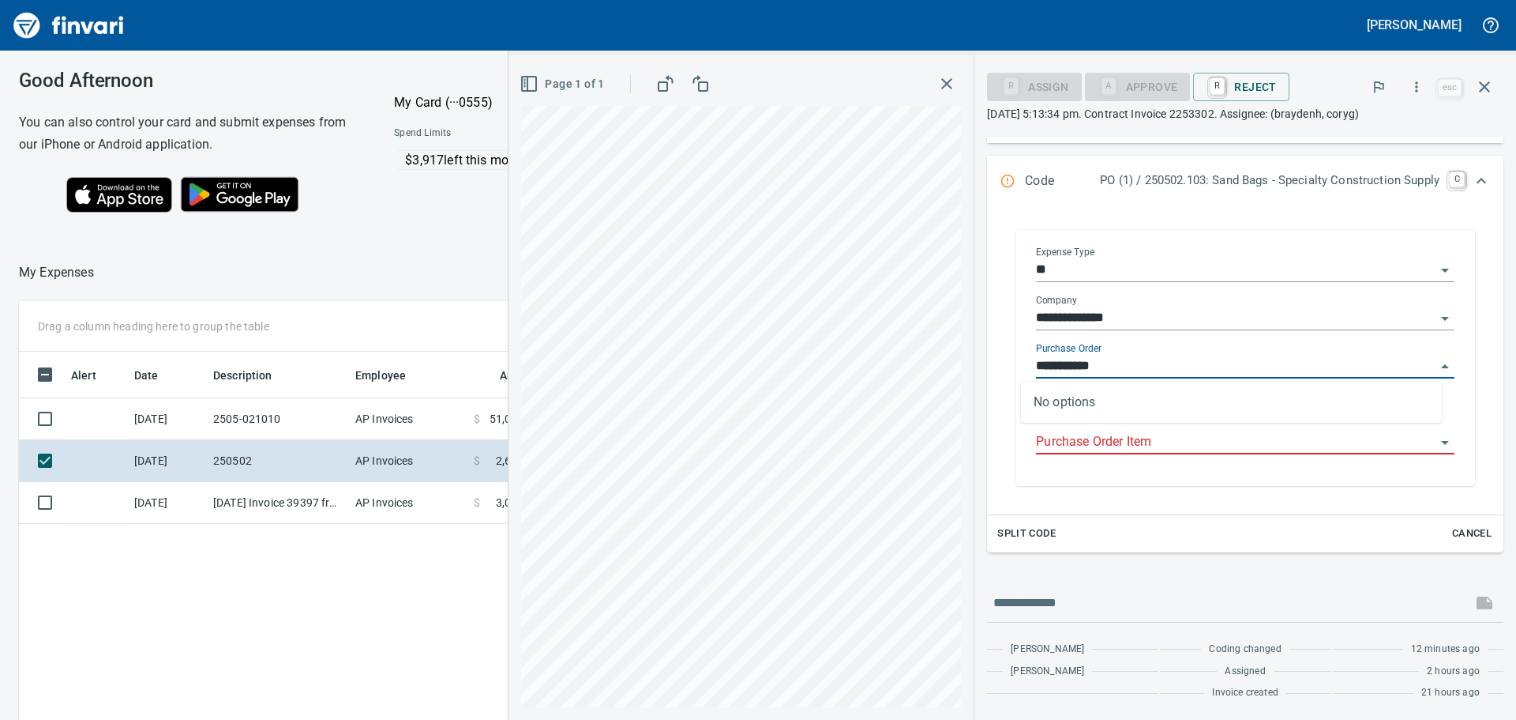
click at [1208, 359] on input "**********" at bounding box center [1236, 366] width 400 height 22
type input "**********"
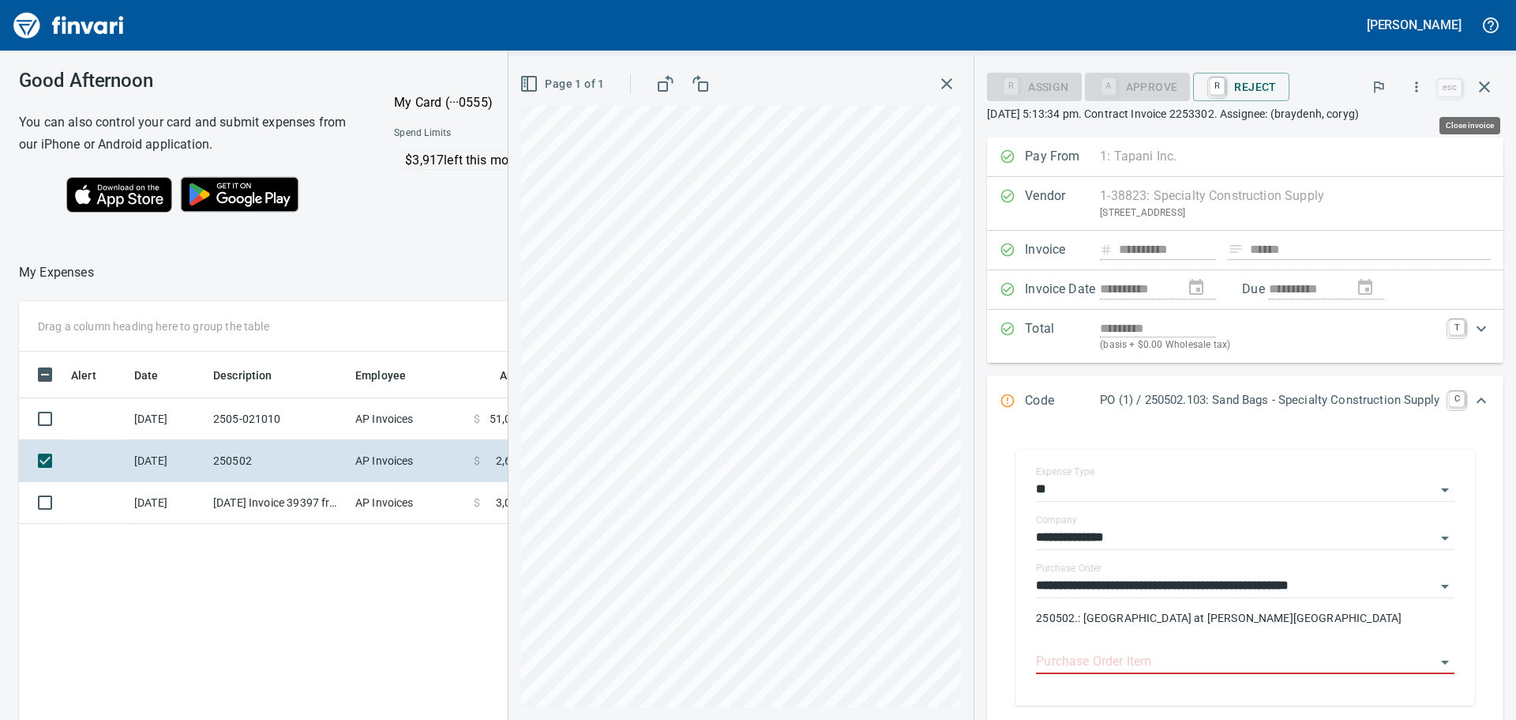
click at [1483, 83] on icon "button" at bounding box center [1484, 86] width 19 height 19
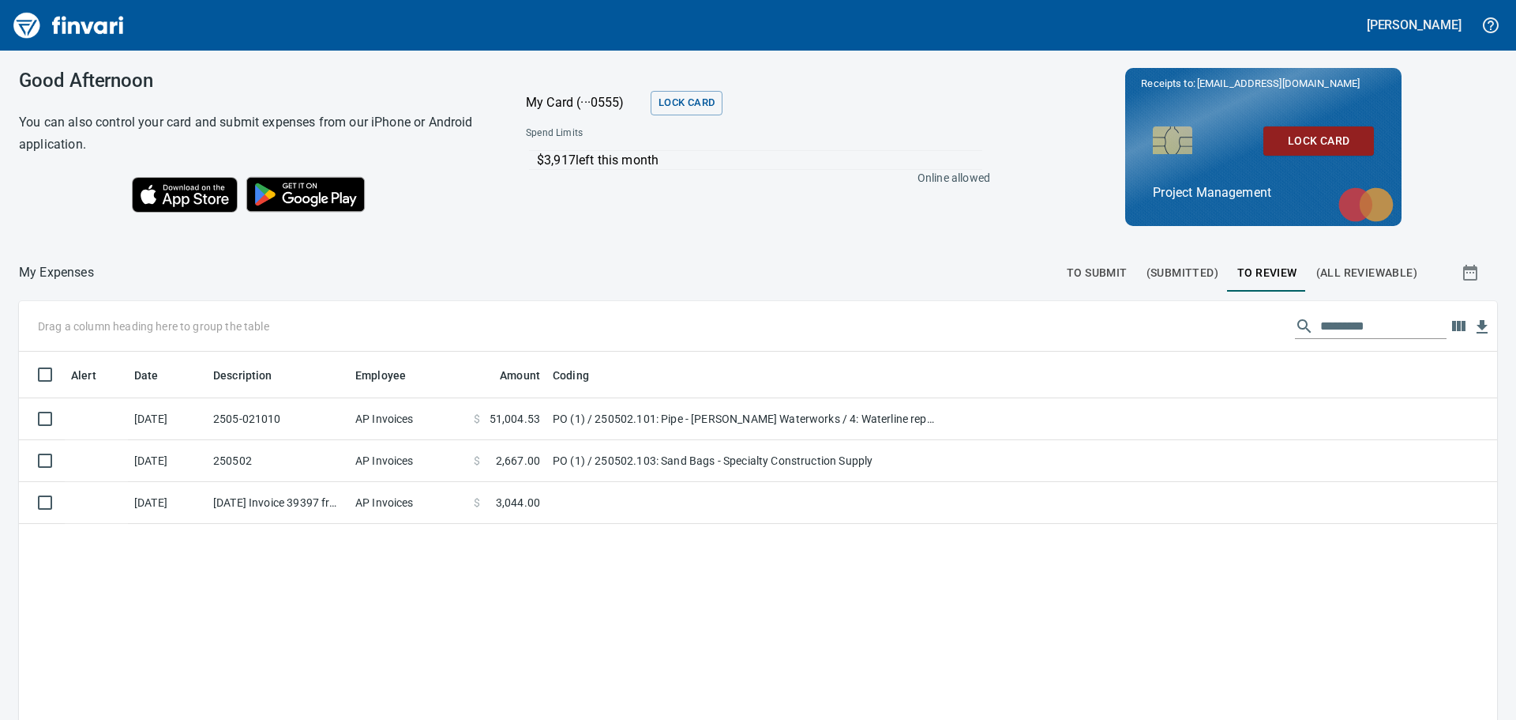
scroll to position [534, 1452]
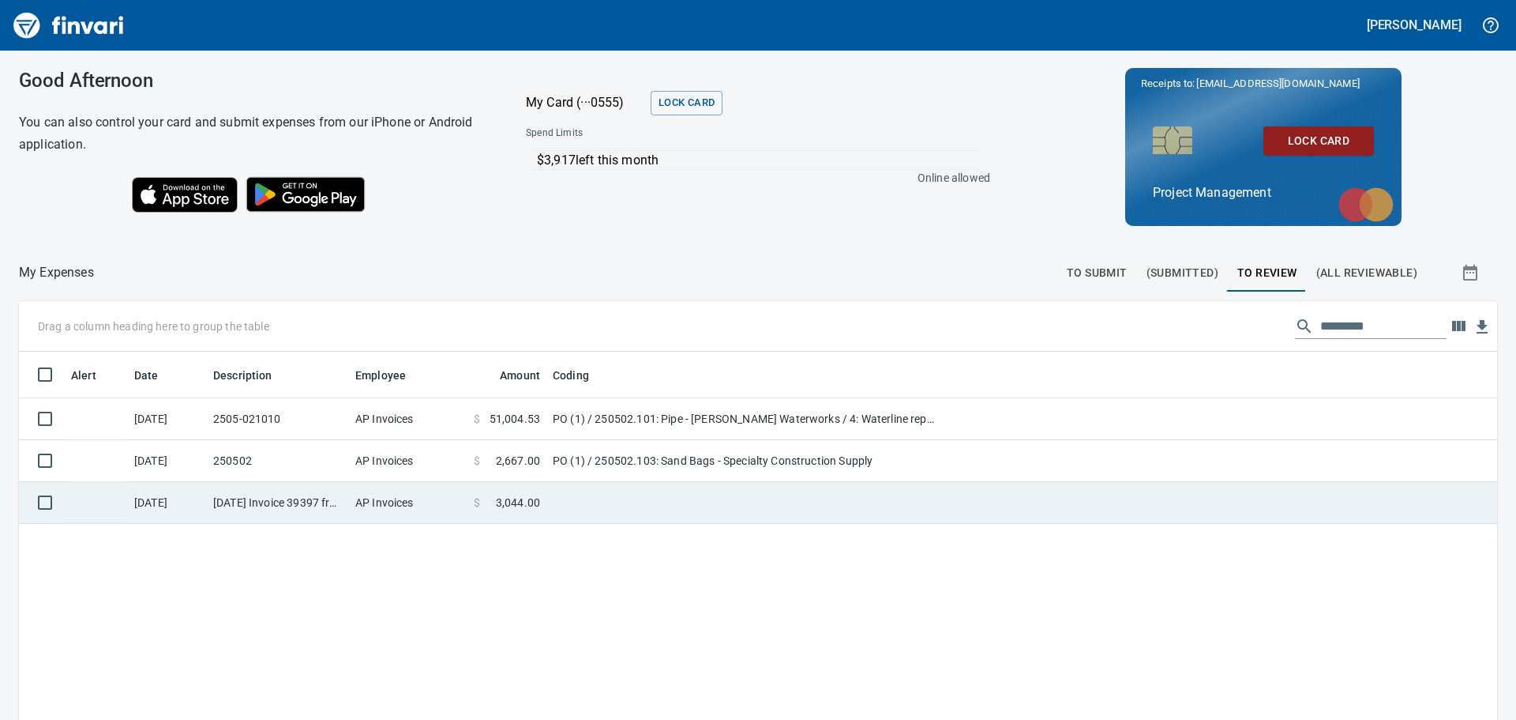
click at [597, 502] on td at bounding box center [744, 503] width 395 height 42
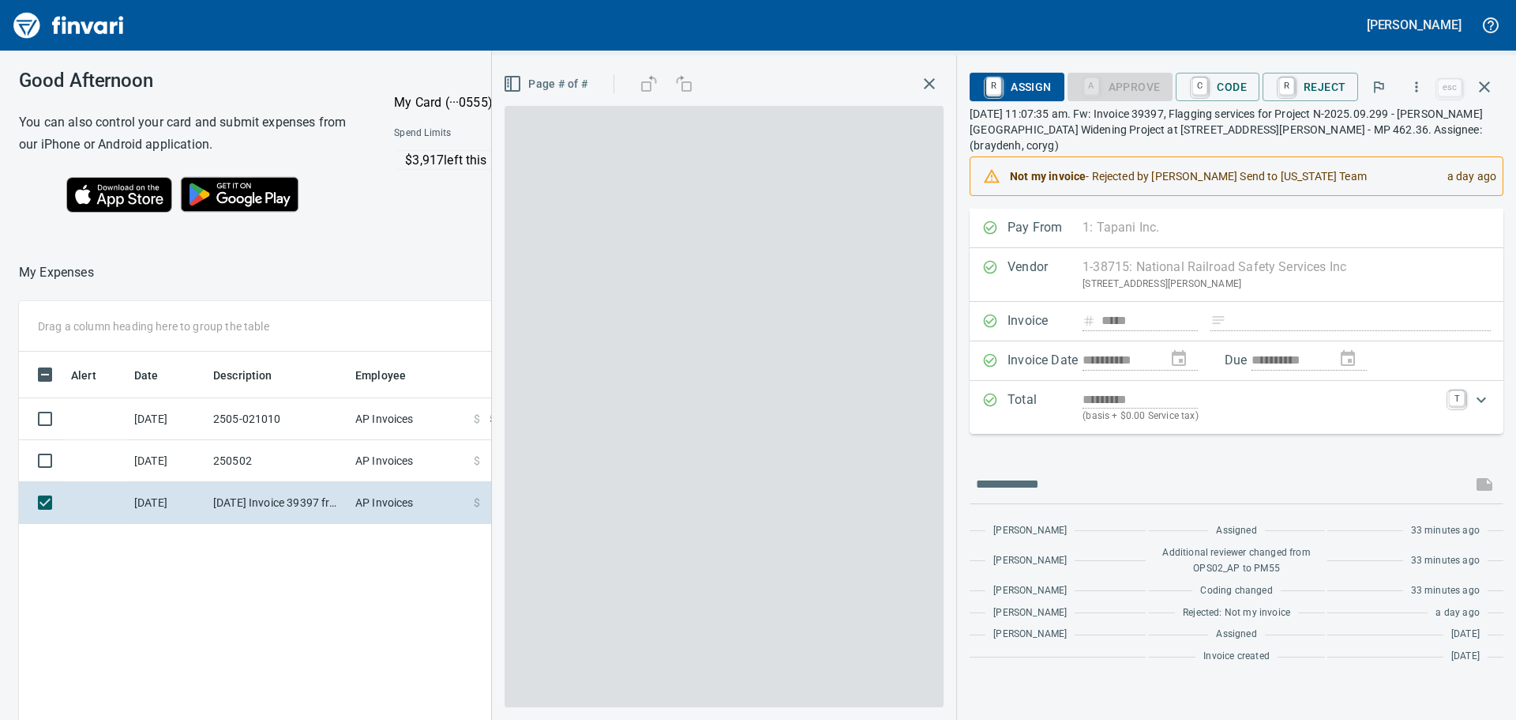
scroll to position [534, 1060]
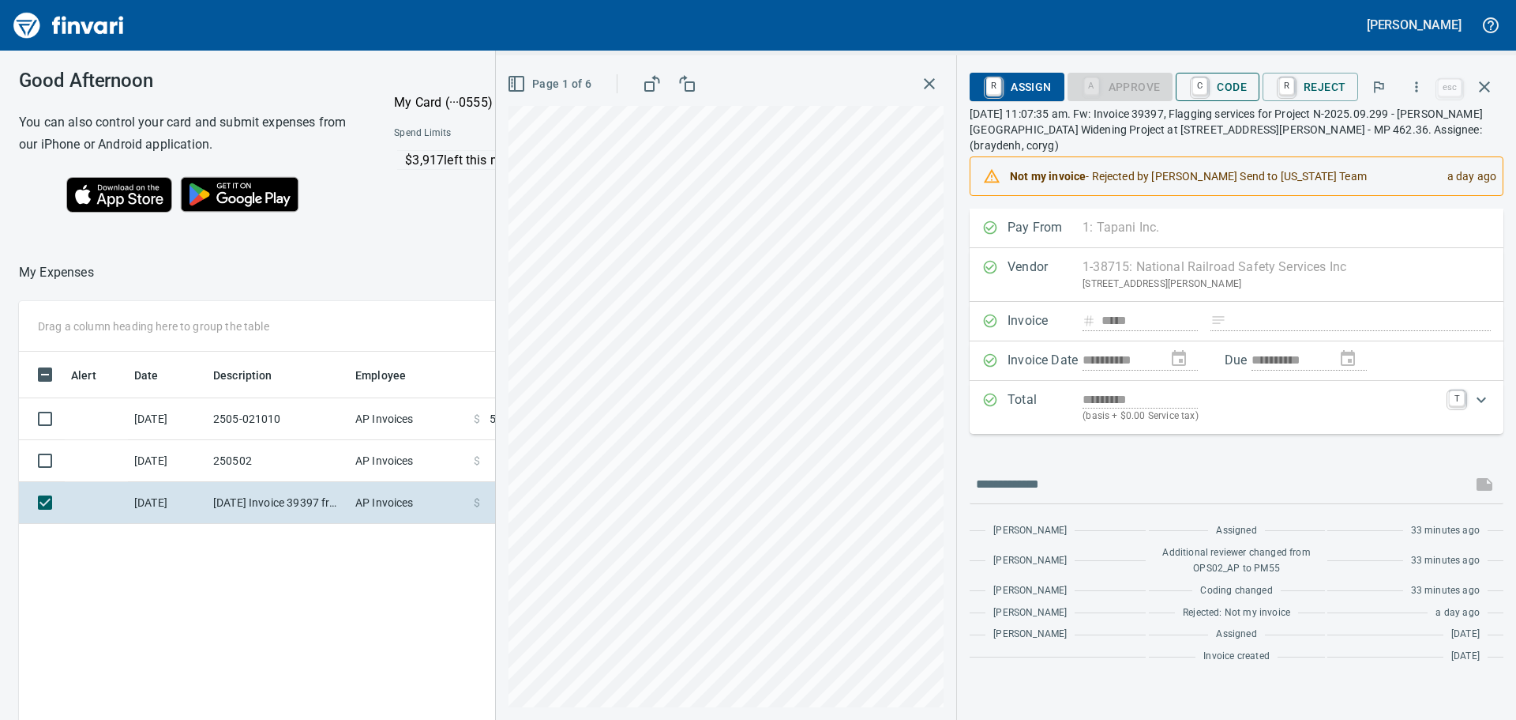
click at [1235, 85] on span "C Code" at bounding box center [1218, 86] width 58 height 27
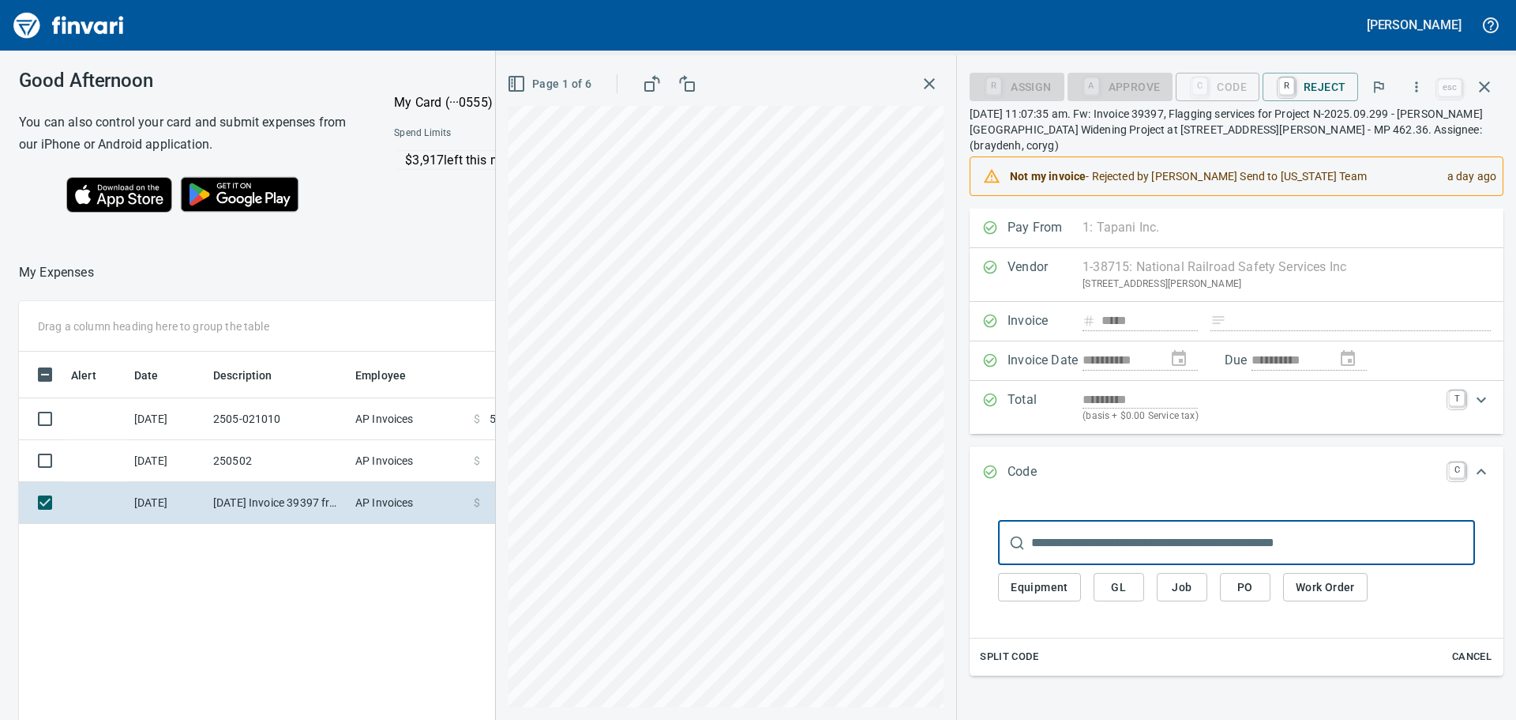
click at [1183, 577] on span "Job" at bounding box center [1182, 587] width 25 height 20
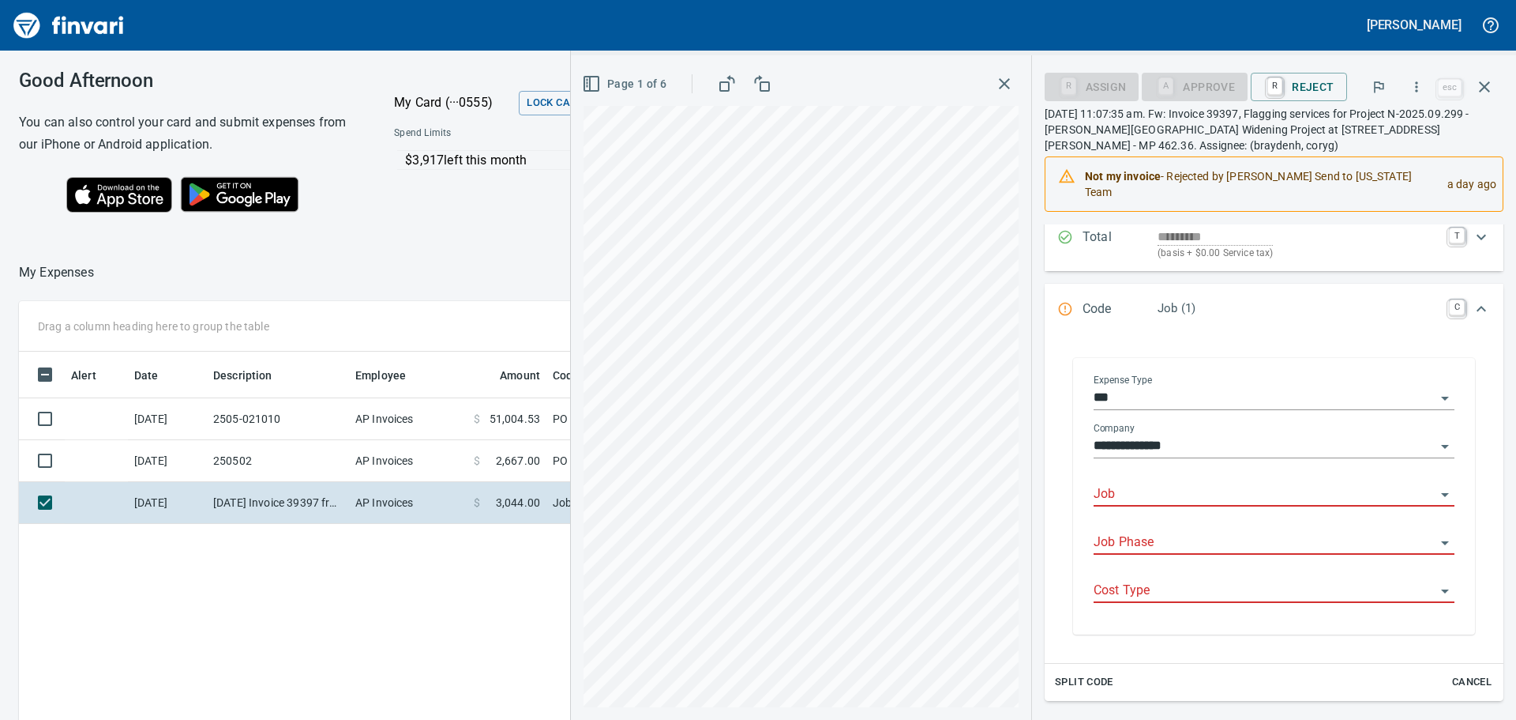
scroll to position [237, 0]
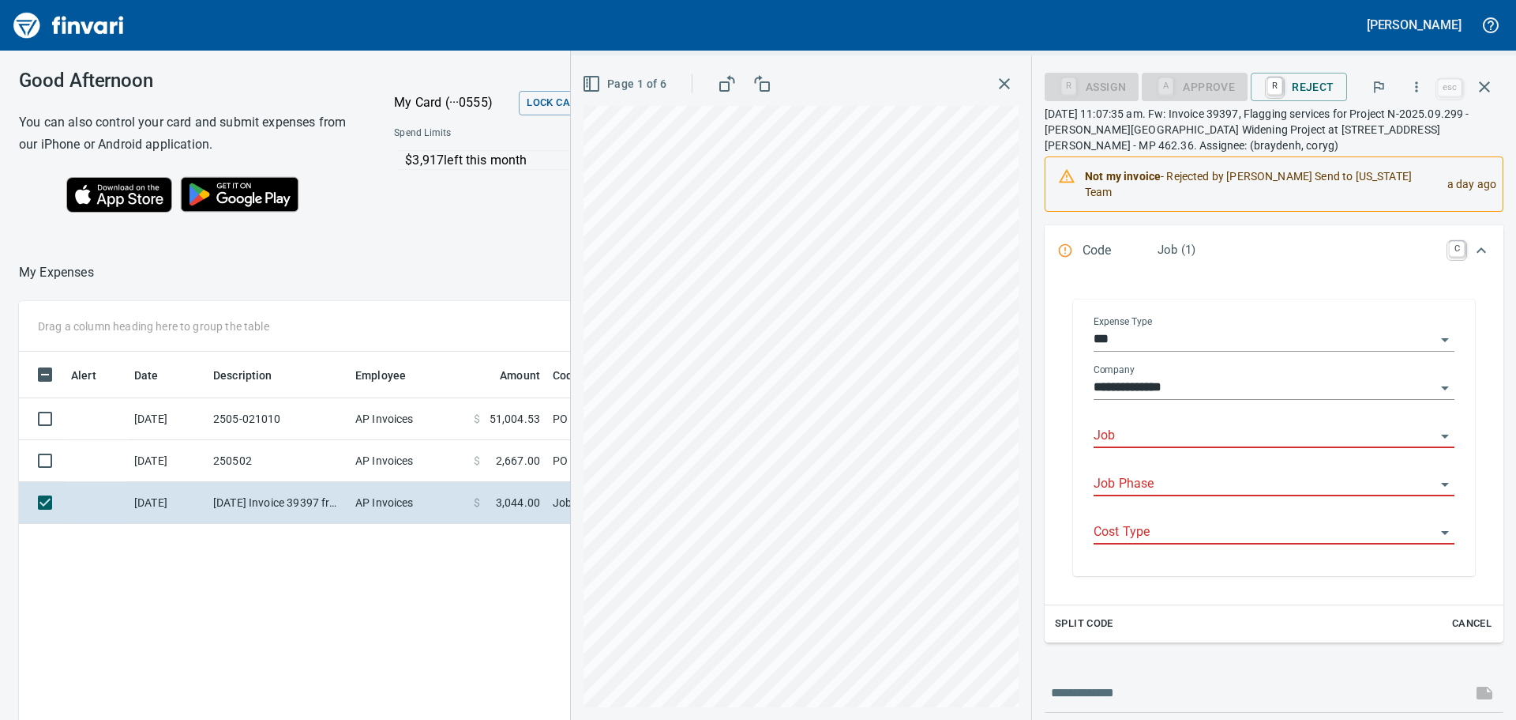
click at [1200, 425] on input "Job" at bounding box center [1265, 436] width 342 height 22
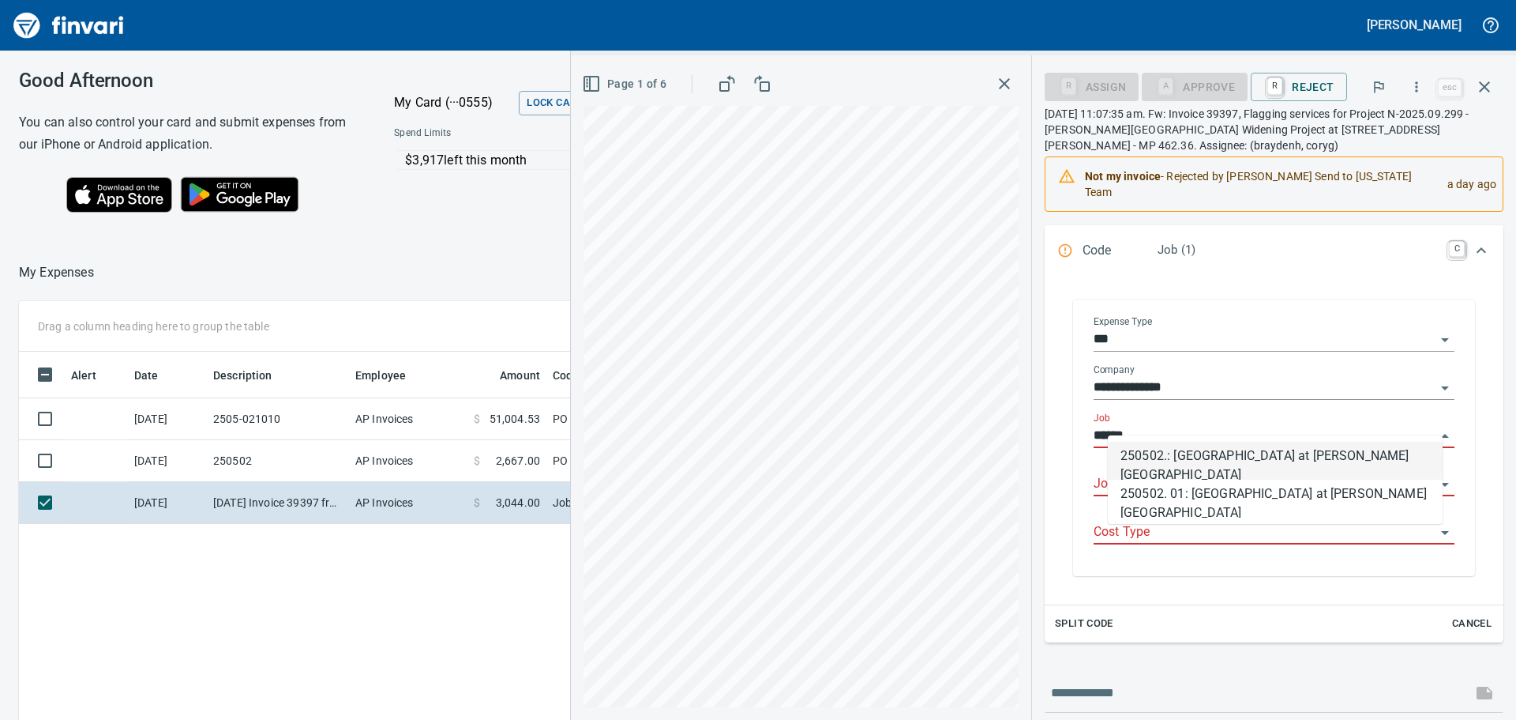
scroll to position [534, 1060]
click at [1205, 454] on li "250502.: [GEOGRAPHIC_DATA] at [PERSON_NAME][GEOGRAPHIC_DATA]" at bounding box center [1275, 461] width 335 height 38
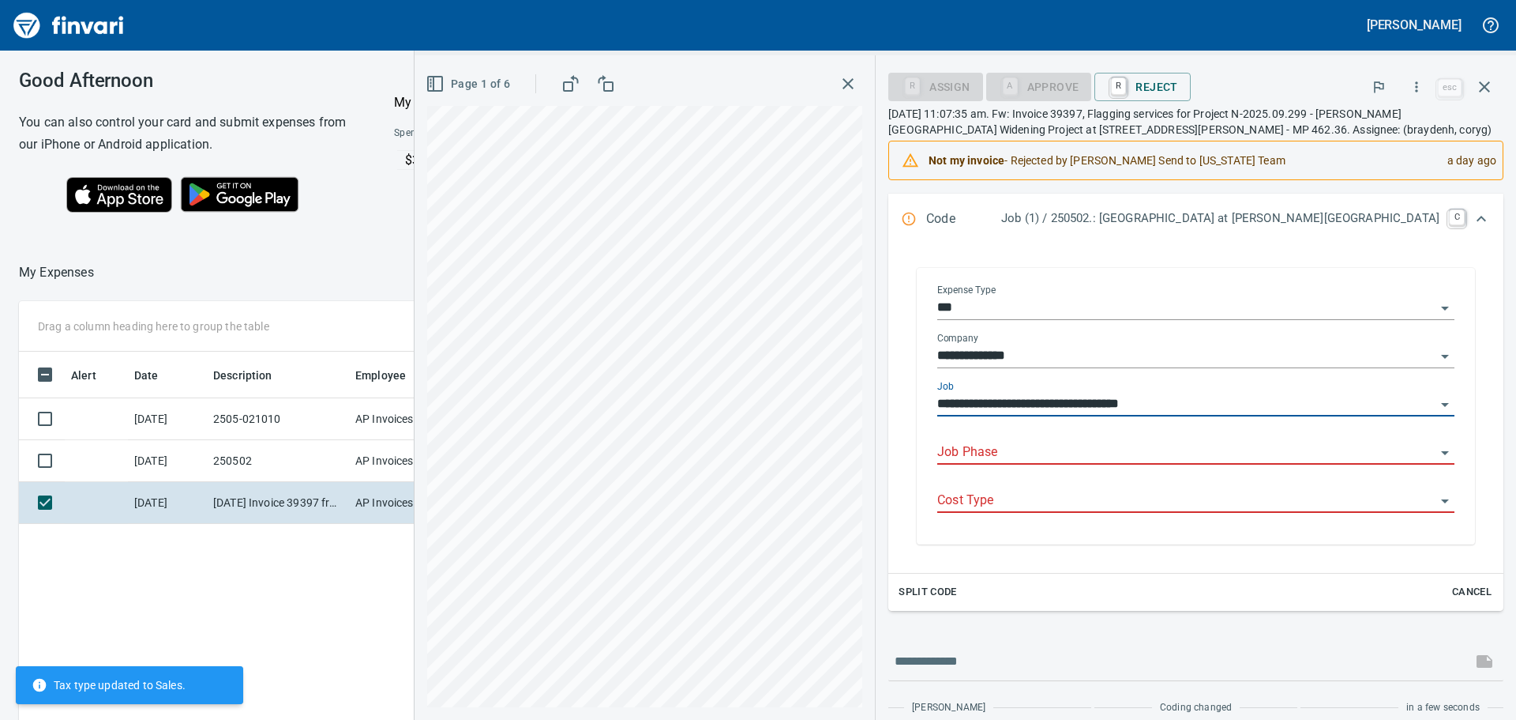
type input "**********"
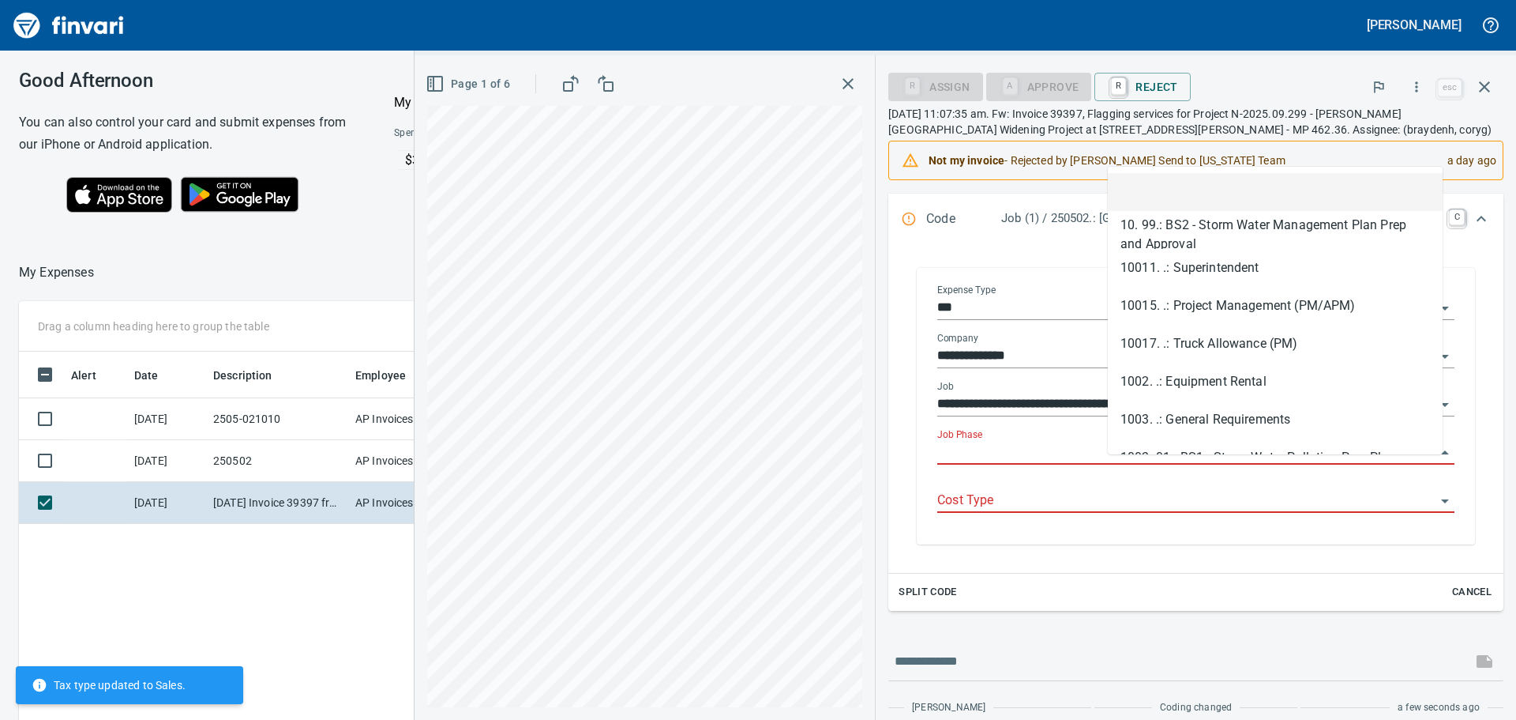
click at [1200, 464] on input "Job Phase" at bounding box center [1187, 453] width 498 height 22
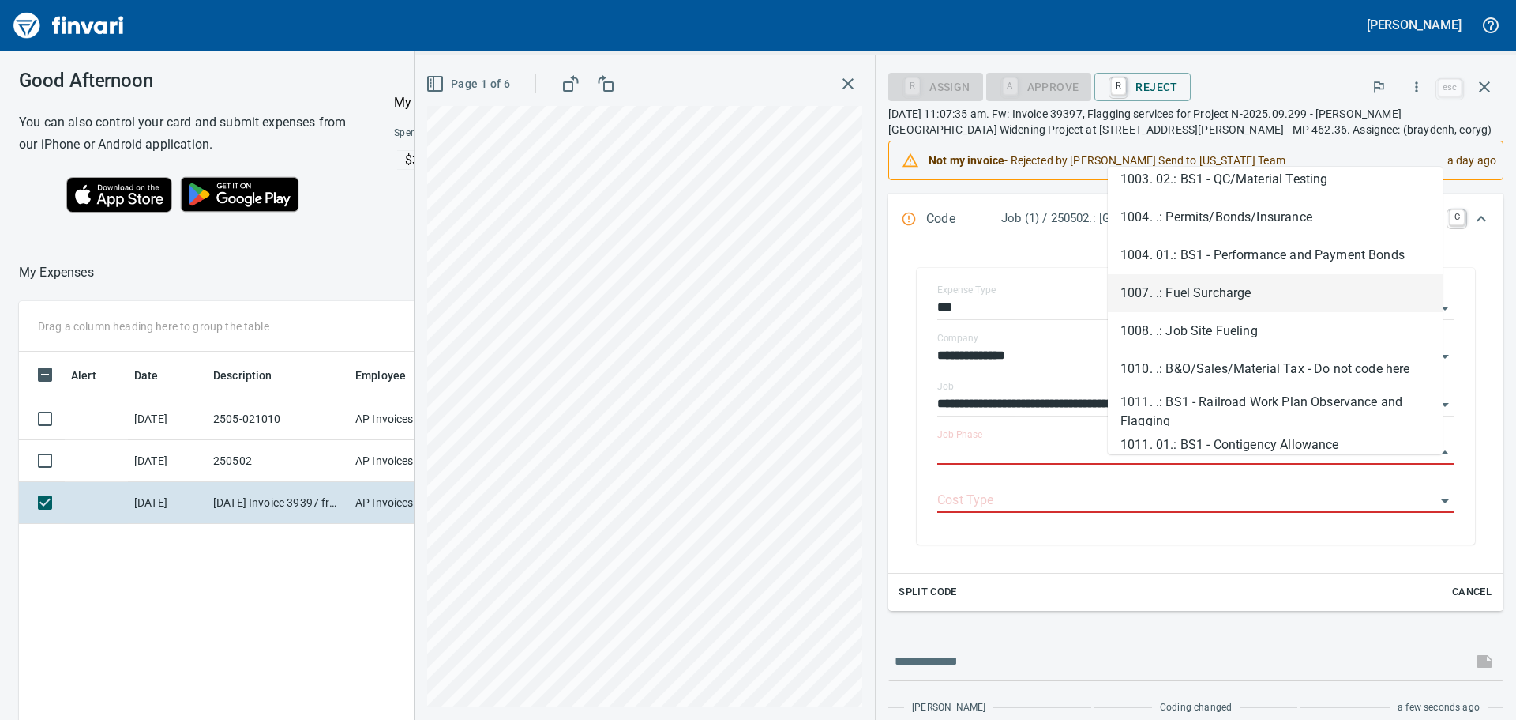
scroll to position [395, 0]
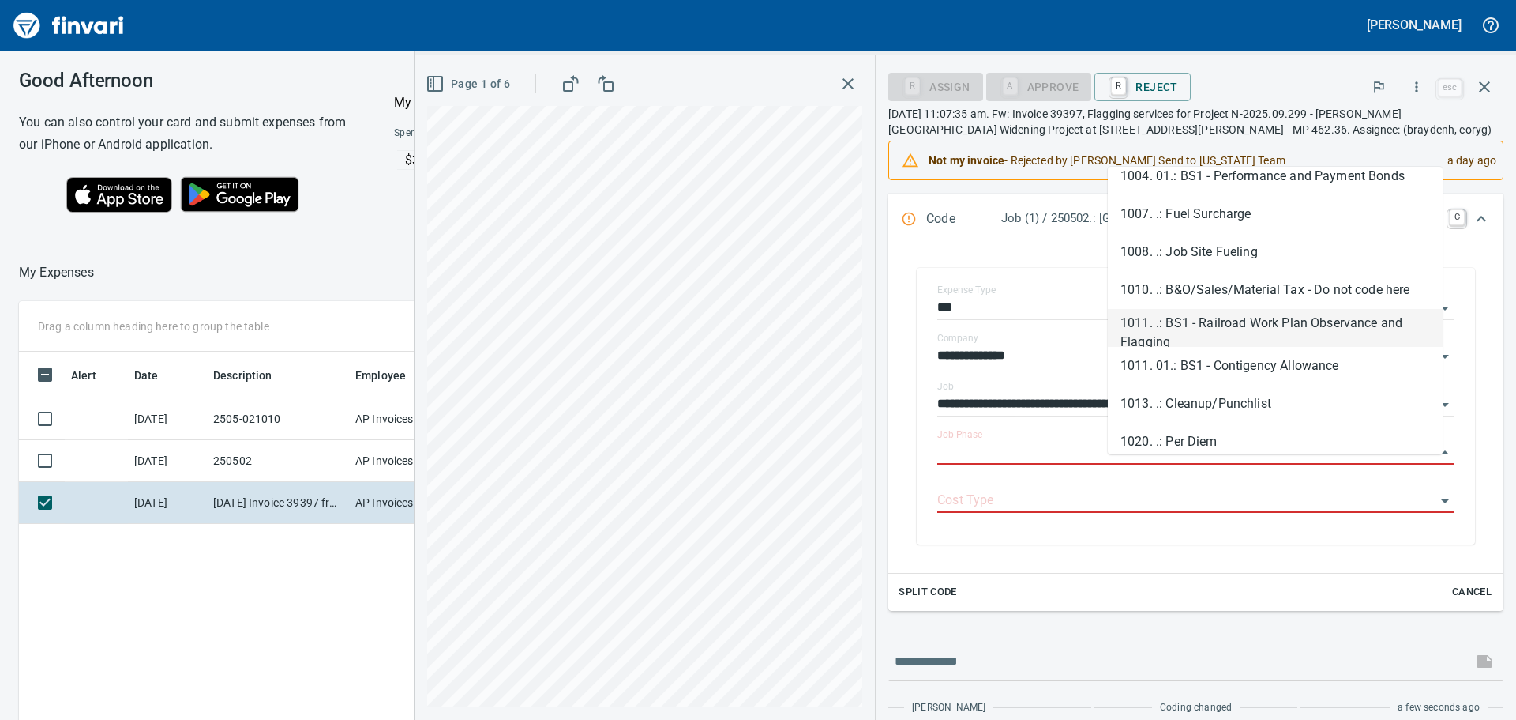
click at [1237, 322] on li "1011. .: BS1 - Railroad Work Plan Observance and Flagging" at bounding box center [1275, 328] width 335 height 38
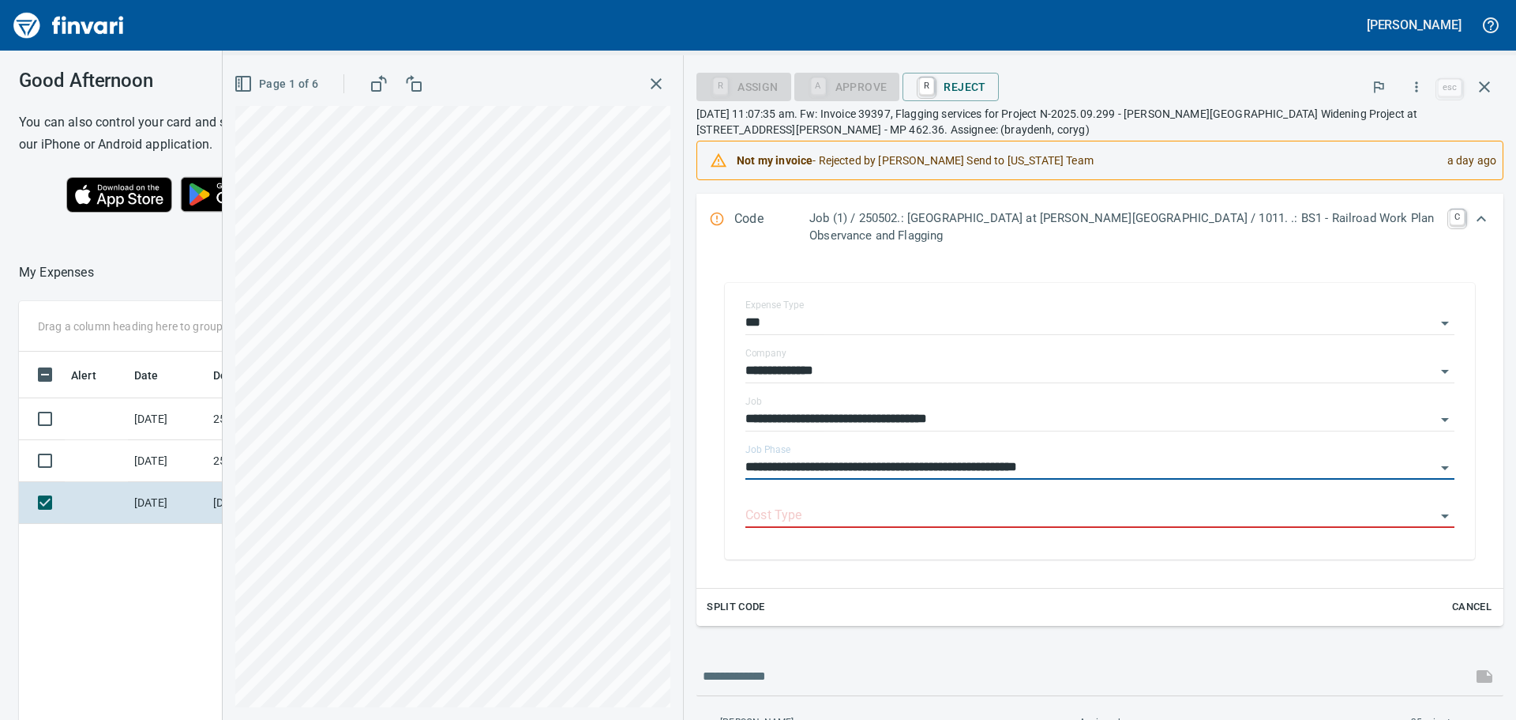
type input "**********"
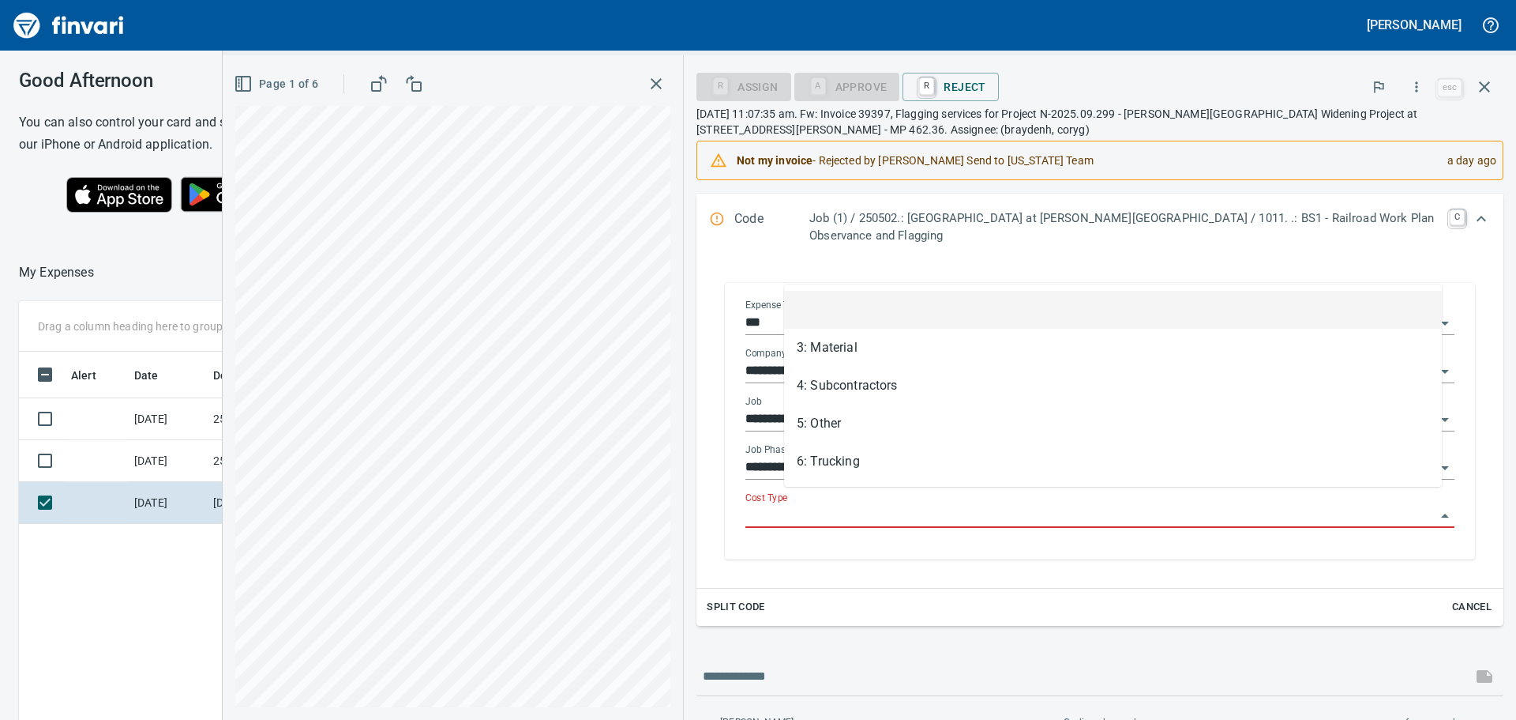
click at [1040, 505] on input "Cost Type" at bounding box center [1091, 516] width 690 height 22
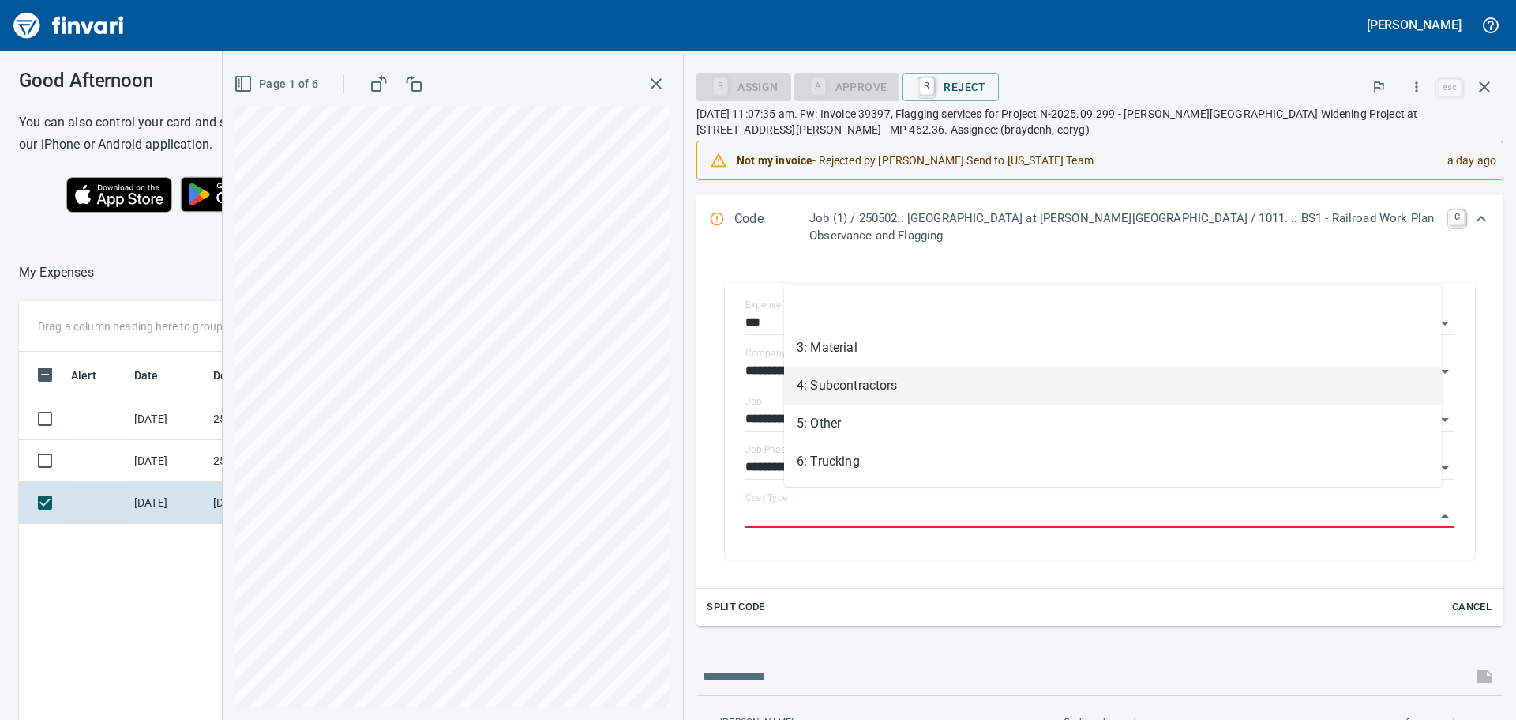
click at [896, 381] on li "4: Subcontractors" at bounding box center [1113, 385] width 658 height 38
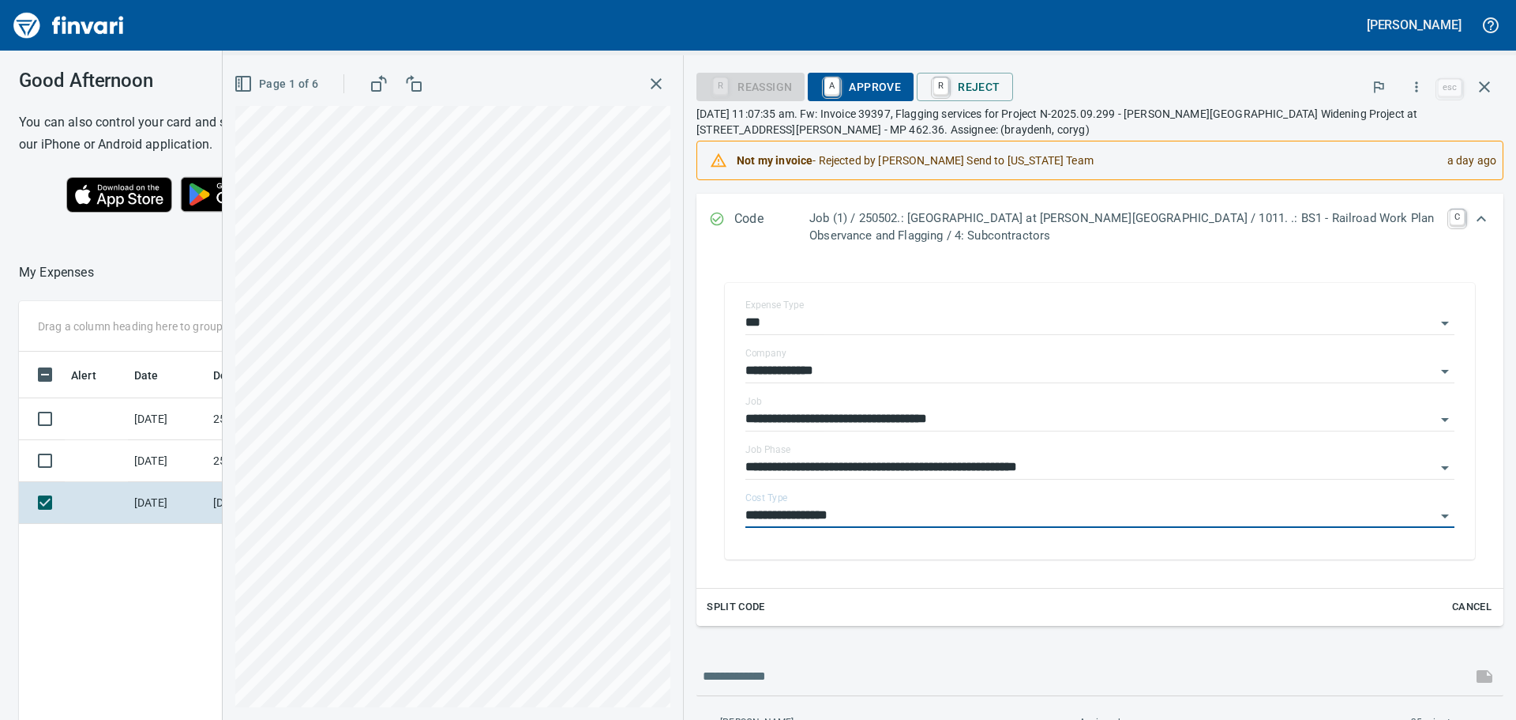
type input "**********"
click at [1418, 85] on icon "button" at bounding box center [1417, 87] width 16 height 16
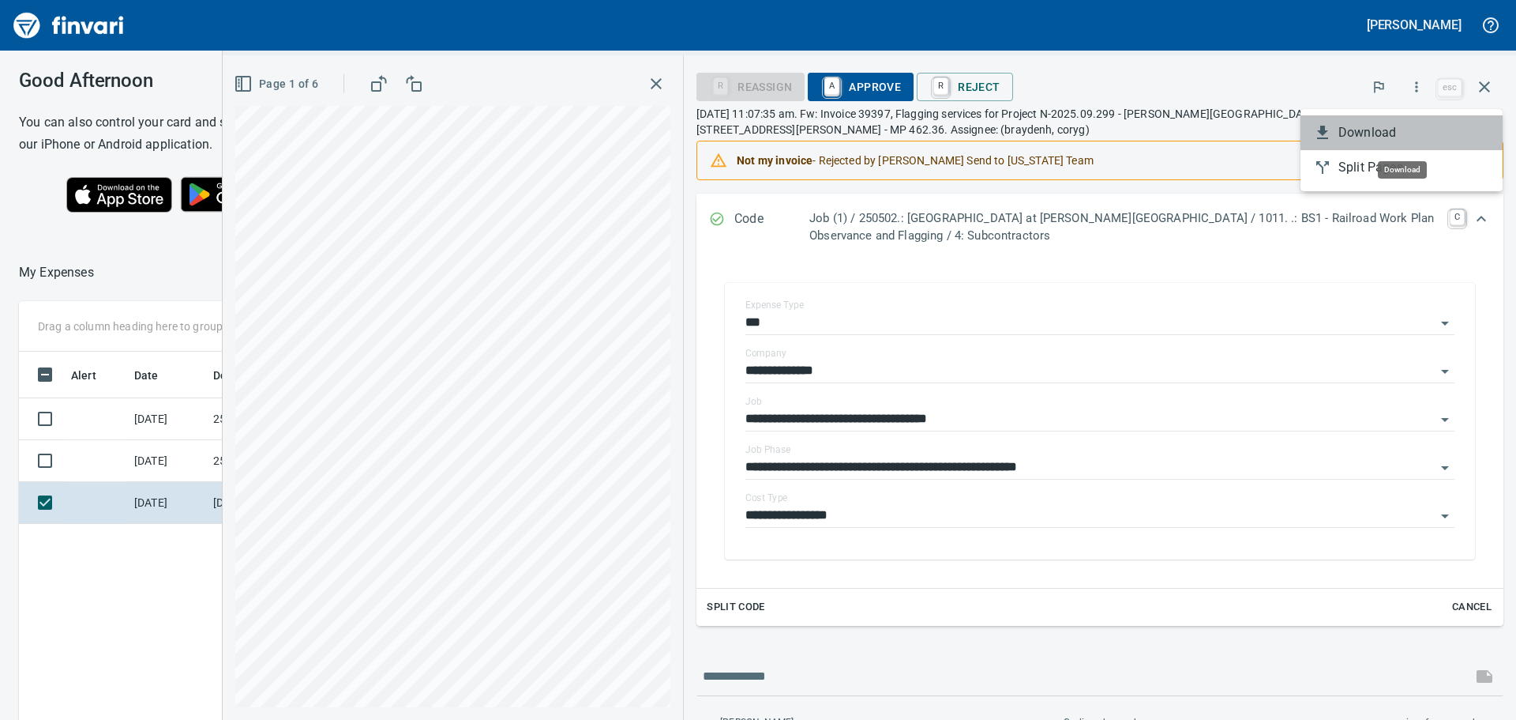
click at [1383, 131] on span "Download" at bounding box center [1415, 132] width 152 height 19
click at [885, 82] on span "A Approve" at bounding box center [861, 86] width 81 height 27
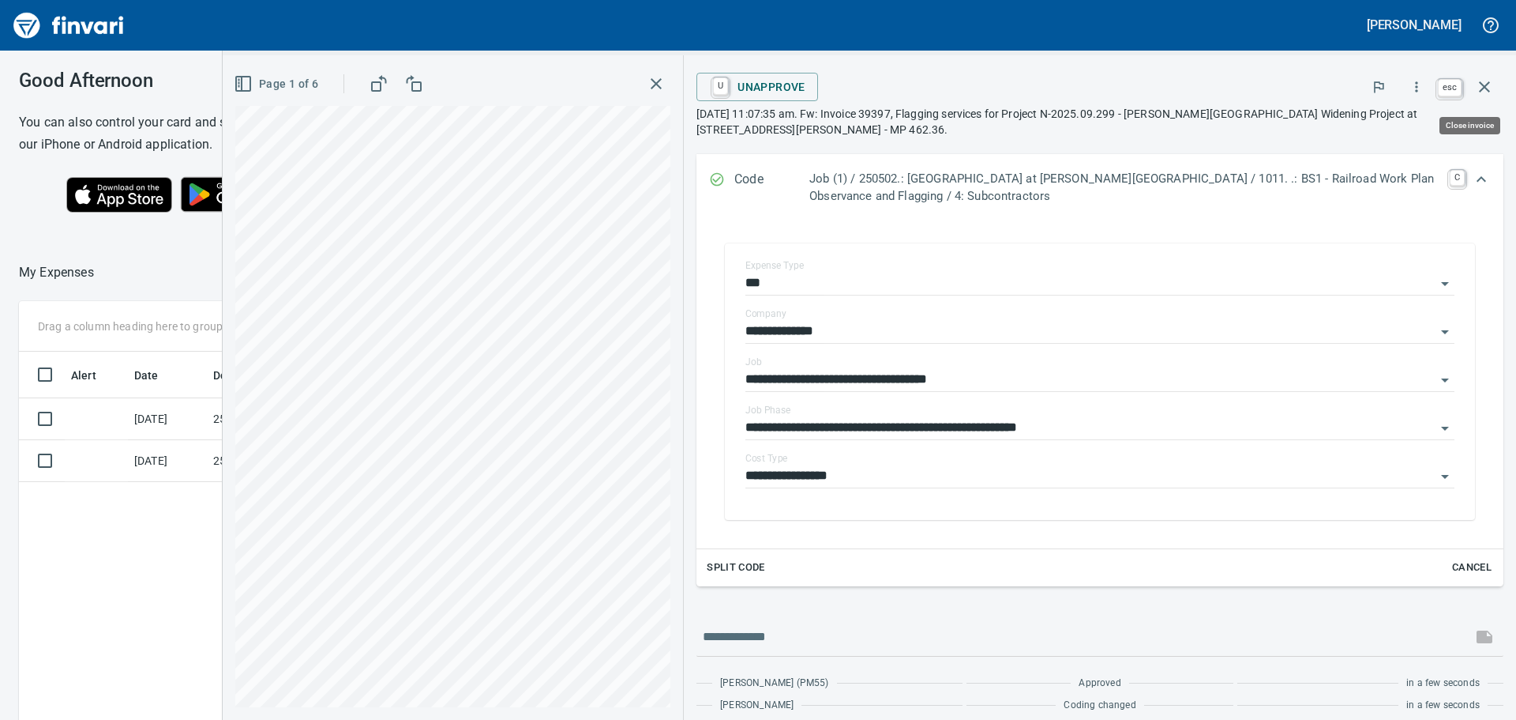
click at [1485, 84] on icon "button" at bounding box center [1484, 86] width 19 height 19
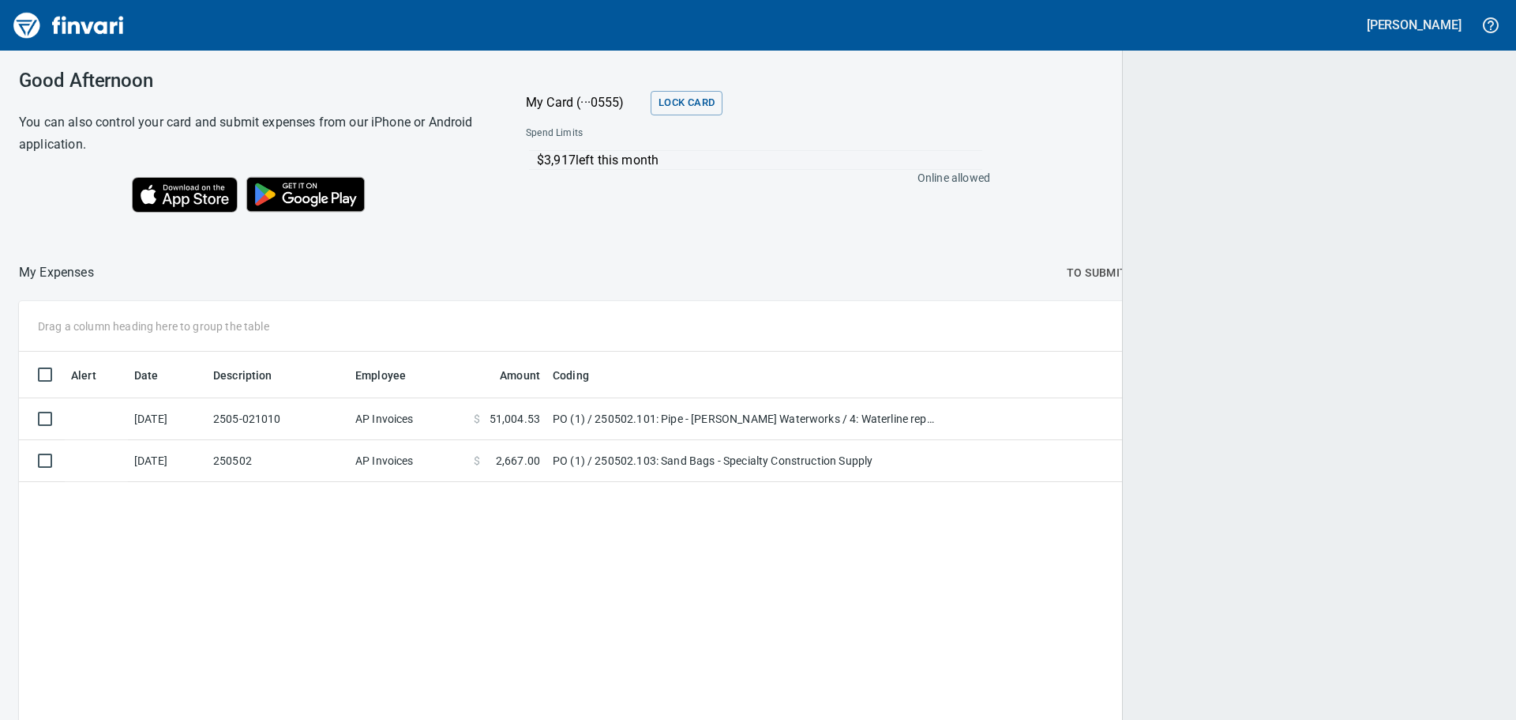
scroll to position [534, 1452]
